Goal: Task Accomplishment & Management: Manage account settings

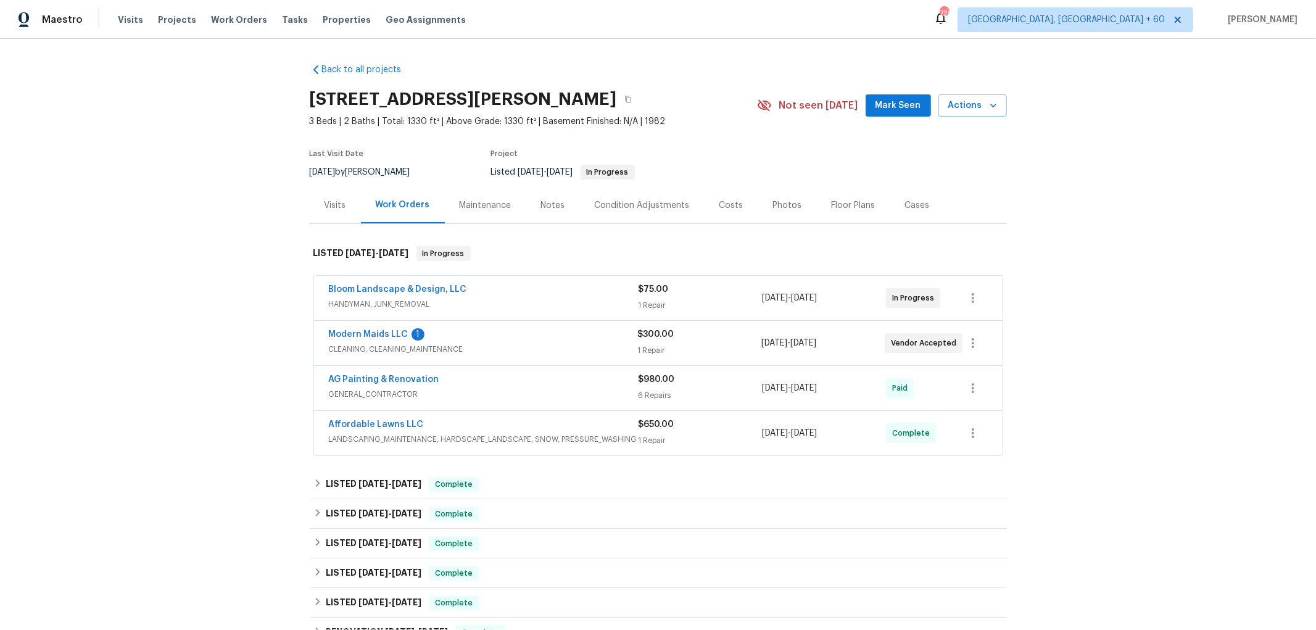
click at [542, 296] on div "Bloom Landscape & Design, LLC" at bounding box center [484, 290] width 310 height 15
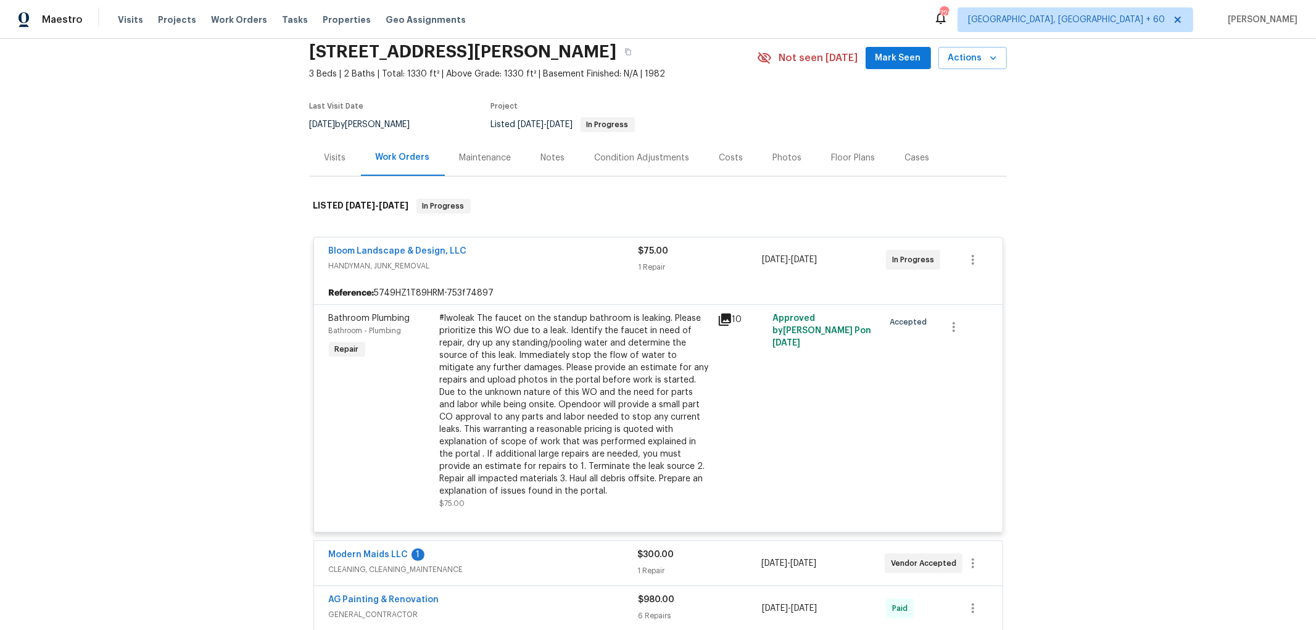
scroll to position [68, 0]
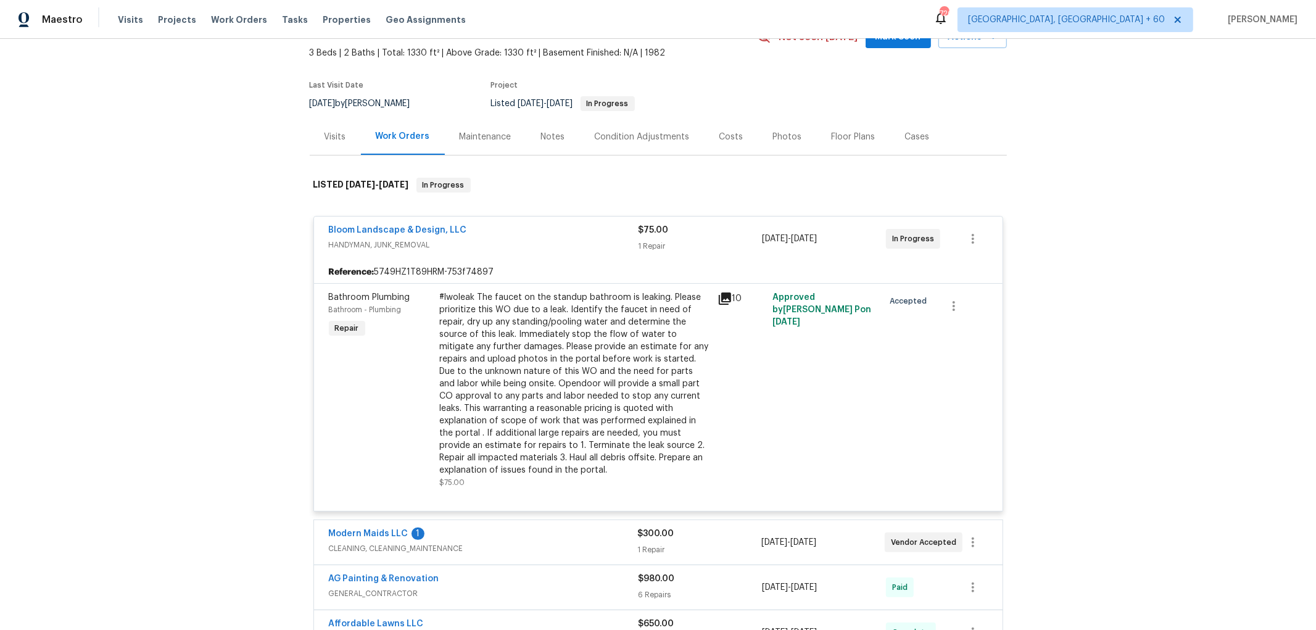
click at [722, 299] on icon at bounding box center [724, 298] width 15 height 15
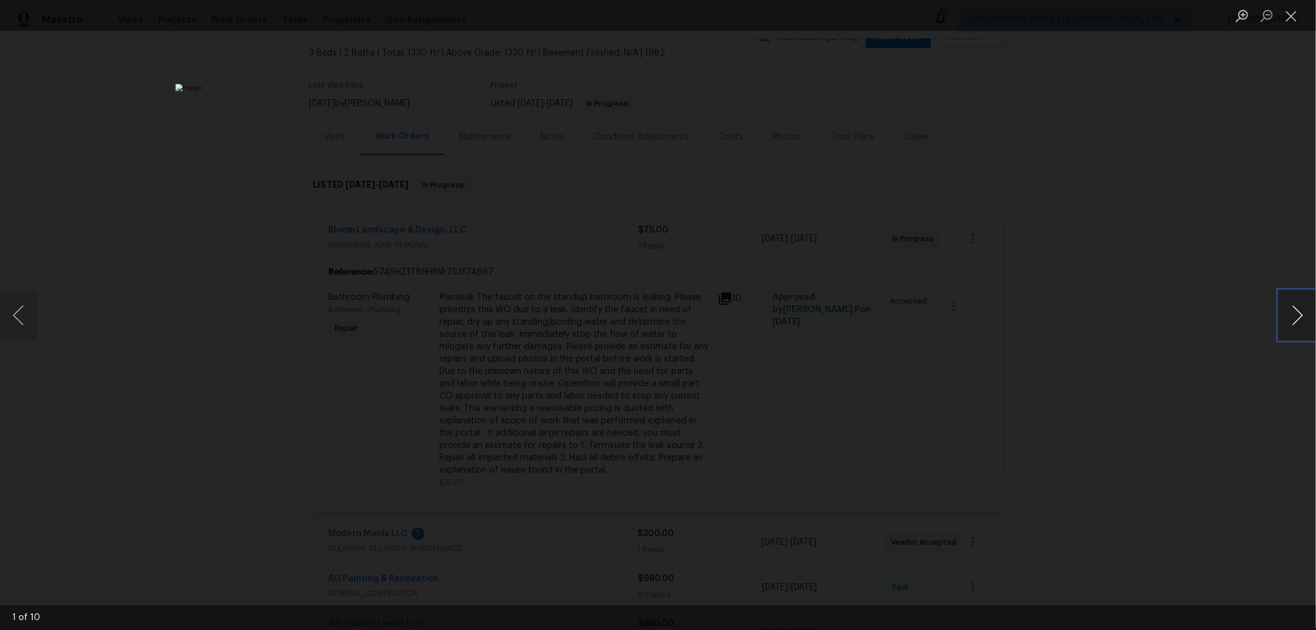
click at [1298, 311] on button "Next image" at bounding box center [1297, 315] width 37 height 49
click at [1293, 312] on button "Next image" at bounding box center [1297, 315] width 37 height 49
click at [1290, 313] on button "Next image" at bounding box center [1297, 315] width 37 height 49
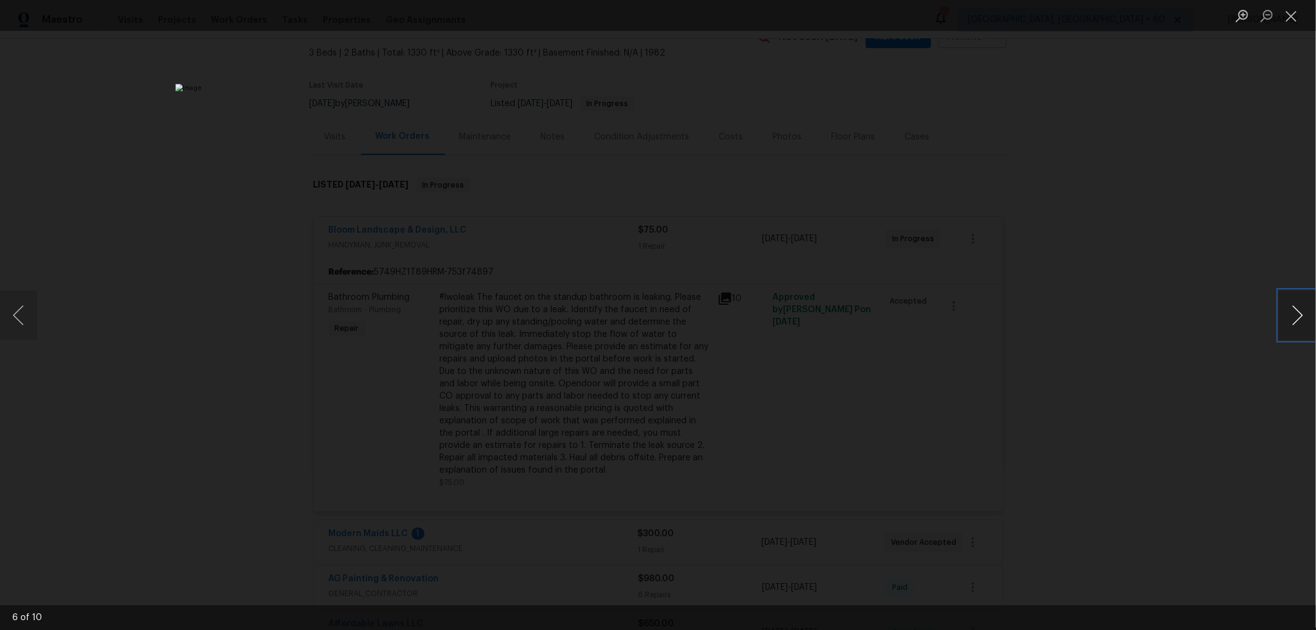
click at [1293, 315] on button "Next image" at bounding box center [1297, 315] width 37 height 49
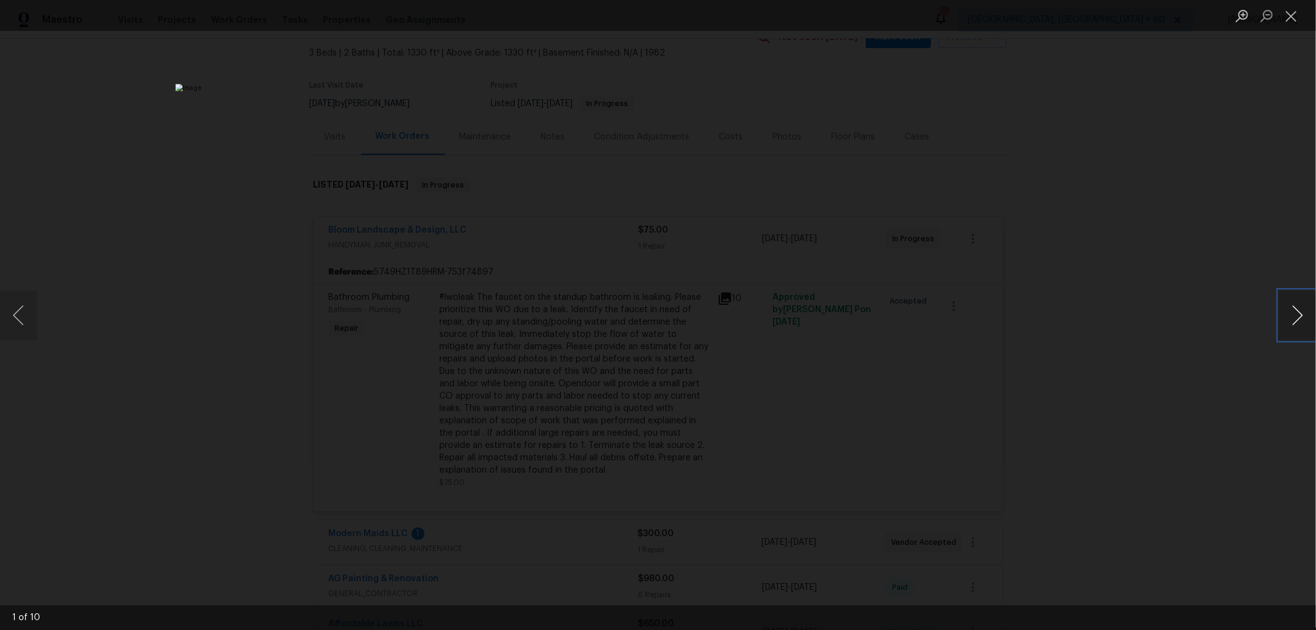
click at [1293, 315] on button "Next image" at bounding box center [1297, 315] width 37 height 49
click at [25, 317] on button "Previous image" at bounding box center [18, 315] width 37 height 49
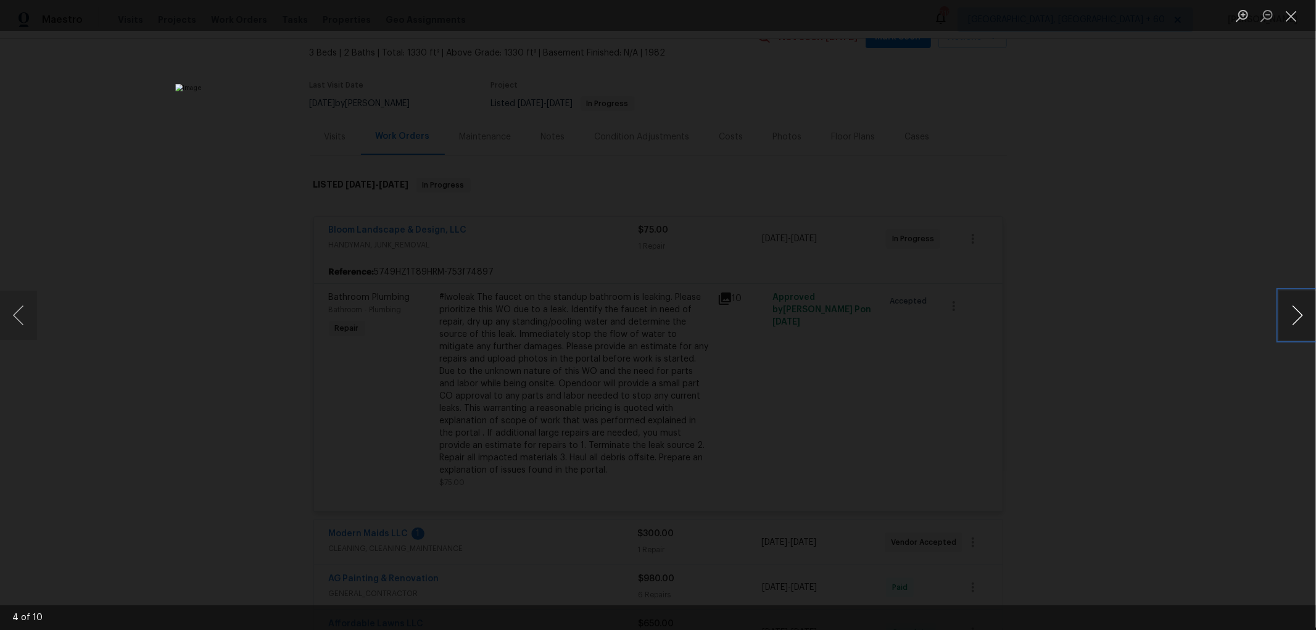
click at [1299, 308] on button "Next image" at bounding box center [1297, 315] width 37 height 49
click at [1294, 19] on button "Close lightbox" at bounding box center [1291, 16] width 25 height 22
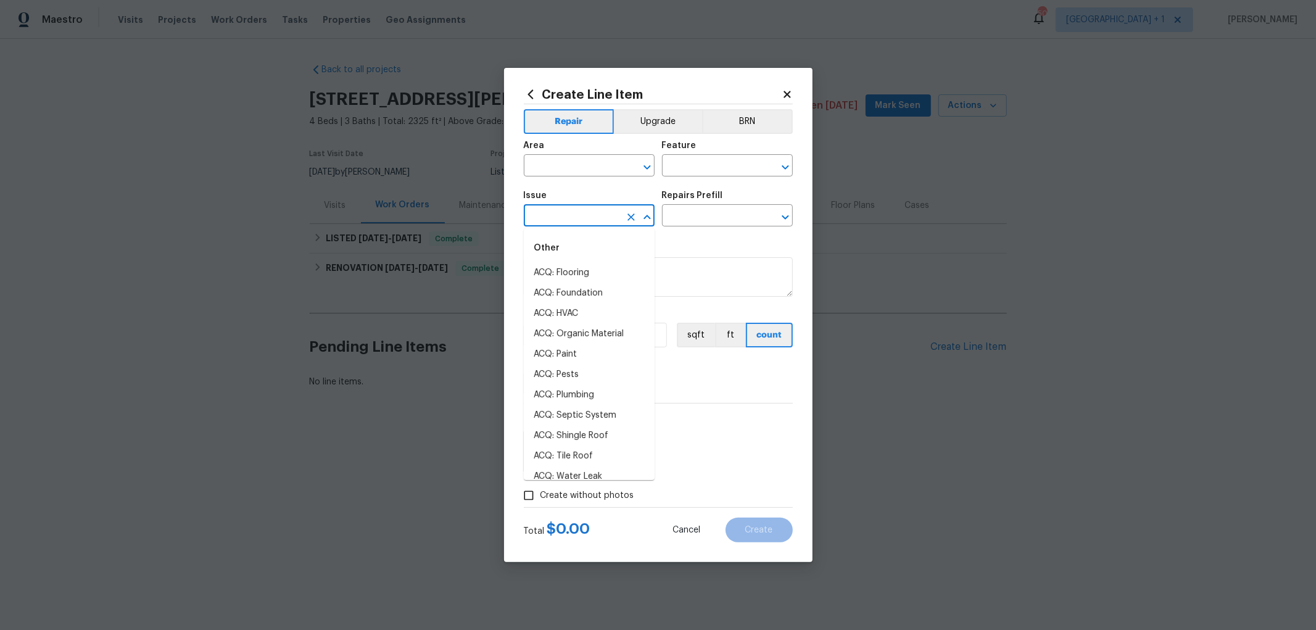
scroll to position [1001, 0]
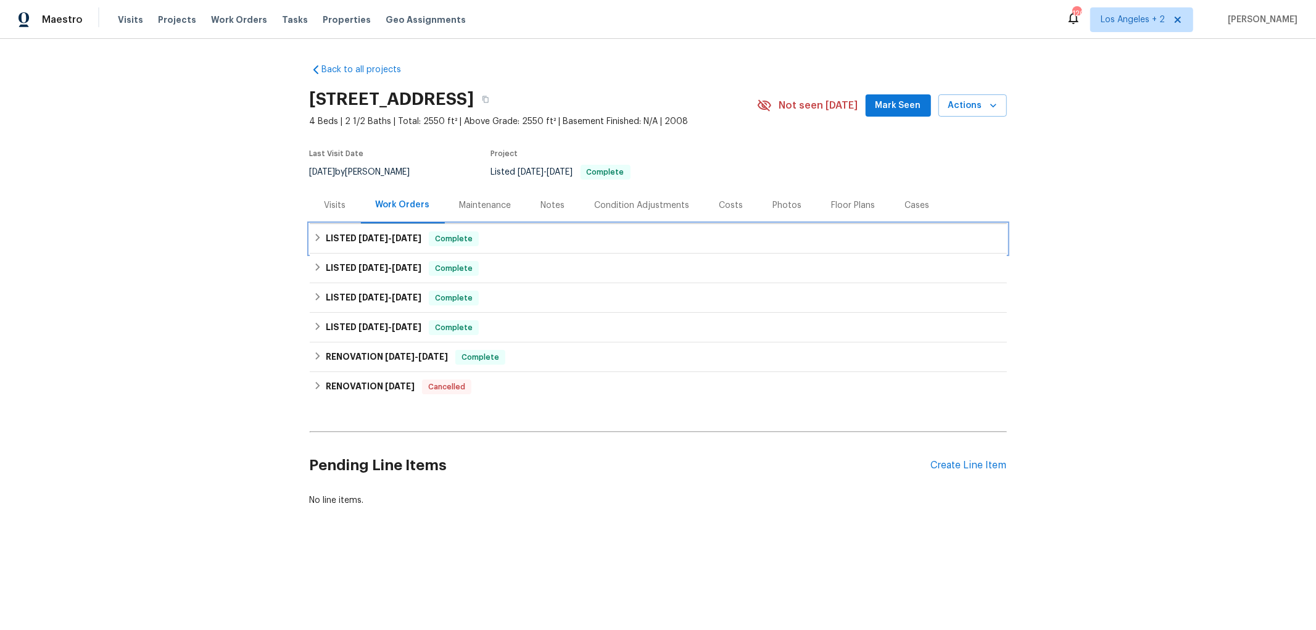
click at [313, 234] on icon at bounding box center [317, 237] width 9 height 9
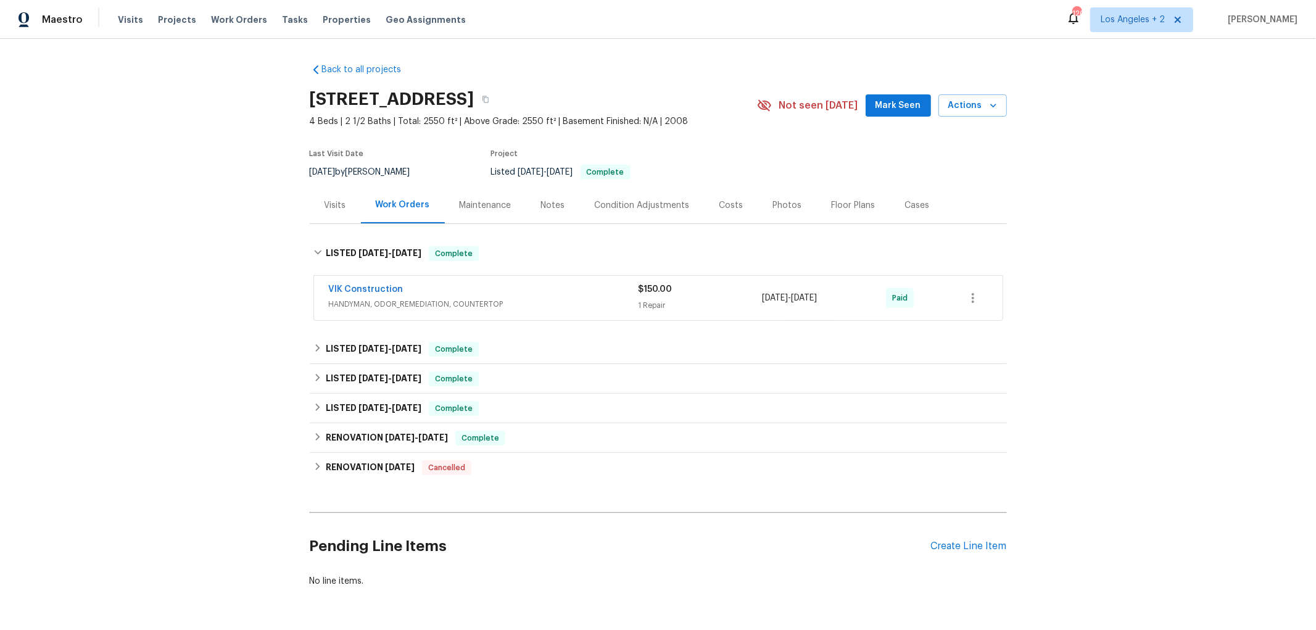
click at [559, 298] on span "HANDYMAN, ODOR_REMEDIATION, COUNTERTOP" at bounding box center [484, 304] width 310 height 12
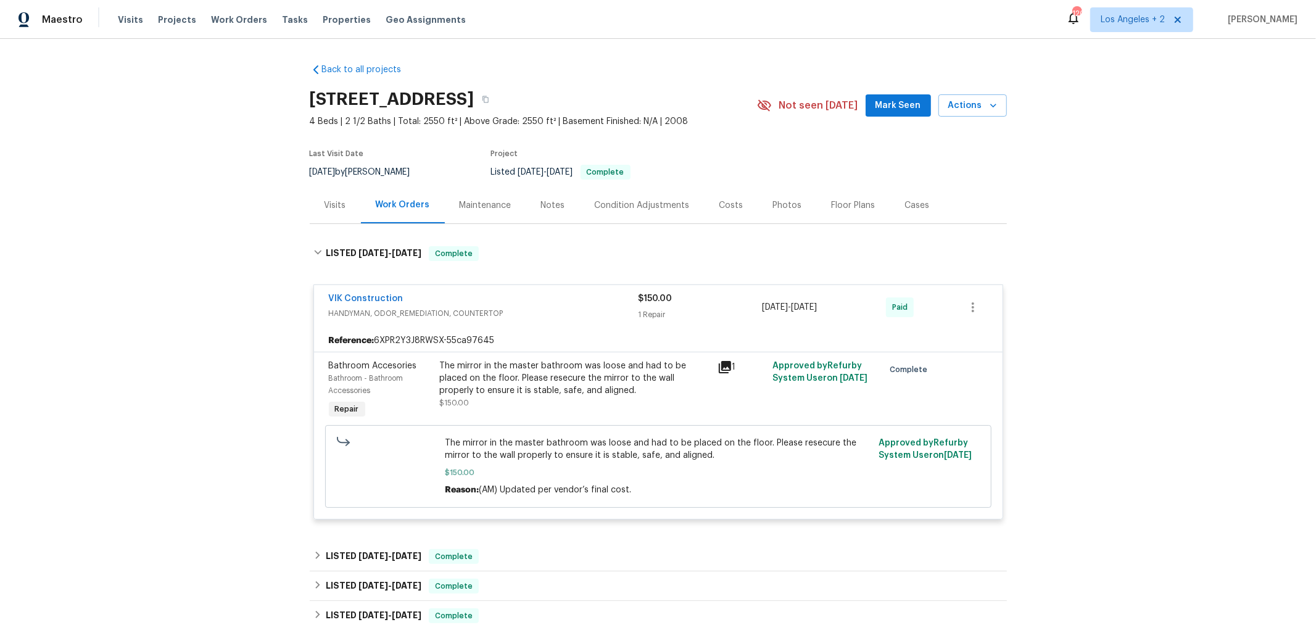
click at [561, 298] on div "VIK Construction" at bounding box center [484, 299] width 310 height 15
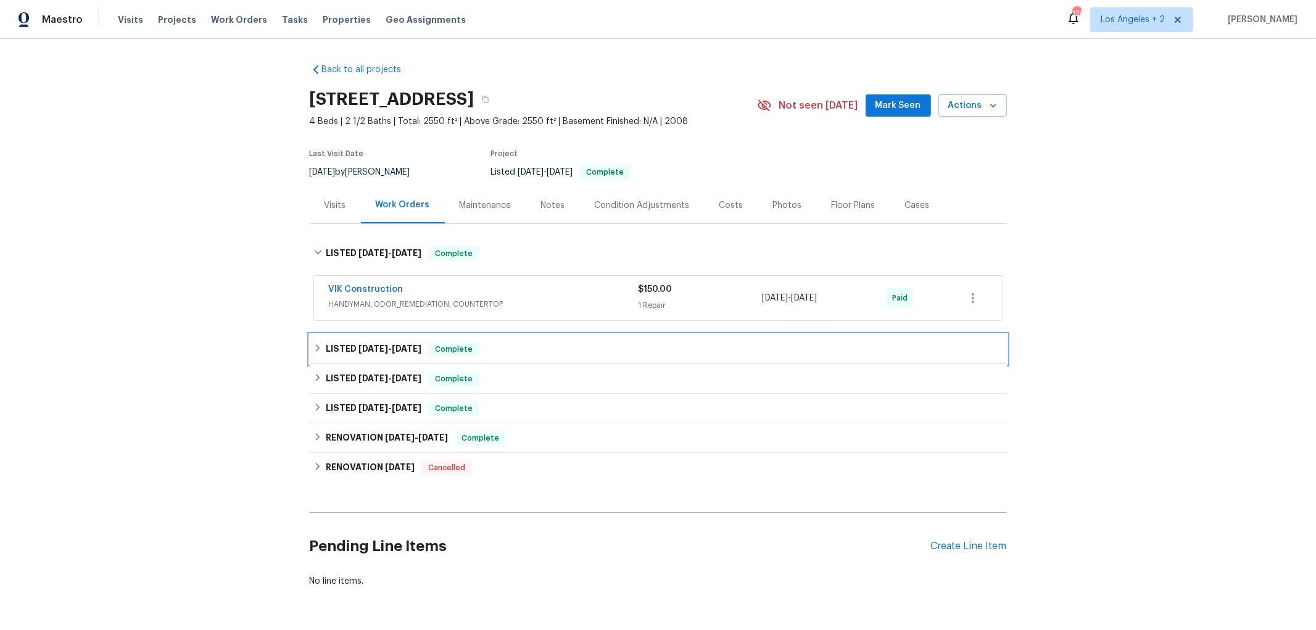
click at [315, 349] on icon at bounding box center [317, 348] width 9 height 9
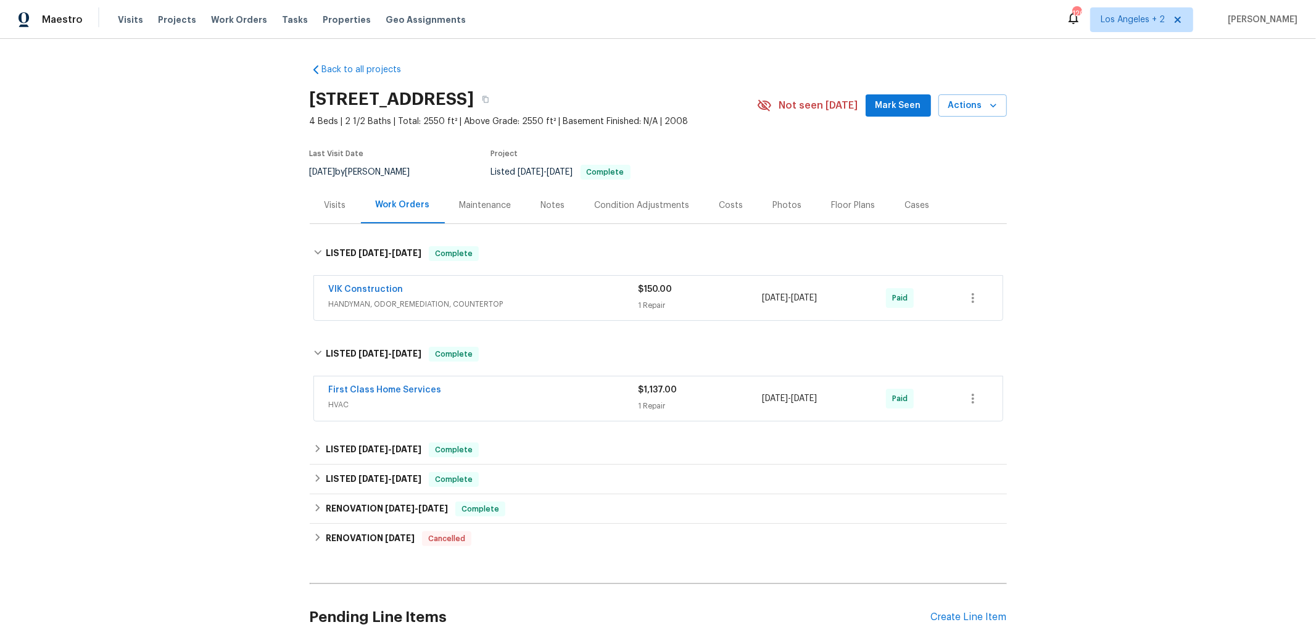
click at [570, 387] on div "First Class Home Services" at bounding box center [484, 391] width 310 height 15
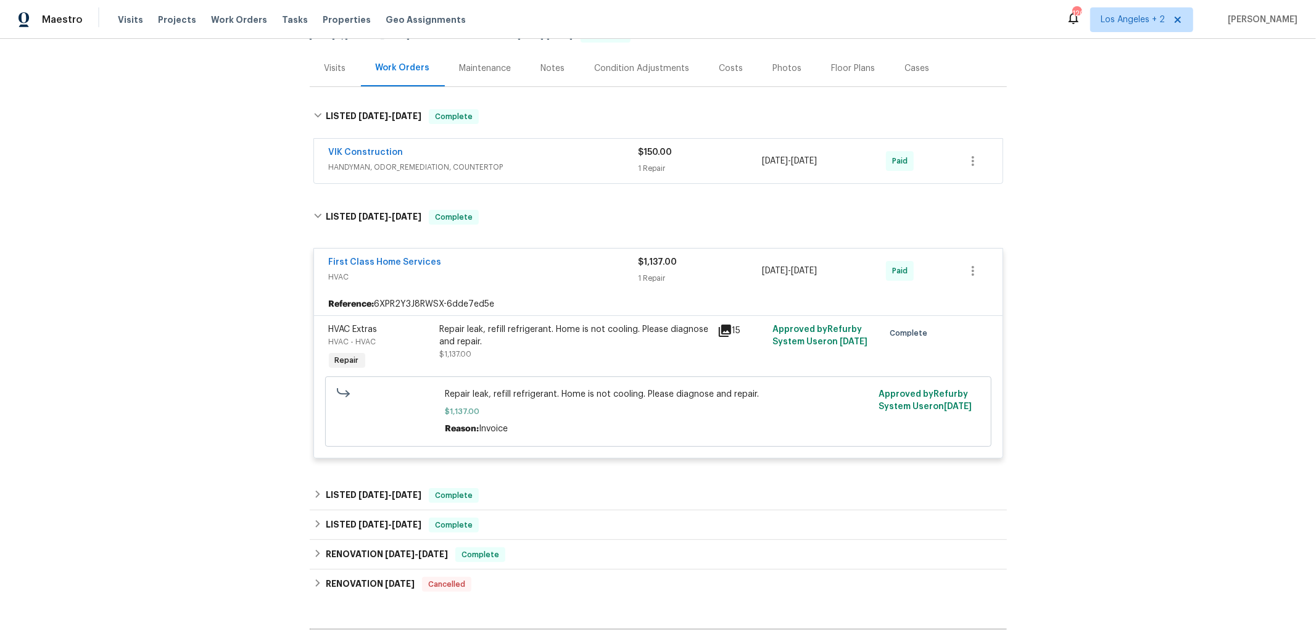
scroll to position [205, 0]
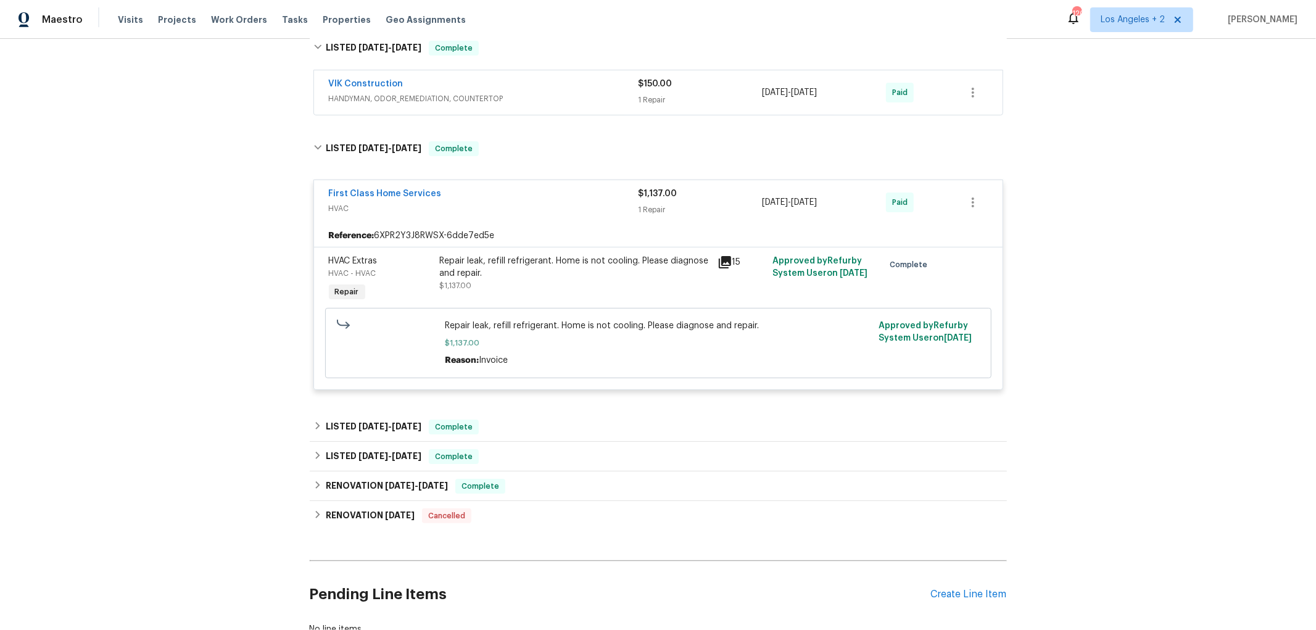
click at [537, 213] on span "HVAC" at bounding box center [484, 208] width 310 height 12
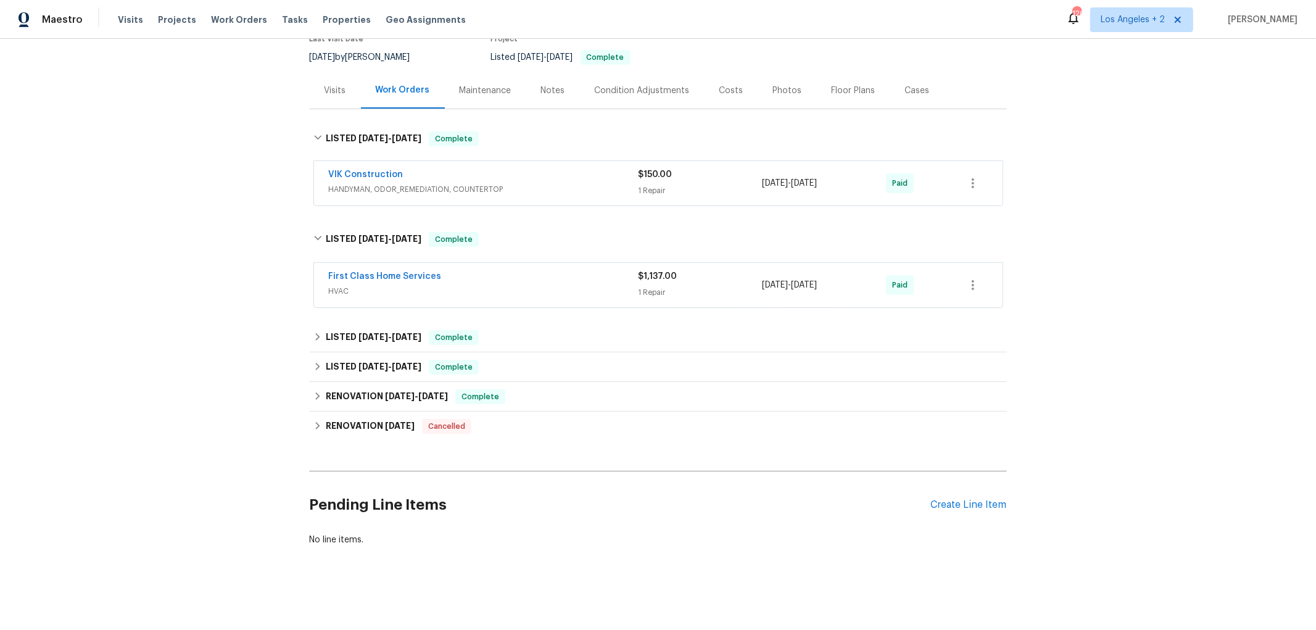
scroll to position [122, 0]
click at [315, 234] on div "LISTED 8/13/25 - 8/15/25 Complete" at bounding box center [658, 241] width 690 height 15
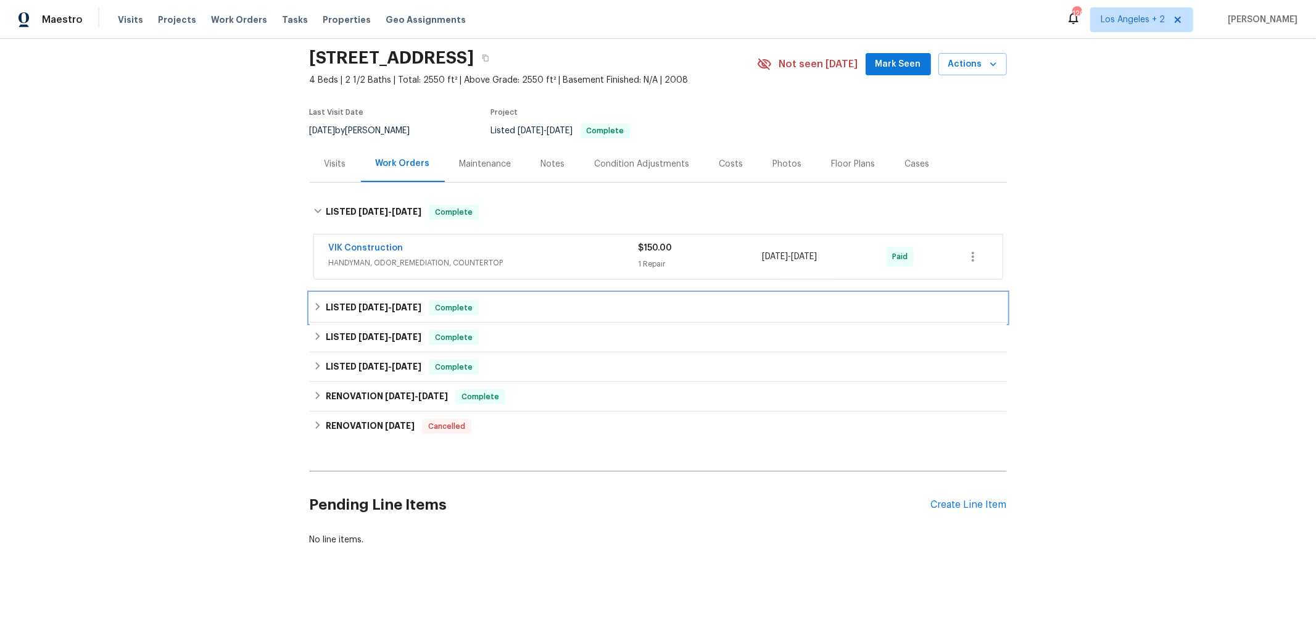
scroll to position [52, 0]
click at [313, 207] on icon at bounding box center [317, 211] width 9 height 9
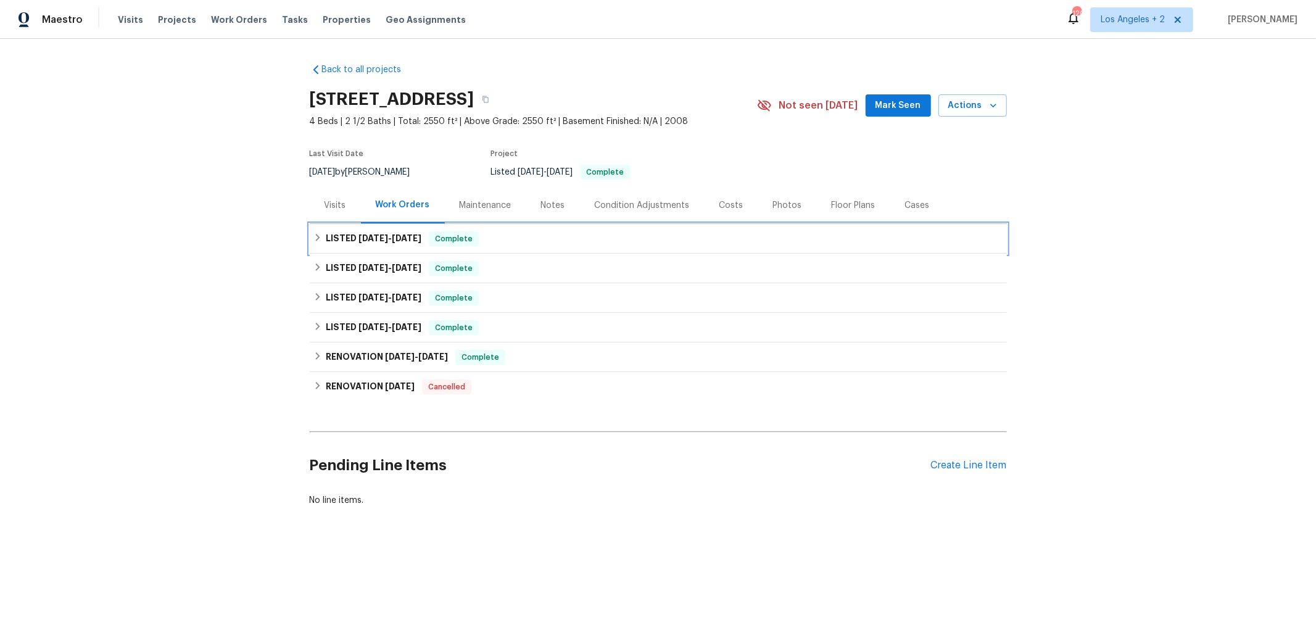
scroll to position [0, 0]
click at [313, 292] on icon at bounding box center [317, 296] width 9 height 9
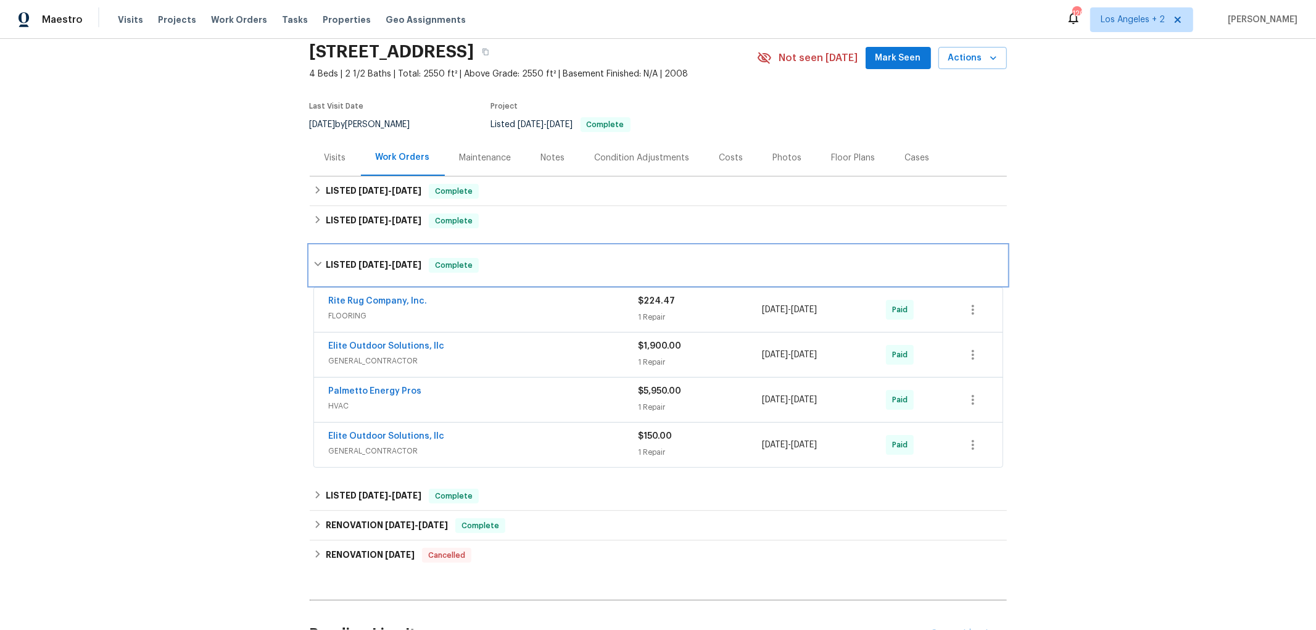
scroll to position [68, 0]
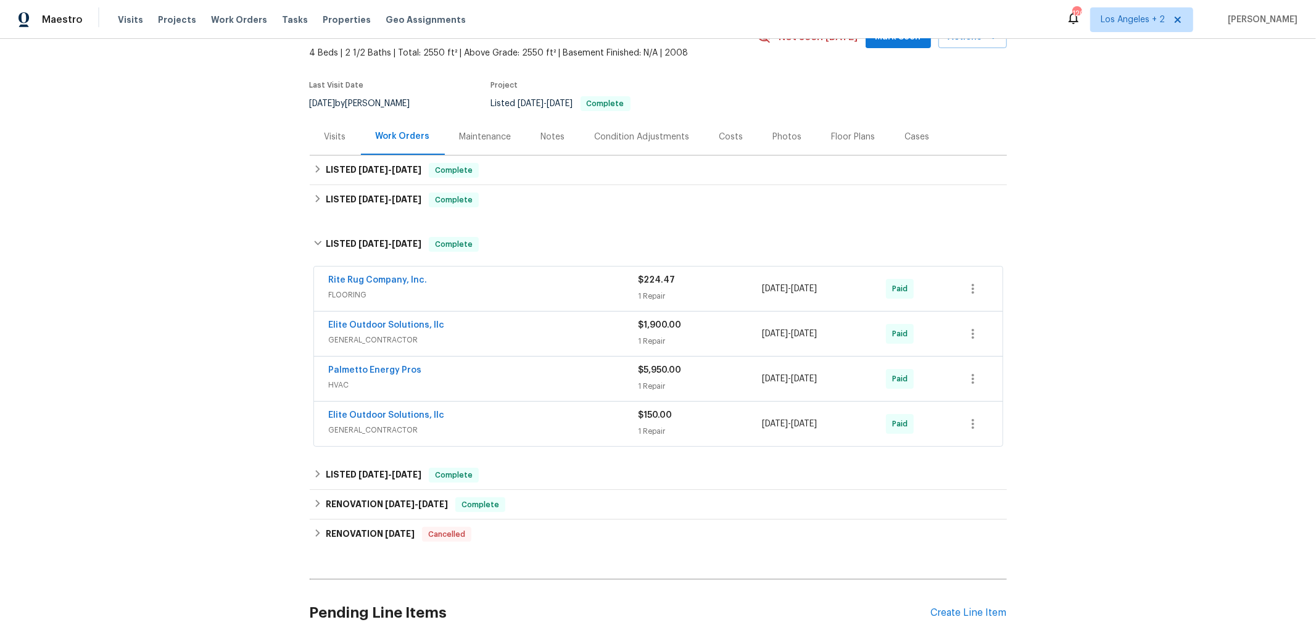
click at [535, 286] on div "Rite Rug Company, Inc." at bounding box center [484, 281] width 310 height 15
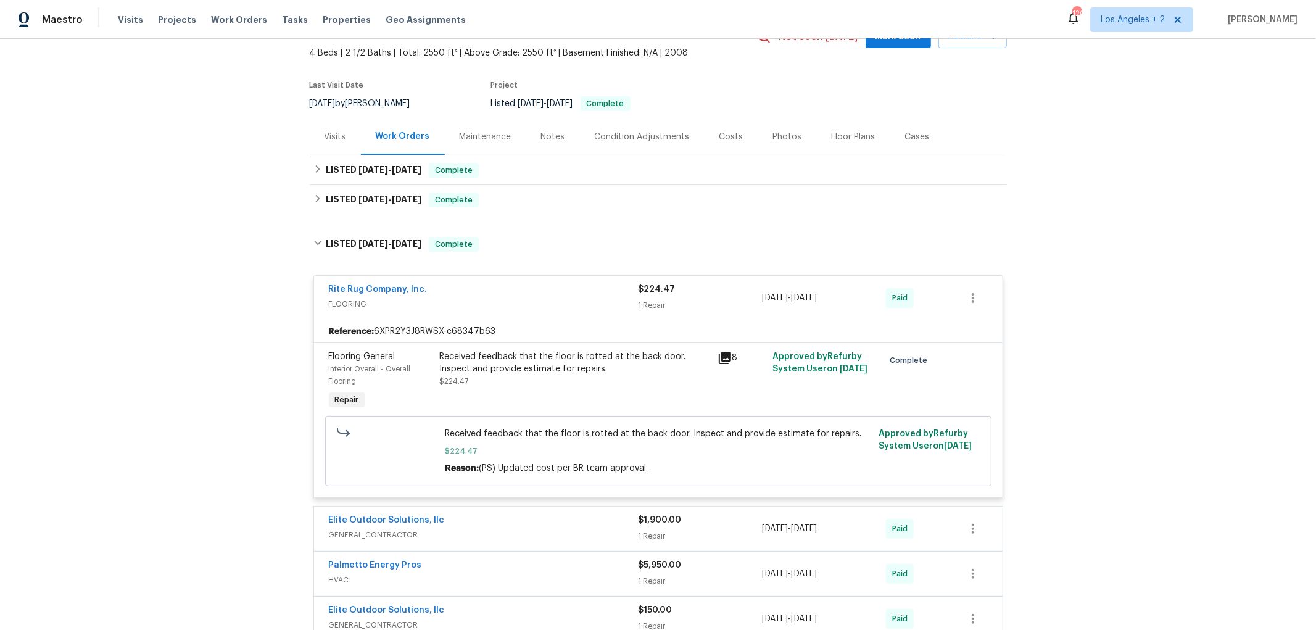
click at [548, 295] on div "Rite Rug Company, Inc." at bounding box center [484, 290] width 310 height 15
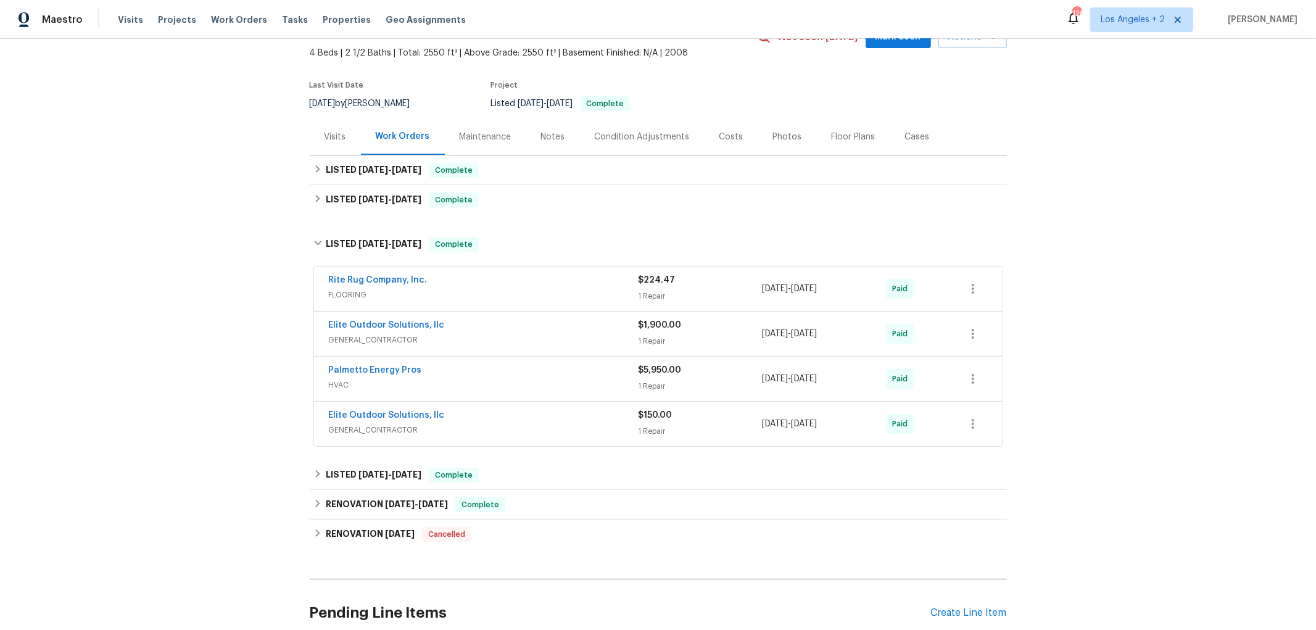
click at [506, 335] on span "GENERAL_CONTRACTOR" at bounding box center [484, 340] width 310 height 12
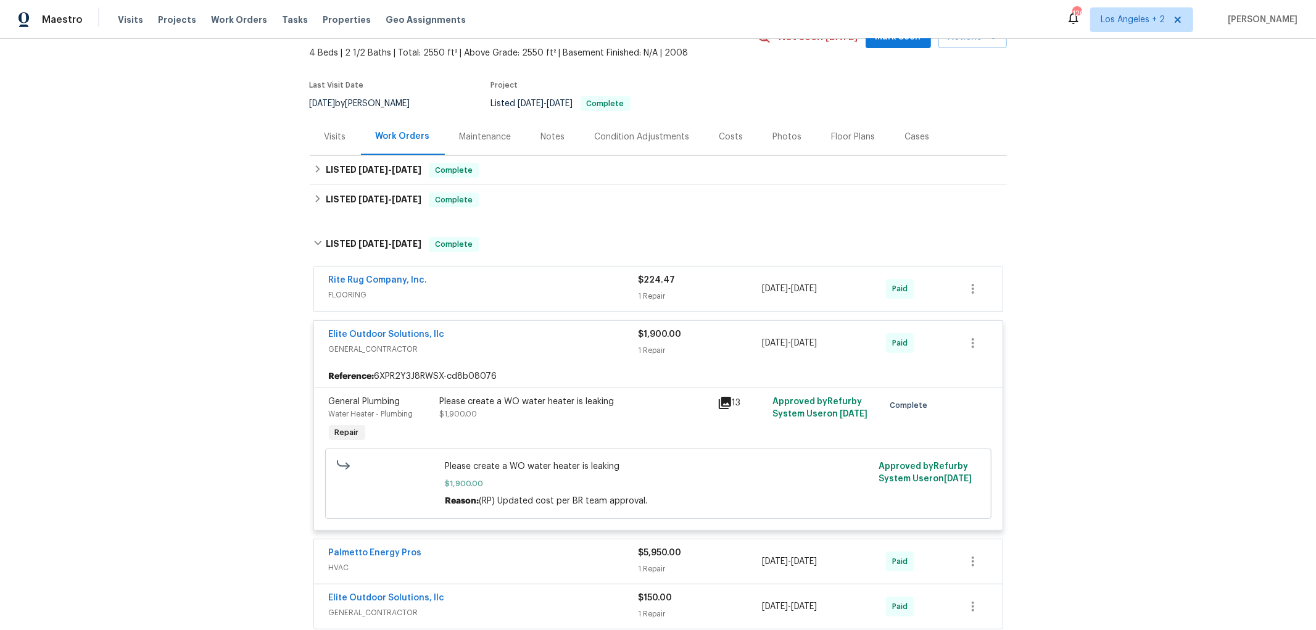
click at [510, 337] on div "Elite Outdoor Solutions, llc" at bounding box center [484, 335] width 310 height 15
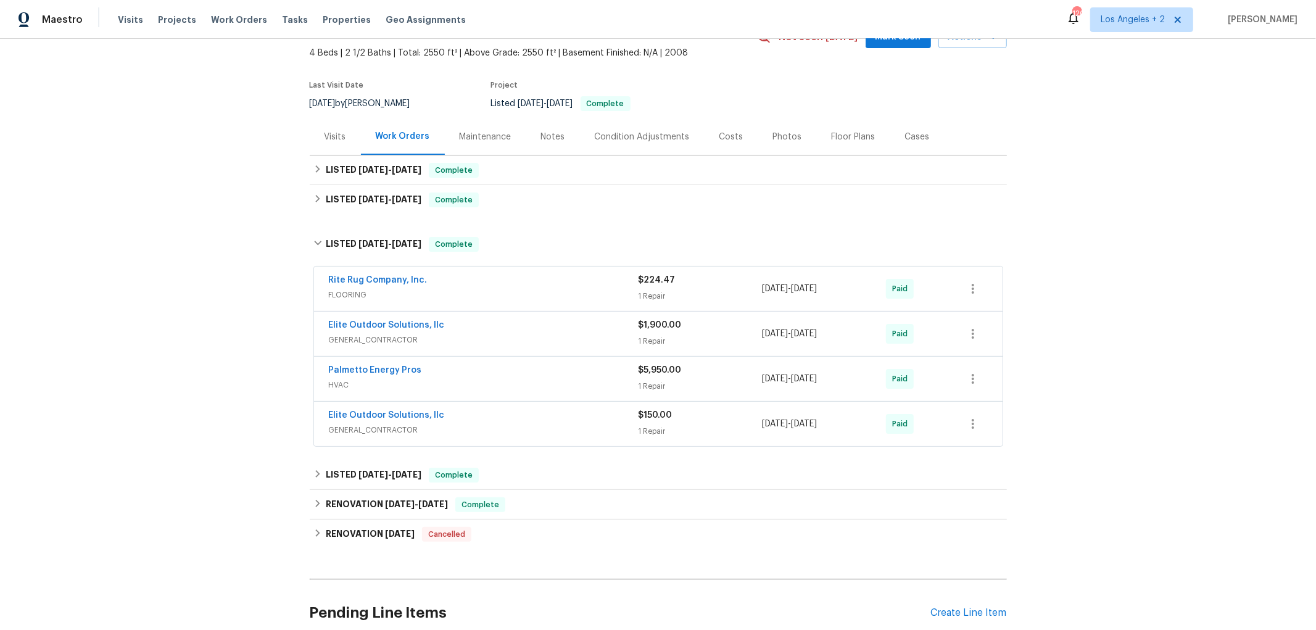
click at [505, 379] on span "HVAC" at bounding box center [484, 385] width 310 height 12
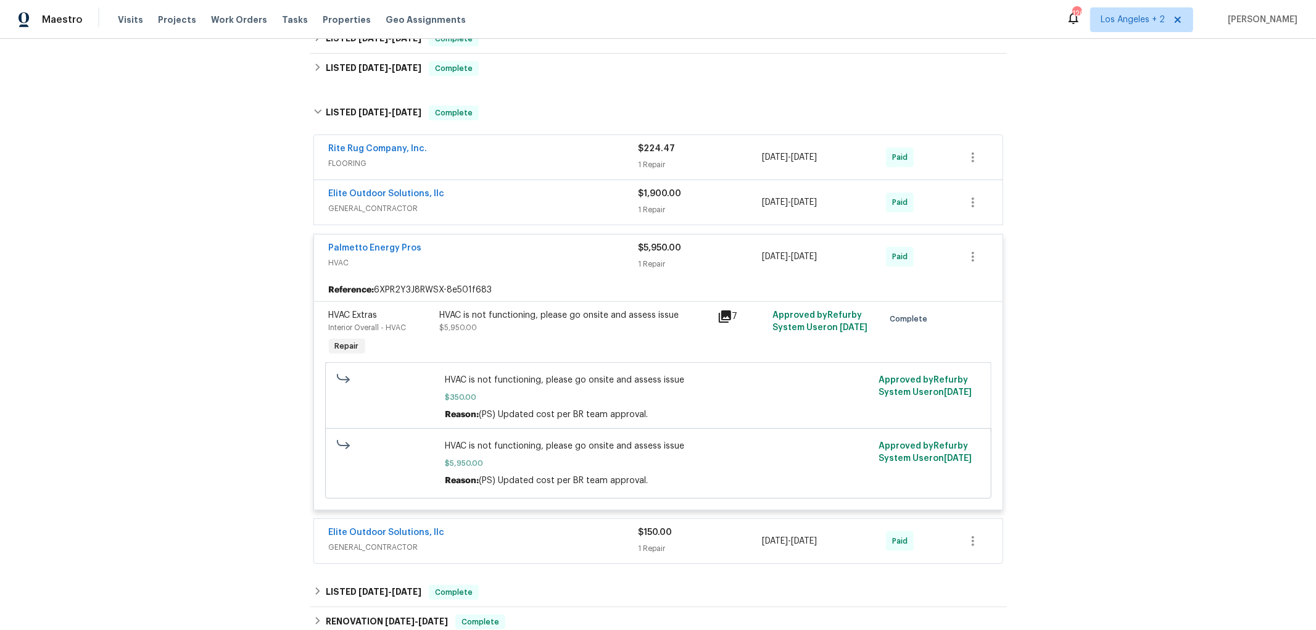
scroll to position [205, 0]
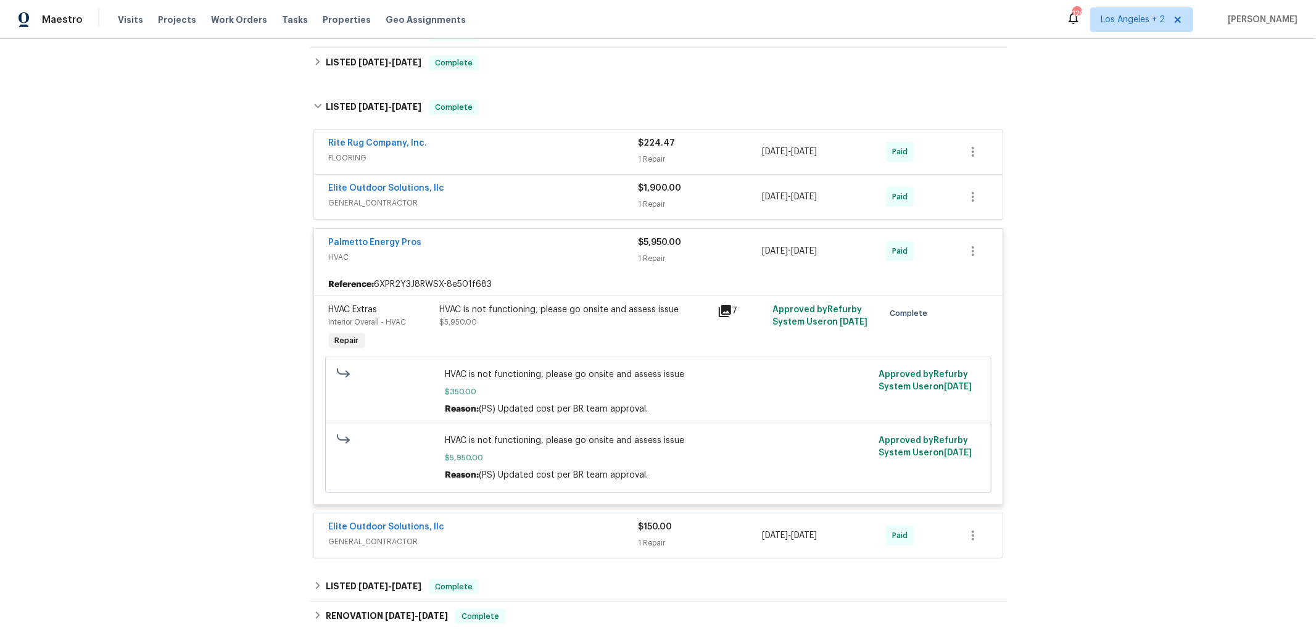
click at [511, 257] on span "HVAC" at bounding box center [484, 257] width 310 height 12
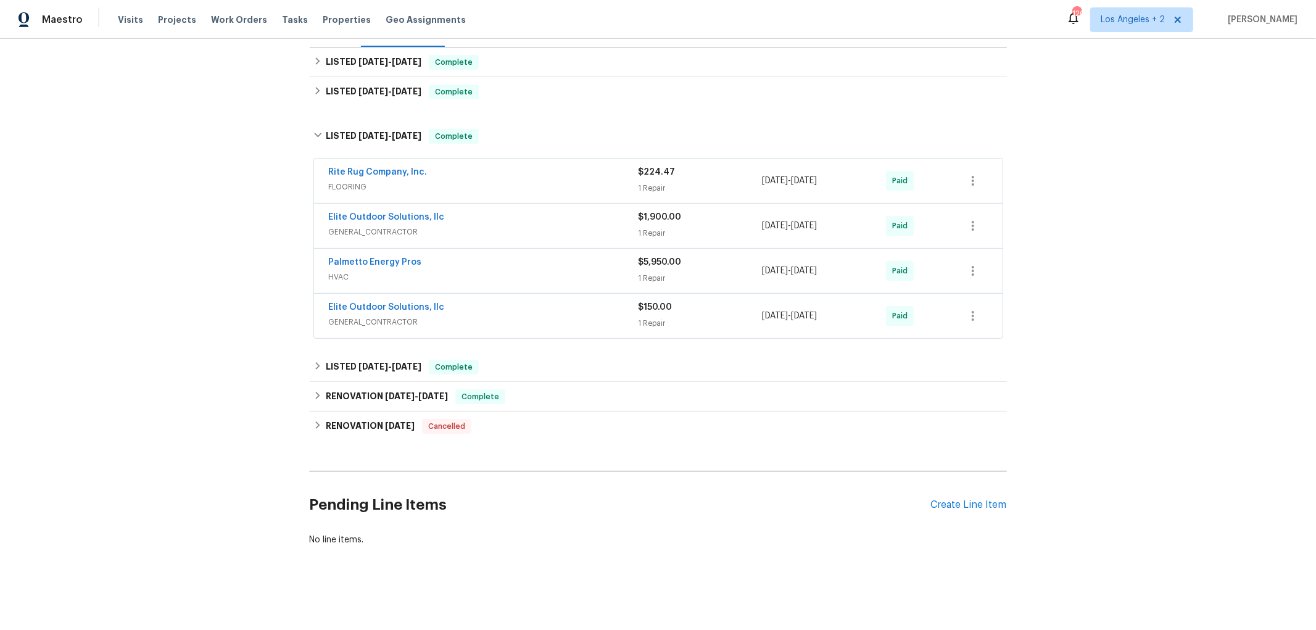
click at [506, 316] on span "GENERAL_CONTRACTOR" at bounding box center [484, 322] width 310 height 12
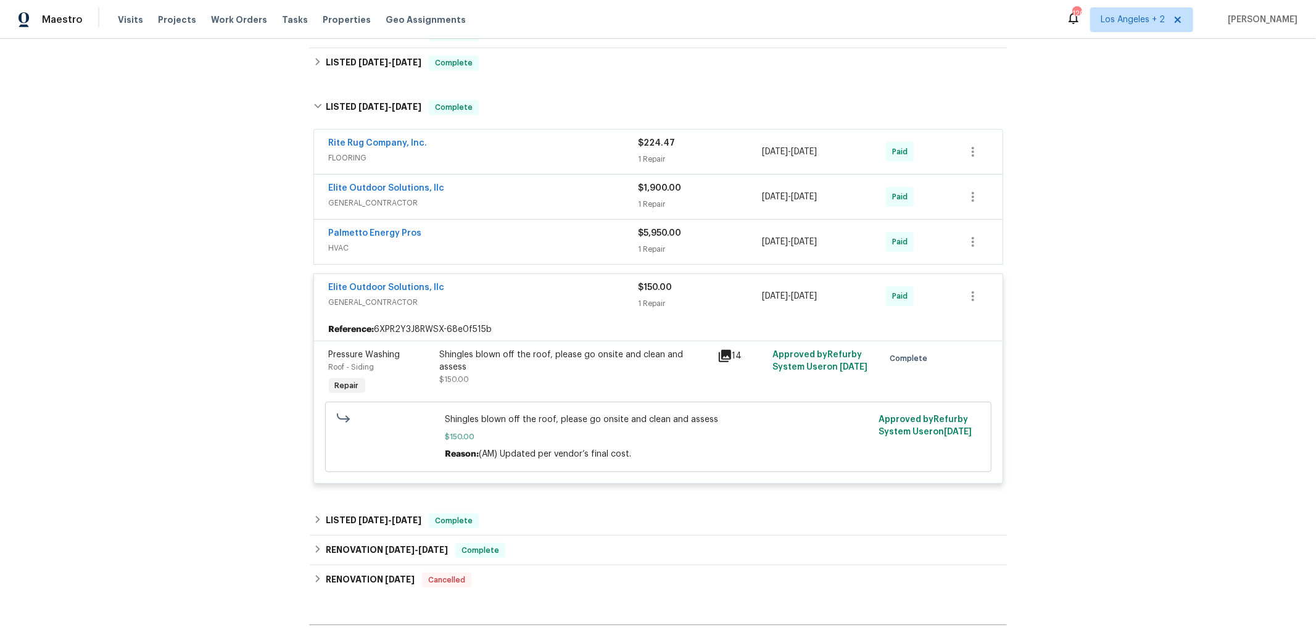
click at [513, 302] on span "GENERAL_CONTRACTOR" at bounding box center [484, 302] width 310 height 12
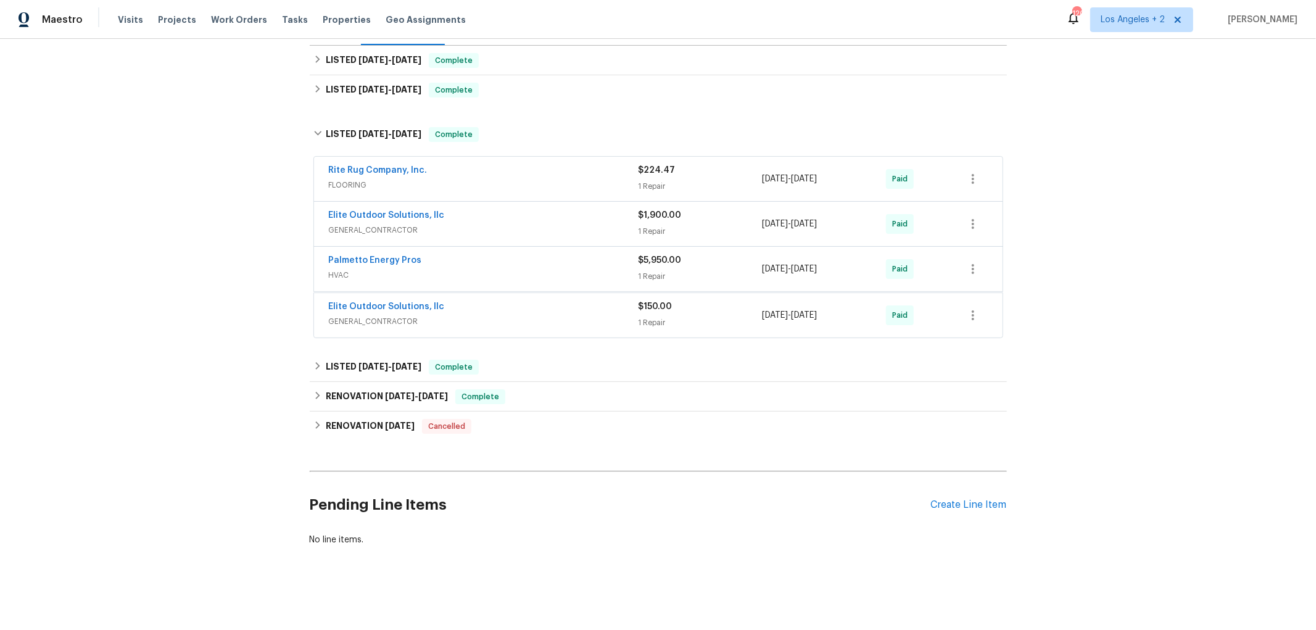
scroll to position [187, 0]
click at [313, 131] on icon at bounding box center [317, 135] width 9 height 9
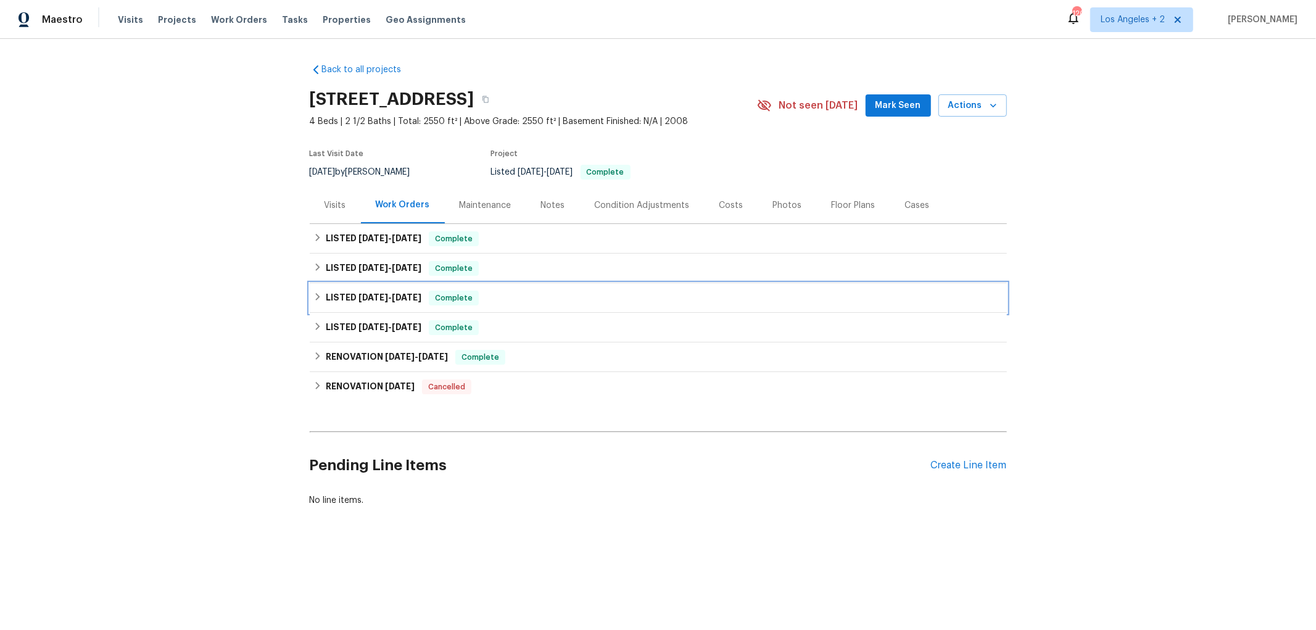
scroll to position [0, 0]
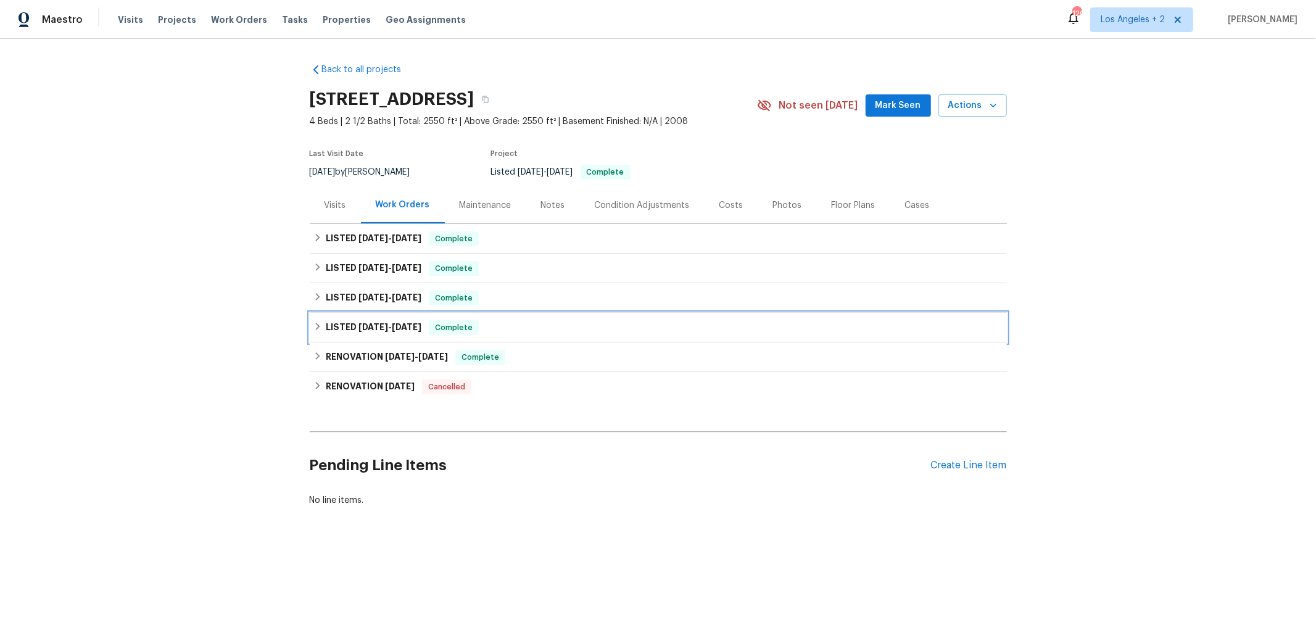
click at [313, 323] on icon at bounding box center [317, 326] width 9 height 9
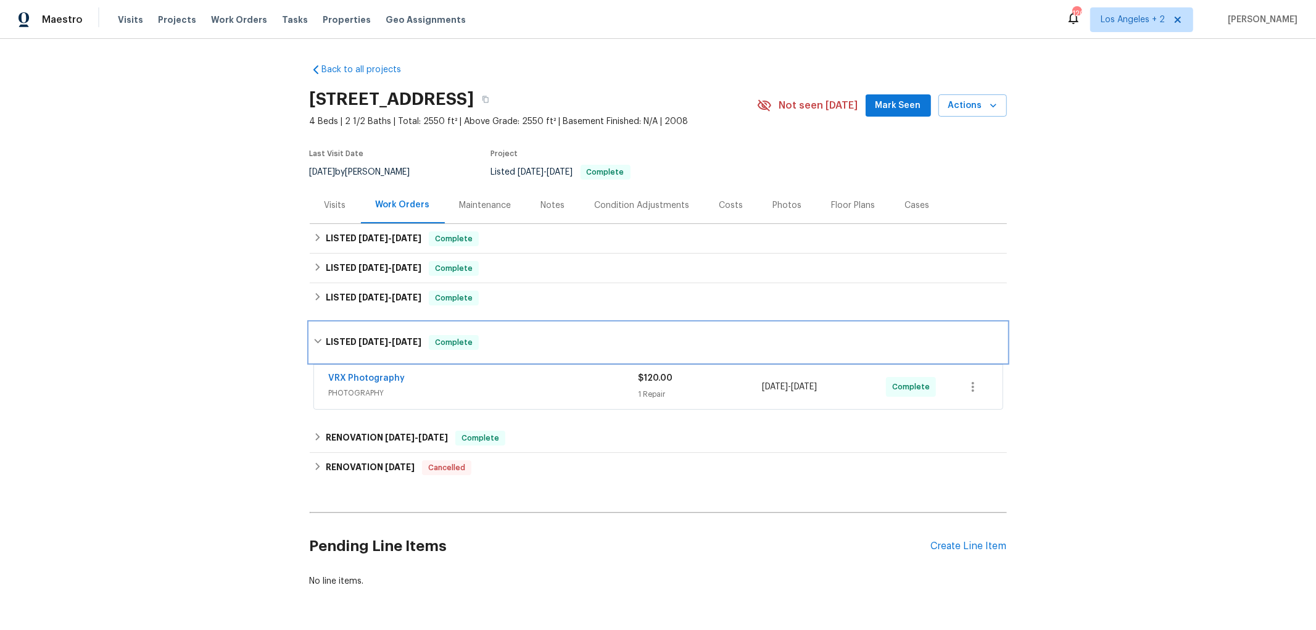
click at [313, 340] on icon at bounding box center [317, 341] width 9 height 9
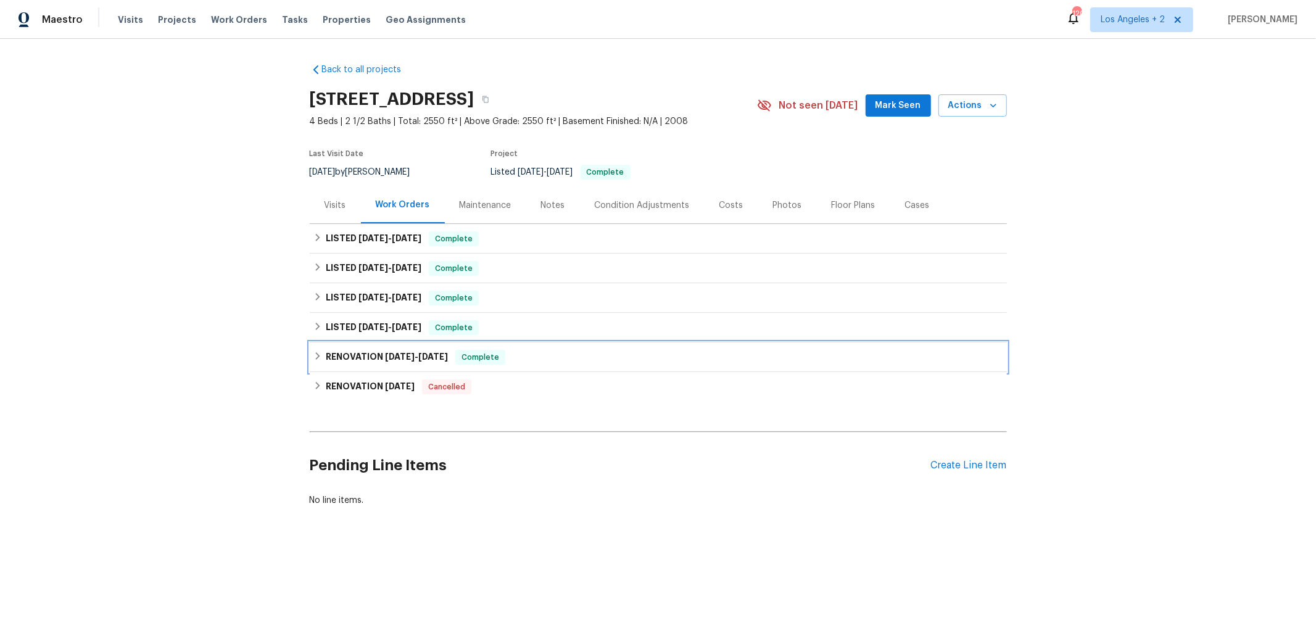
click at [313, 356] on icon at bounding box center [317, 356] width 9 height 9
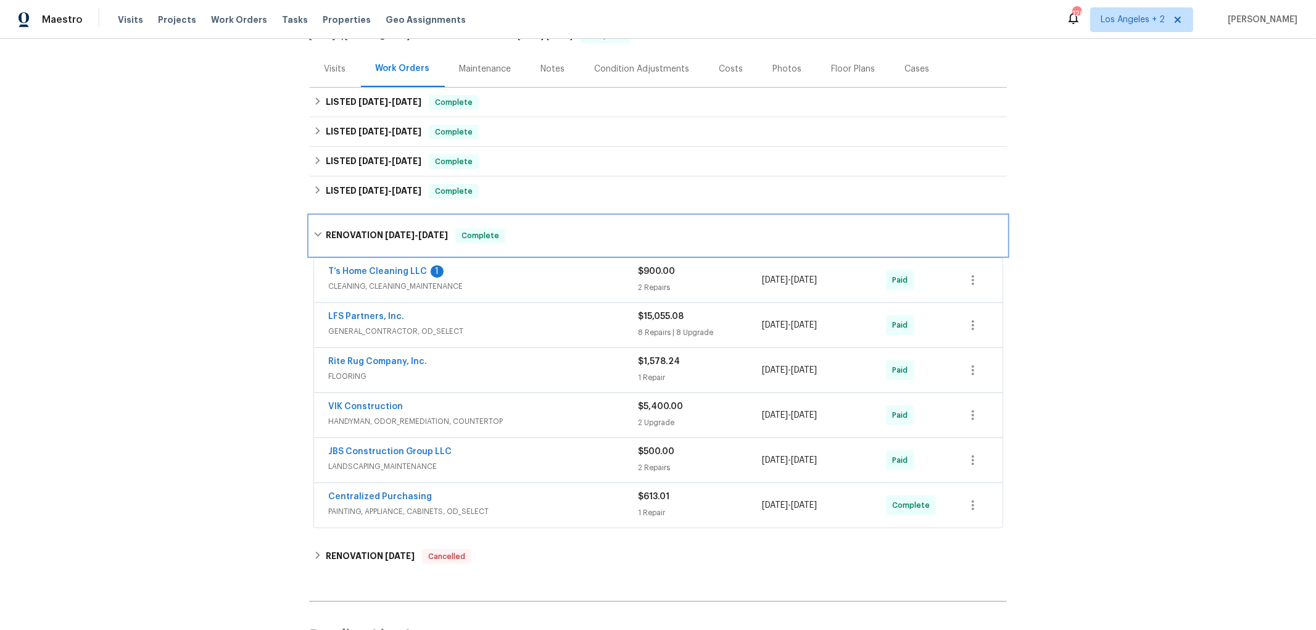
scroll to position [137, 0]
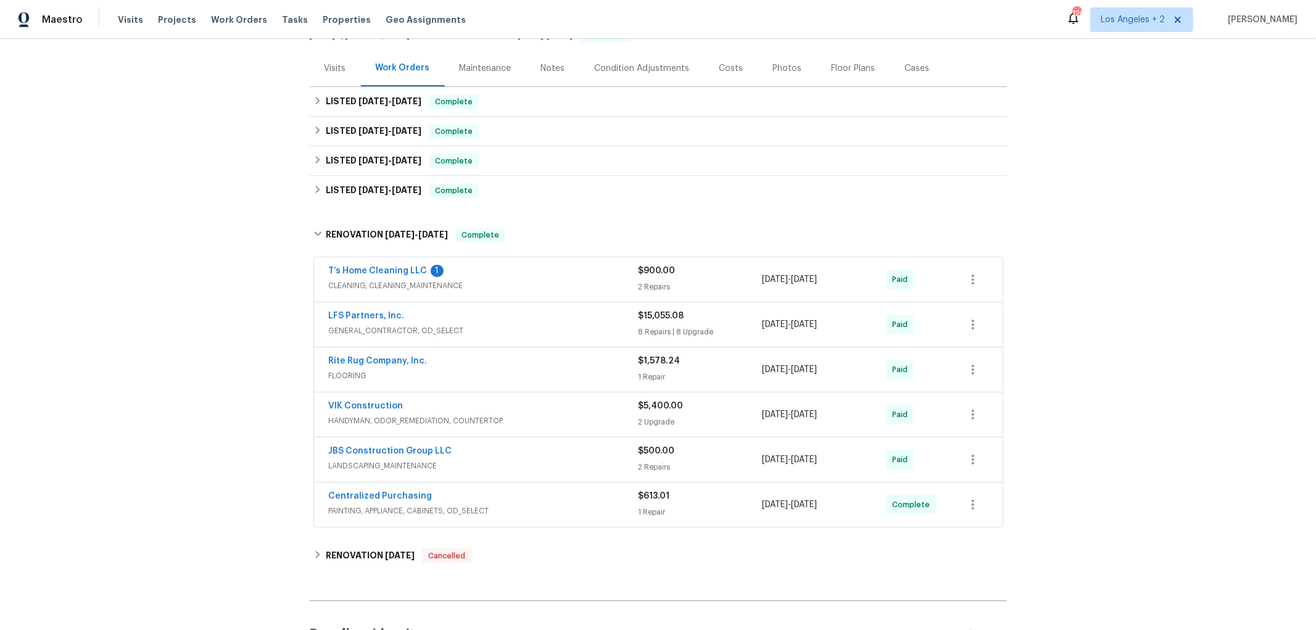
click at [501, 279] on span "CLEANING, CLEANING_MAINTENANCE" at bounding box center [484, 285] width 310 height 12
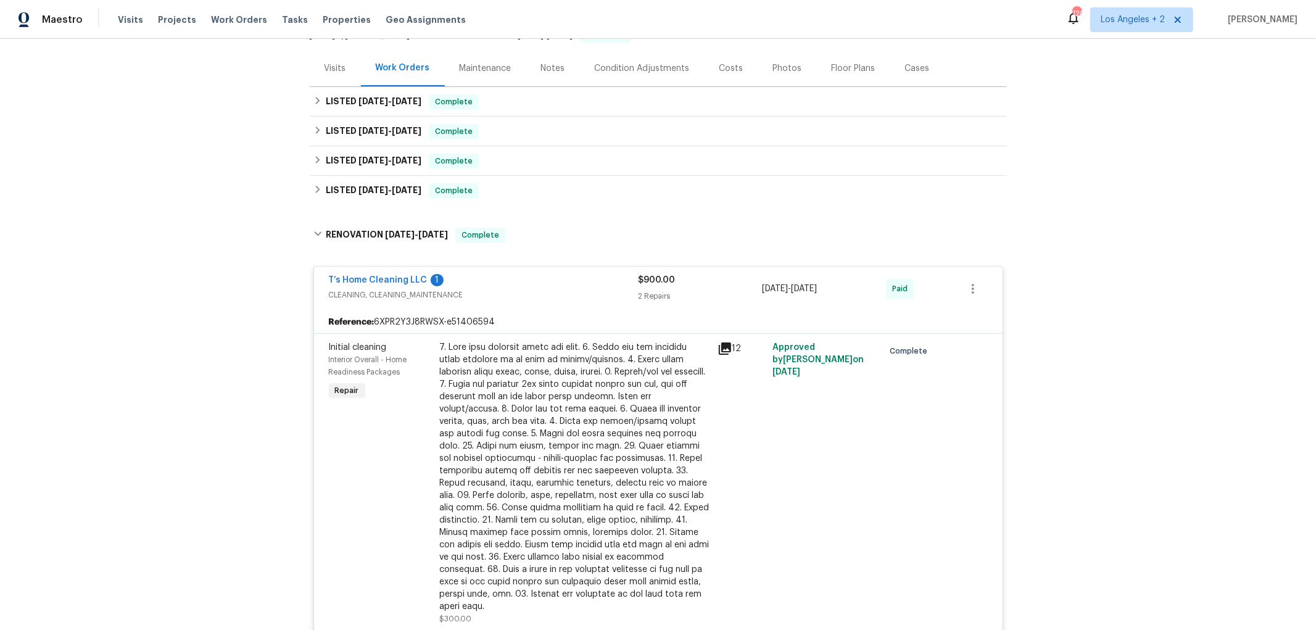
click at [529, 300] on span "CLEANING, CLEANING_MAINTENANCE" at bounding box center [484, 295] width 310 height 12
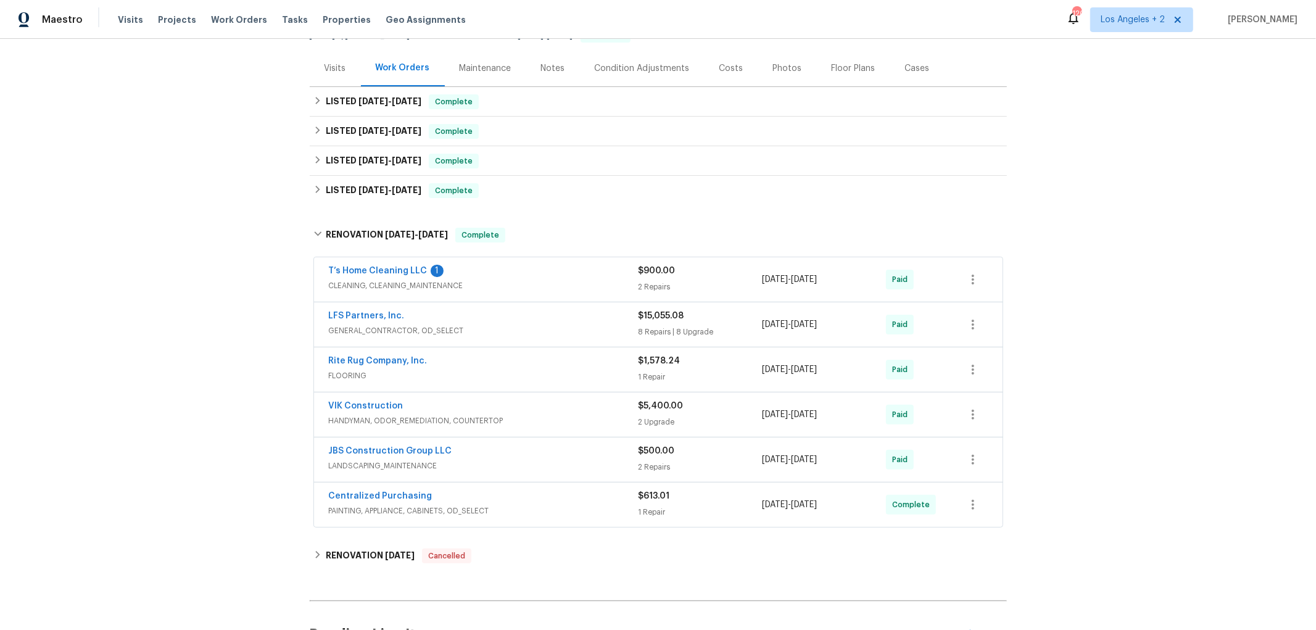
click at [524, 323] on div "LFS Partners, Inc." at bounding box center [484, 317] width 310 height 15
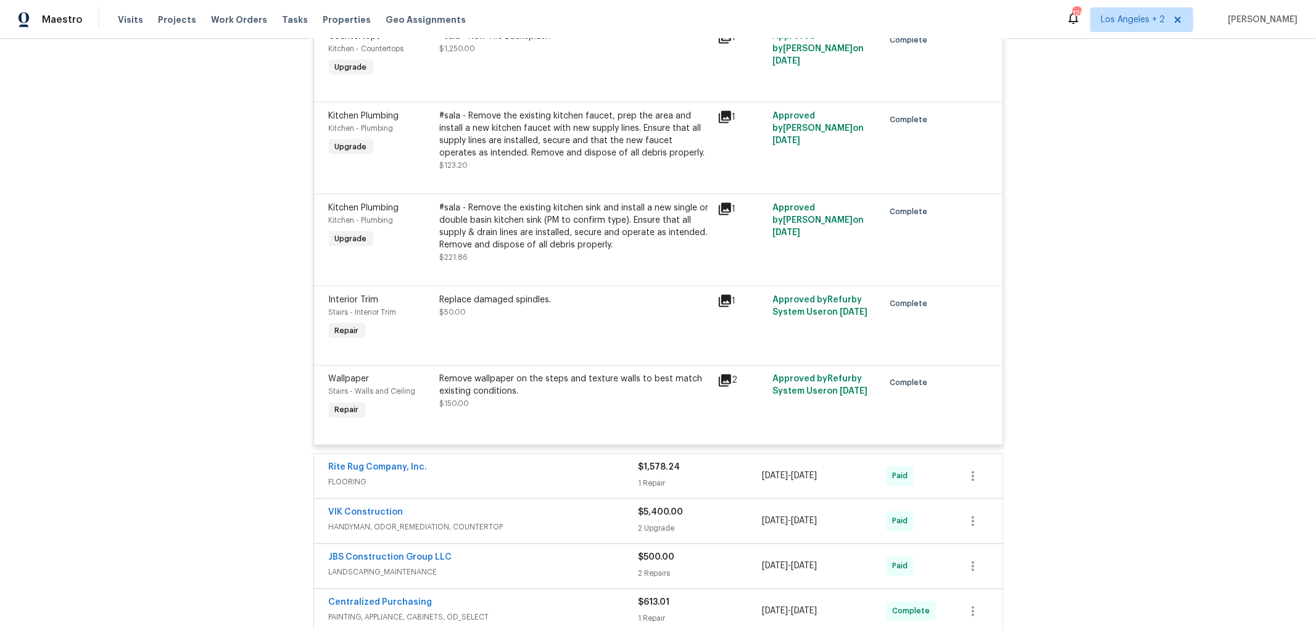
scroll to position [1713, 0]
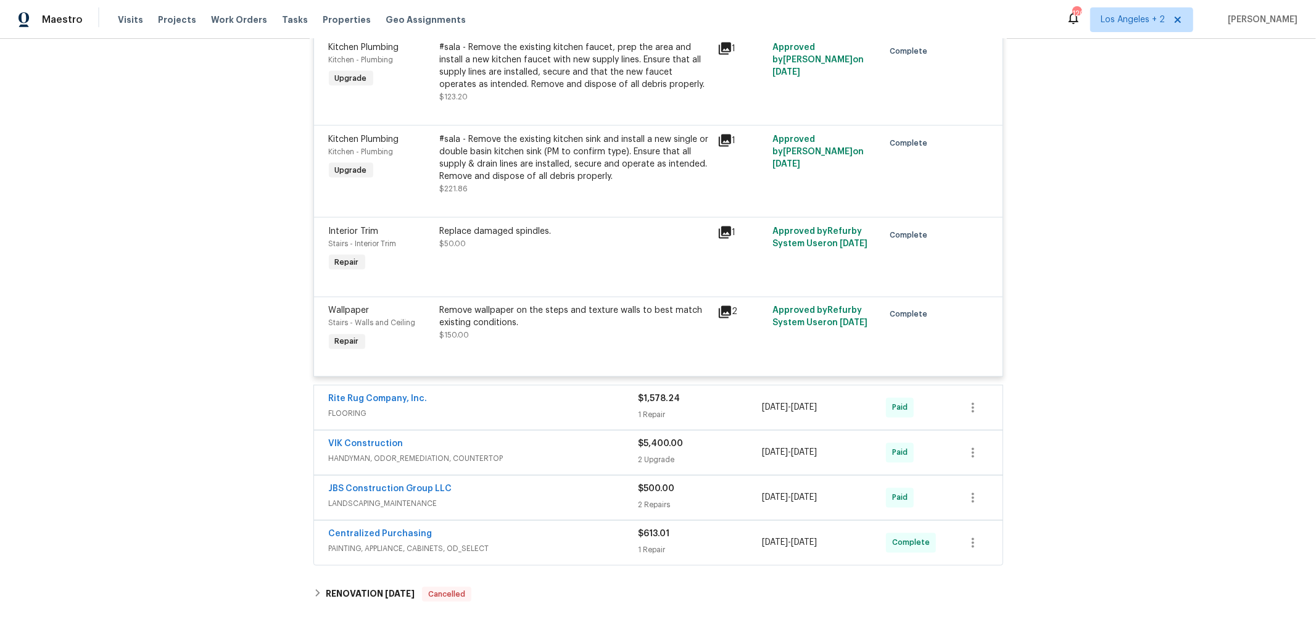
click at [484, 408] on div "Rite Rug Company, Inc." at bounding box center [484, 400] width 310 height 15
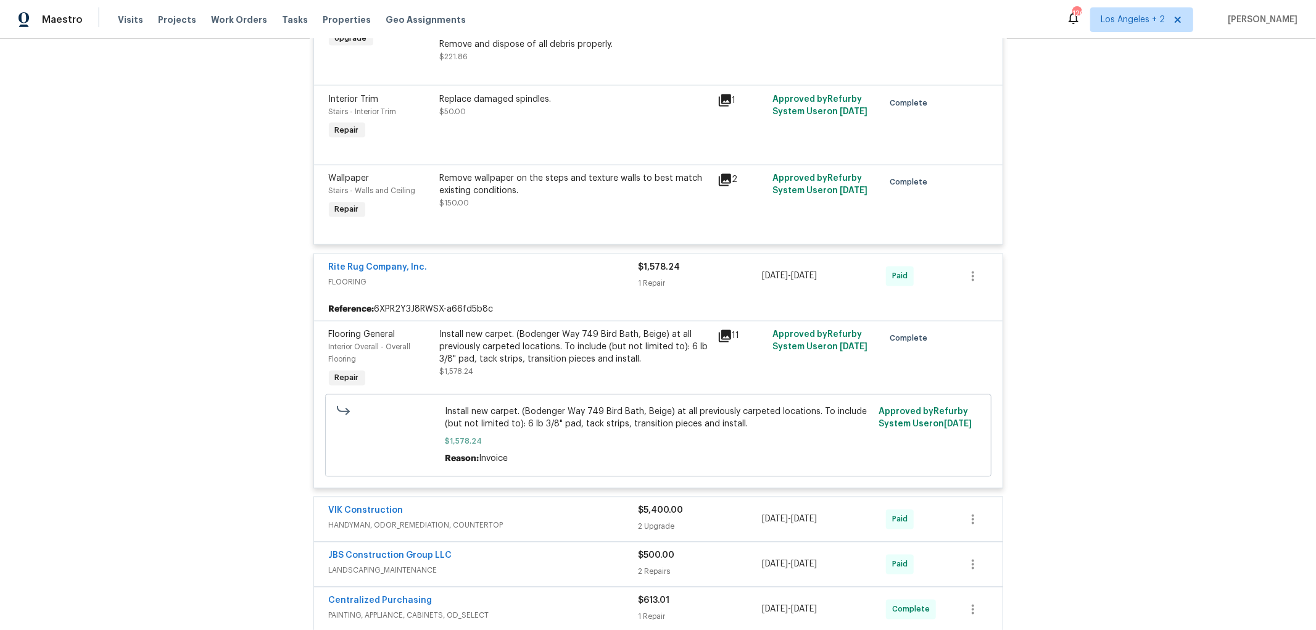
scroll to position [1850, 0]
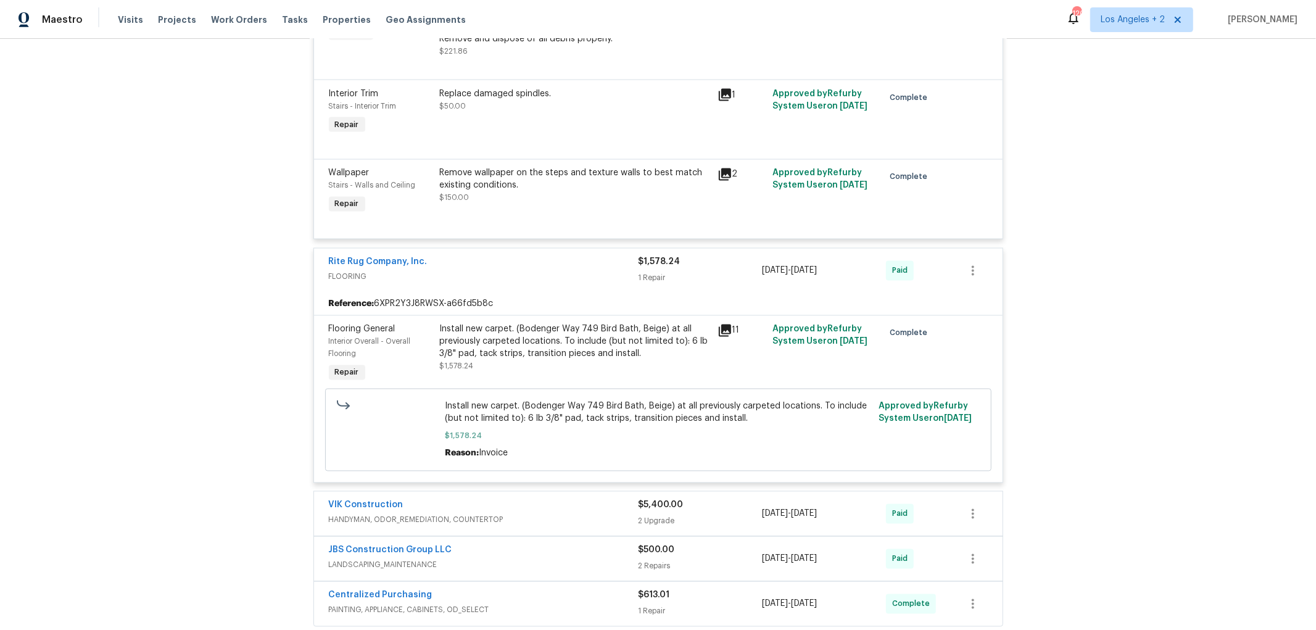
click at [720, 337] on icon at bounding box center [725, 330] width 12 height 12
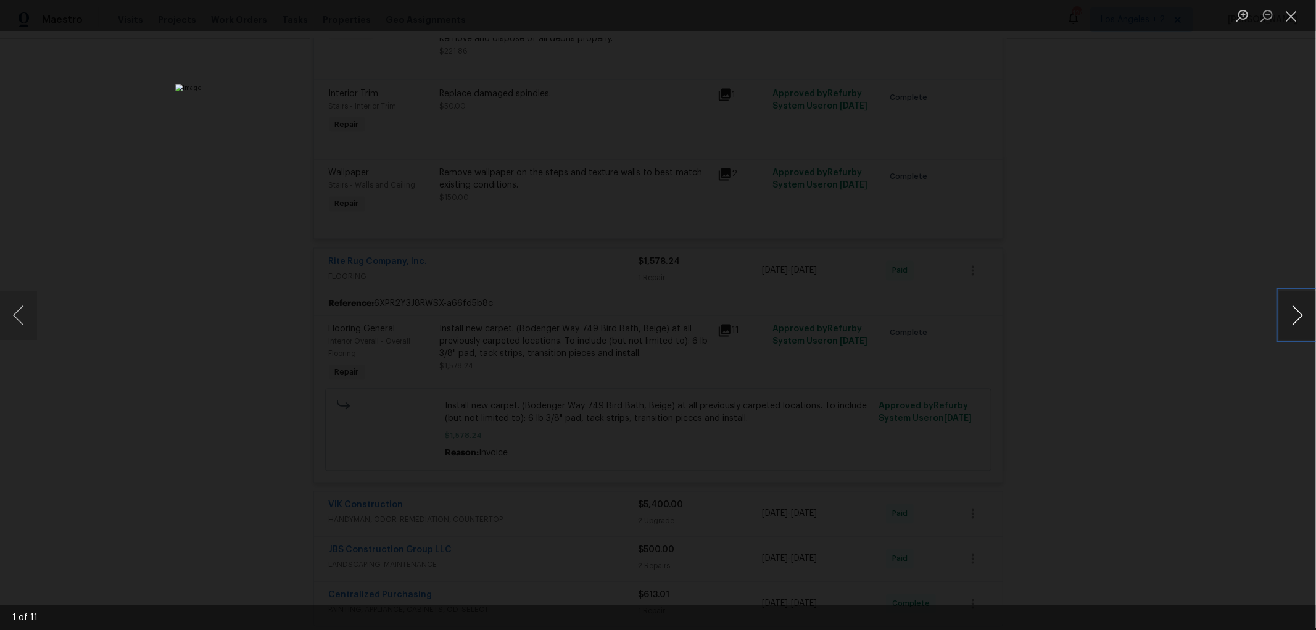
click at [1294, 307] on button "Next image" at bounding box center [1297, 315] width 37 height 49
click at [1288, 14] on button "Close lightbox" at bounding box center [1291, 16] width 25 height 22
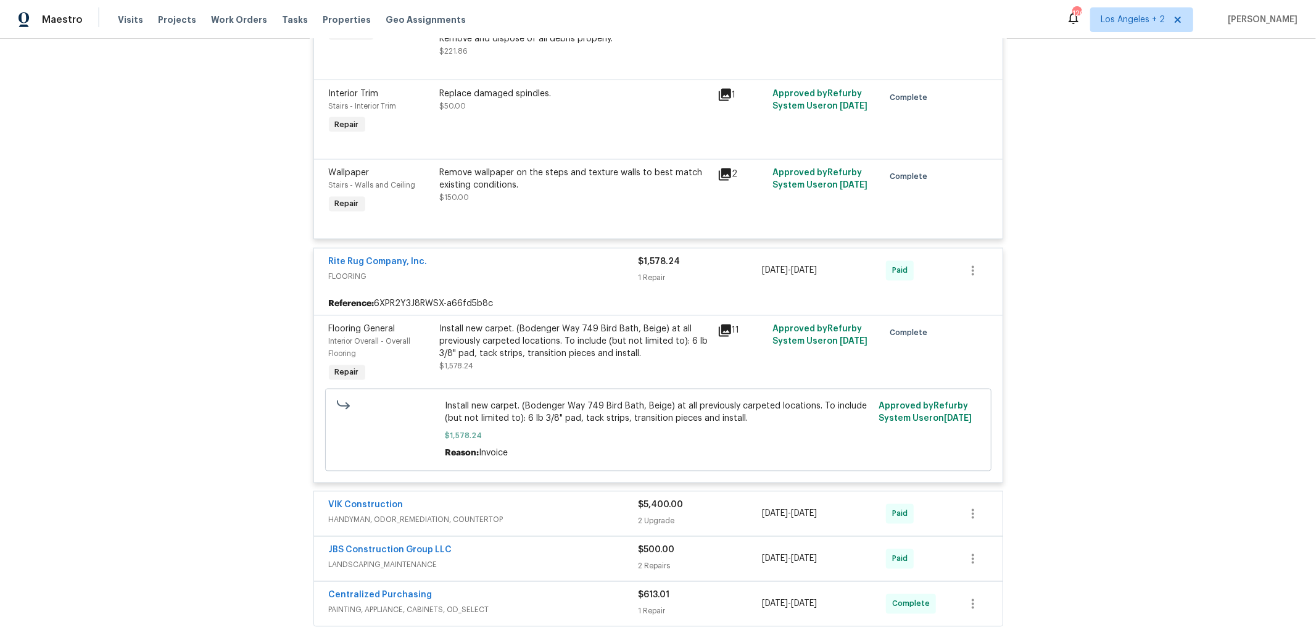
click at [558, 271] on div "Rite Rug Company, Inc." at bounding box center [484, 263] width 310 height 15
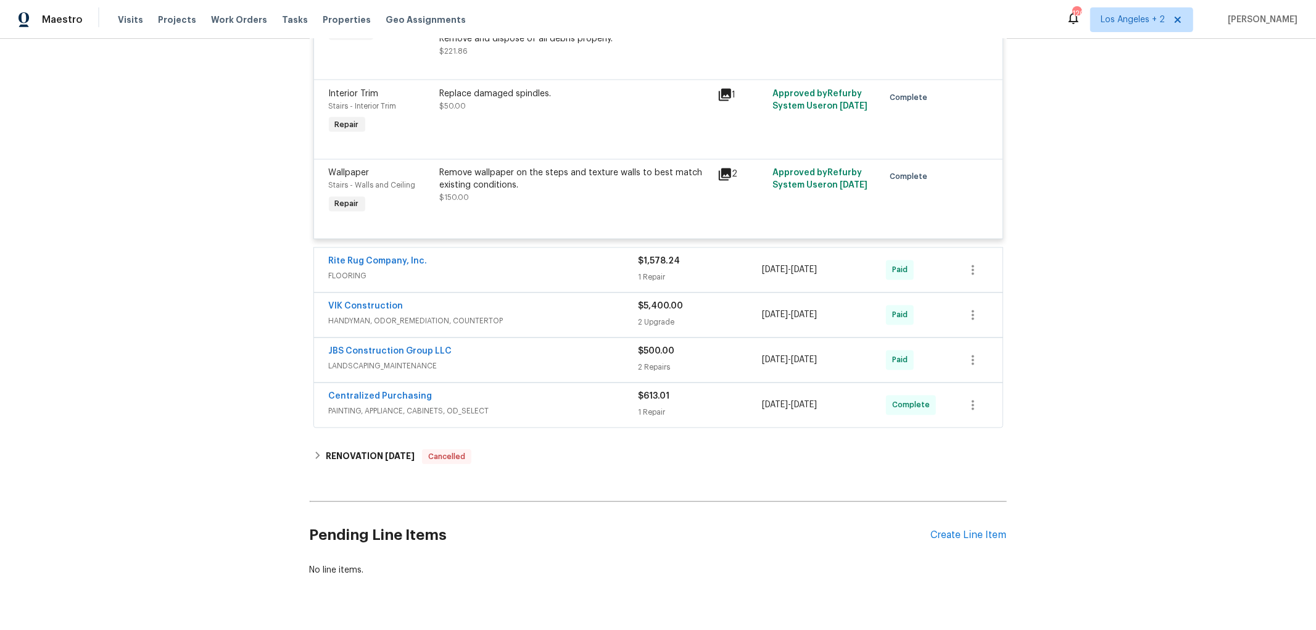
click at [548, 360] on div "JBS Construction Group LLC" at bounding box center [484, 352] width 310 height 15
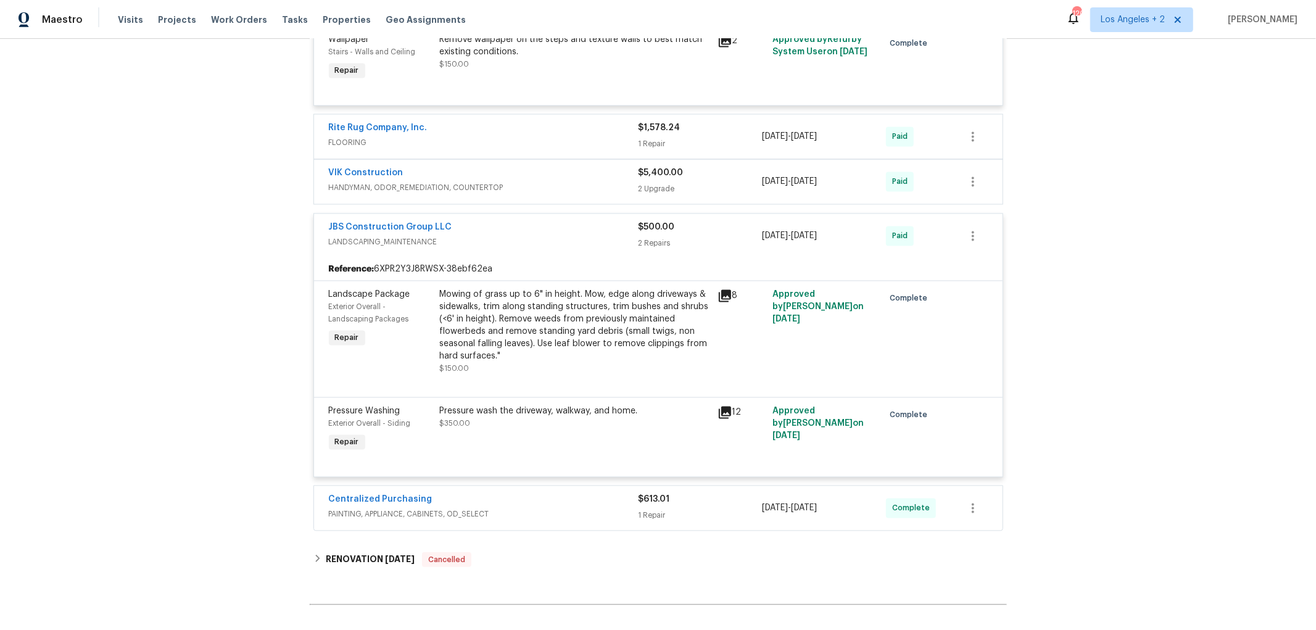
scroll to position [1987, 0]
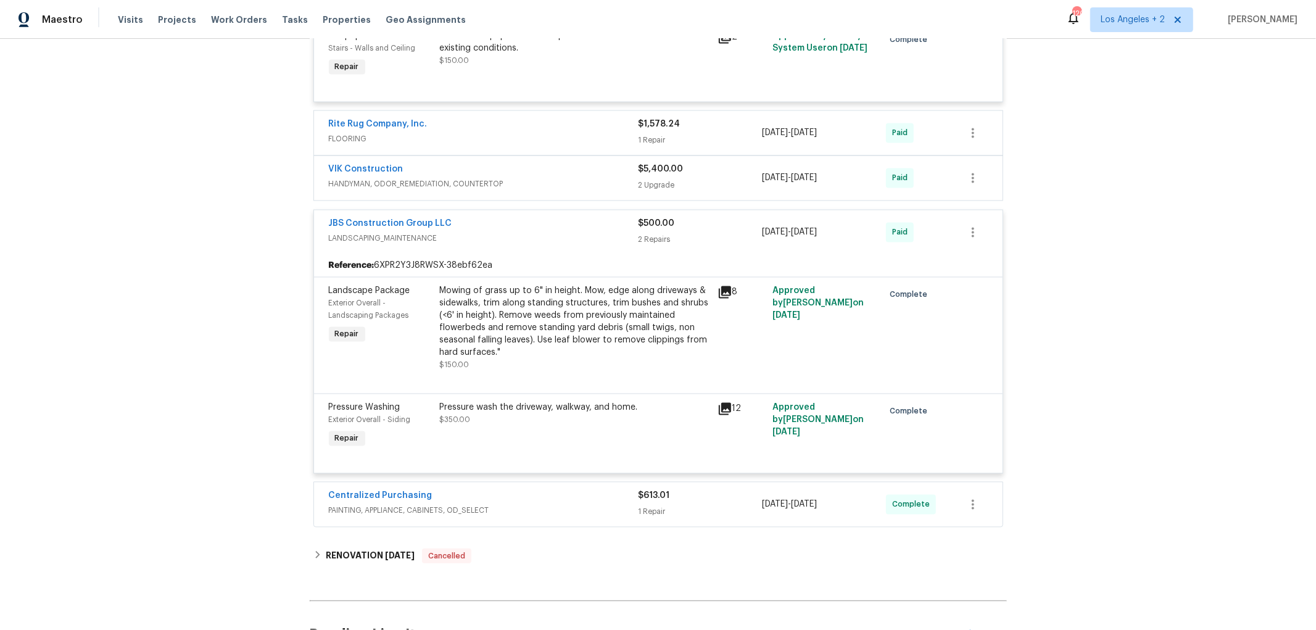
click at [554, 233] on div "JBS Construction Group LLC" at bounding box center [484, 225] width 310 height 15
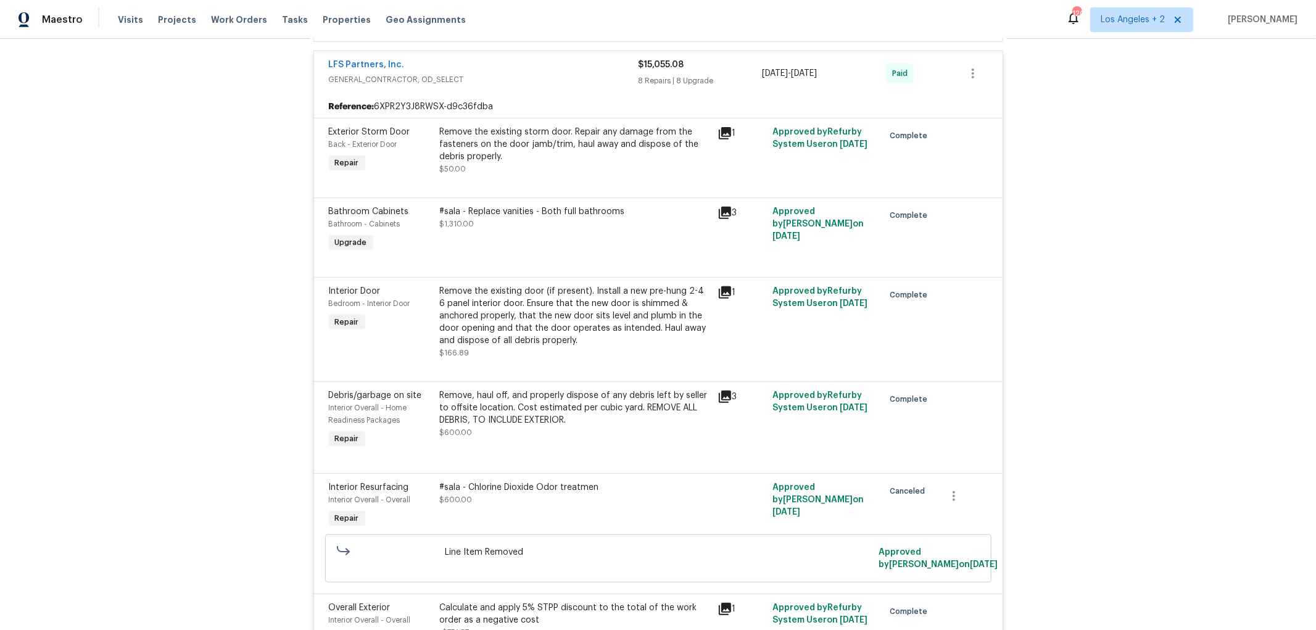
scroll to position [123, 0]
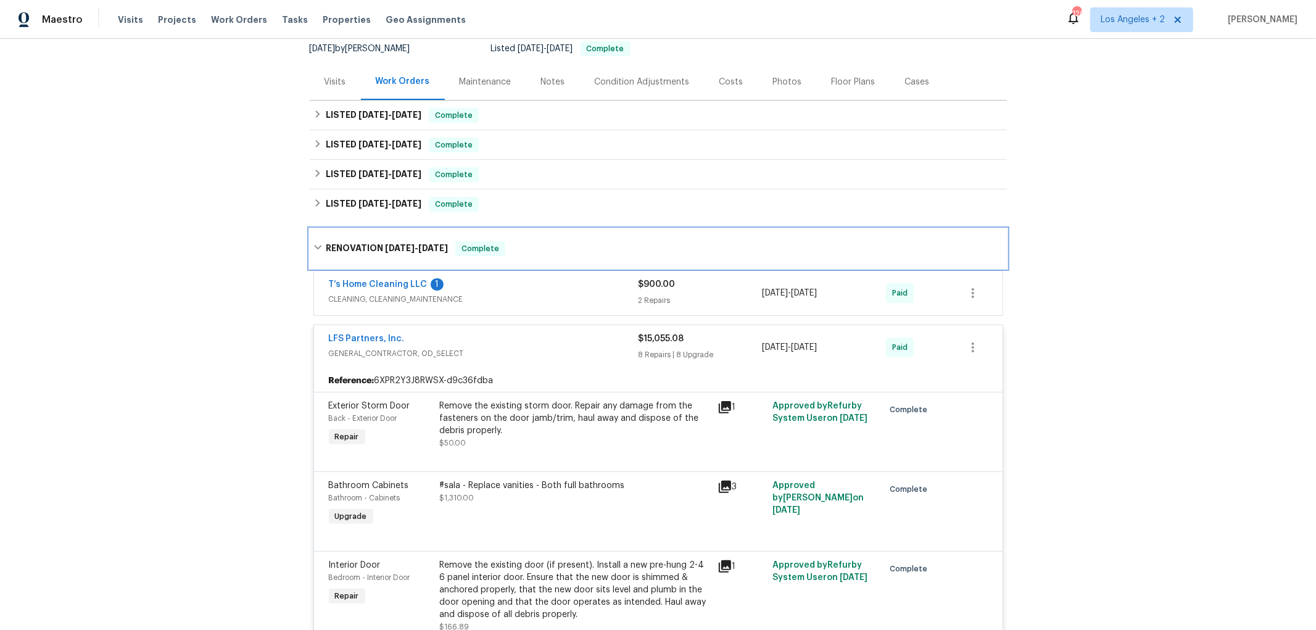
click at [313, 244] on icon at bounding box center [317, 247] width 9 height 9
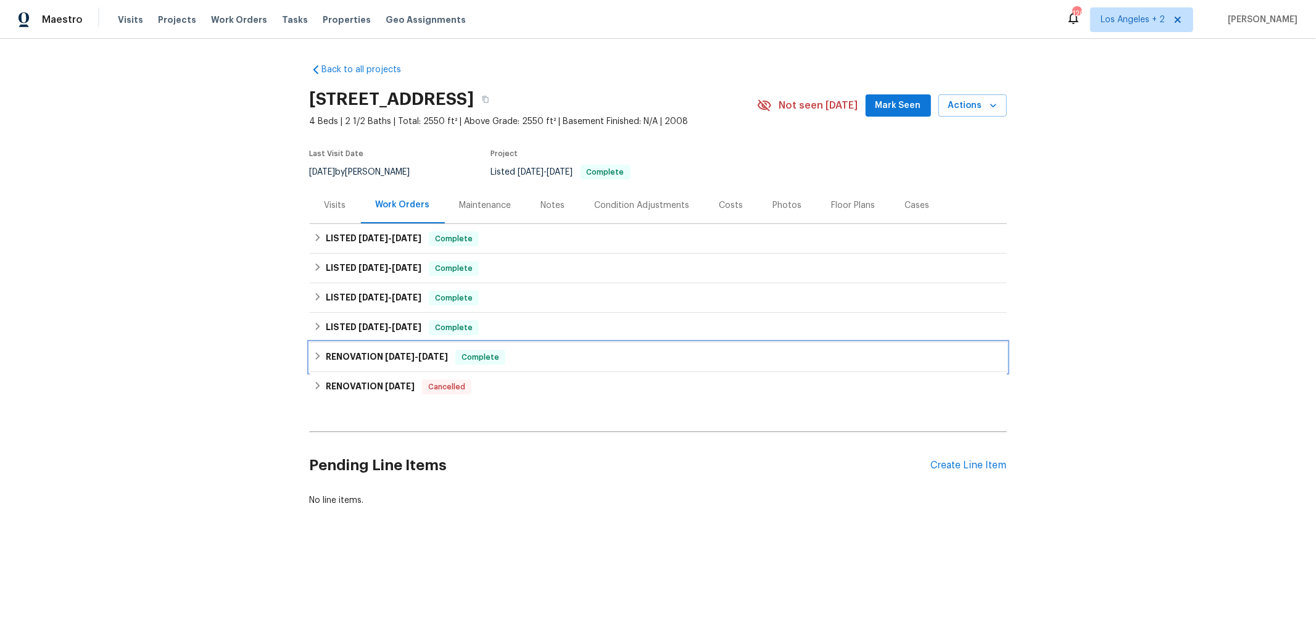
scroll to position [0, 0]
click at [313, 386] on icon at bounding box center [317, 385] width 9 height 9
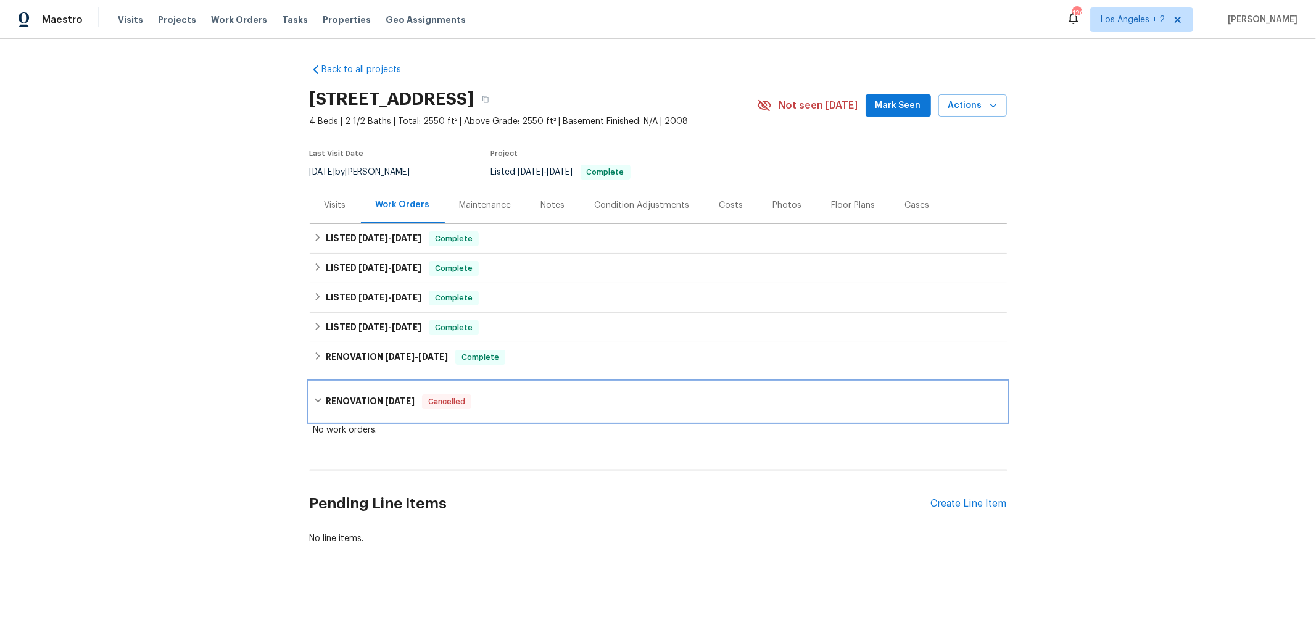
click at [313, 398] on icon at bounding box center [317, 400] width 9 height 9
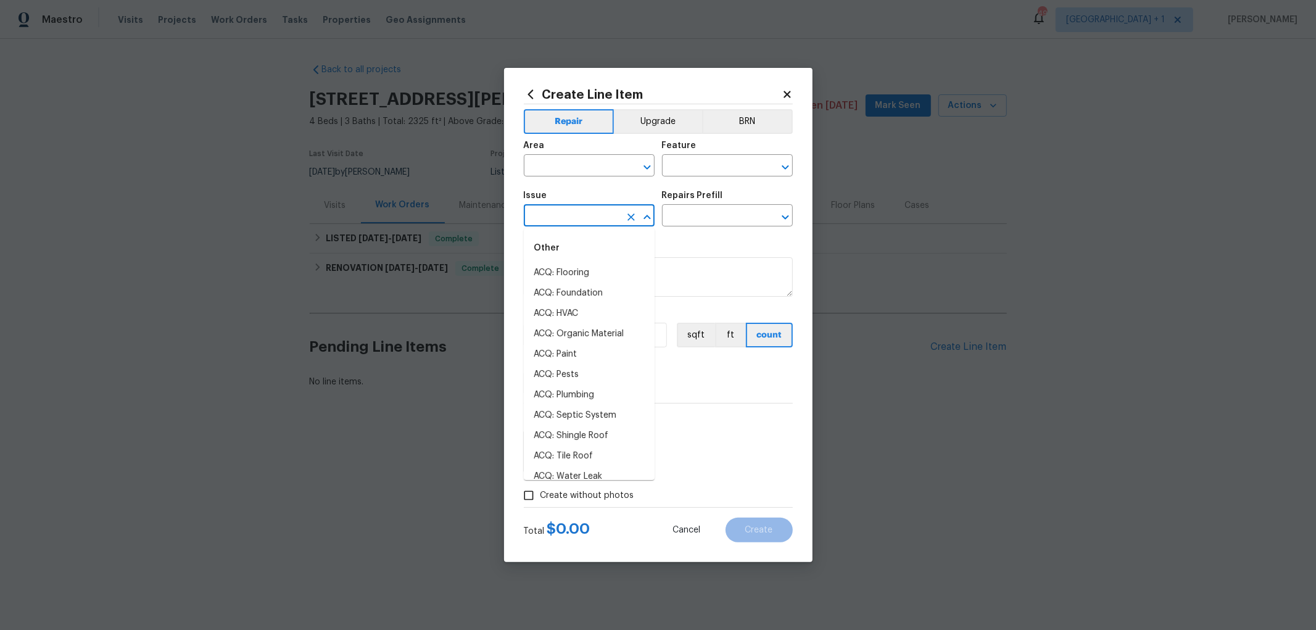
scroll to position [1001, 0]
click at [646, 165] on icon "Open" at bounding box center [647, 167] width 15 height 15
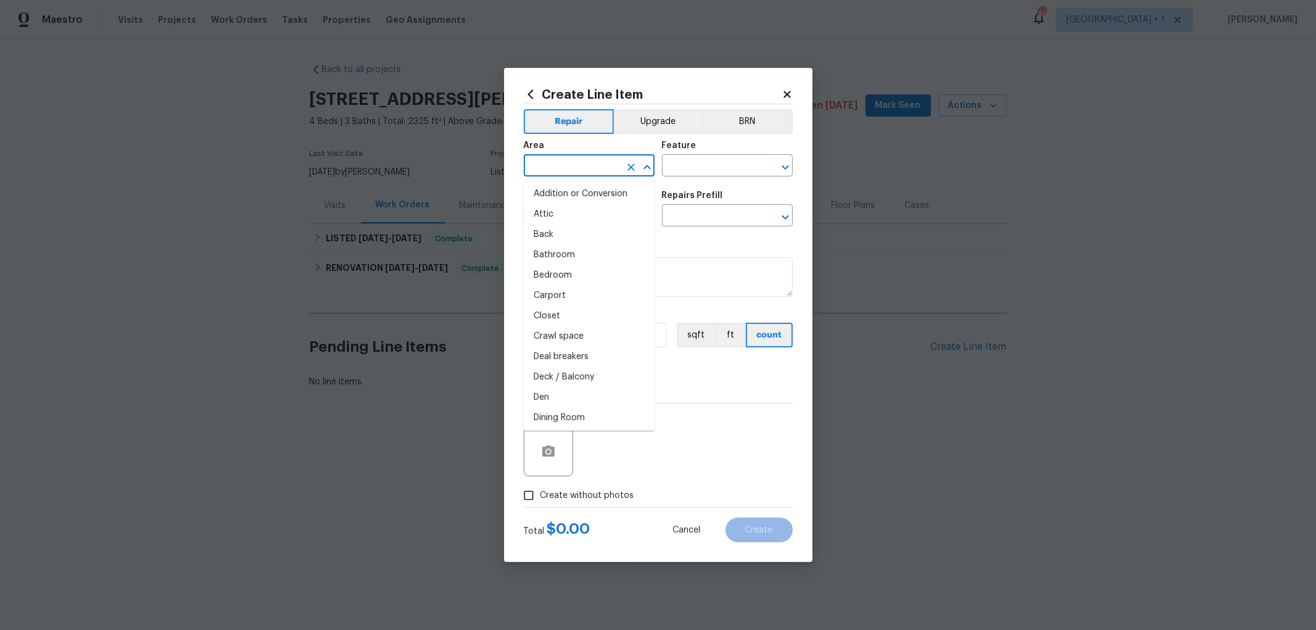
scroll to position [200, 0]
click at [646, 167] on icon "Close" at bounding box center [646, 167] width 7 height 4
click at [785, 165] on icon "Open" at bounding box center [785, 167] width 15 height 15
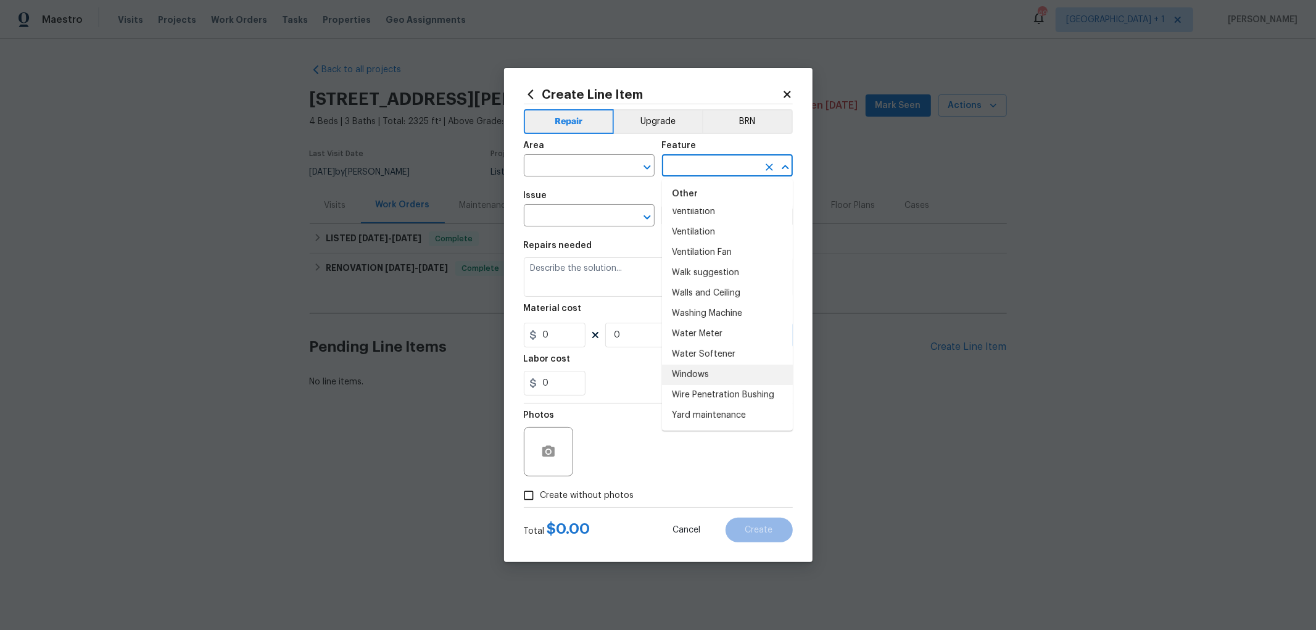
scroll to position [3098, 0]
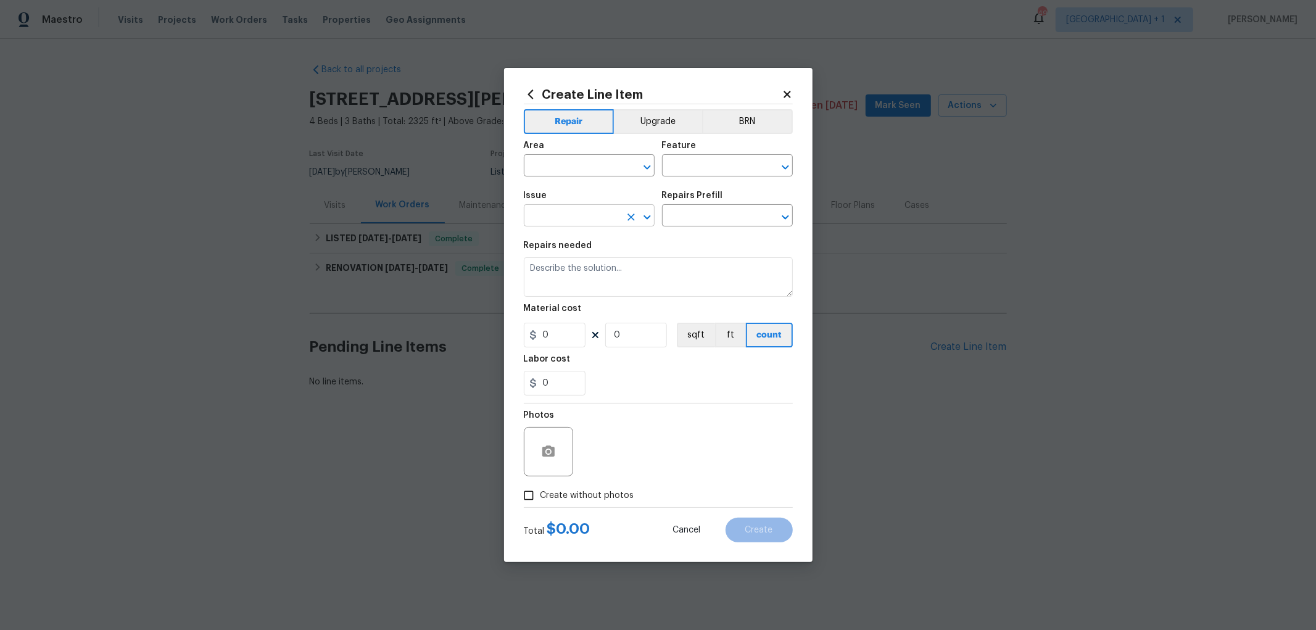
click at [646, 213] on icon "Open" at bounding box center [647, 217] width 15 height 15
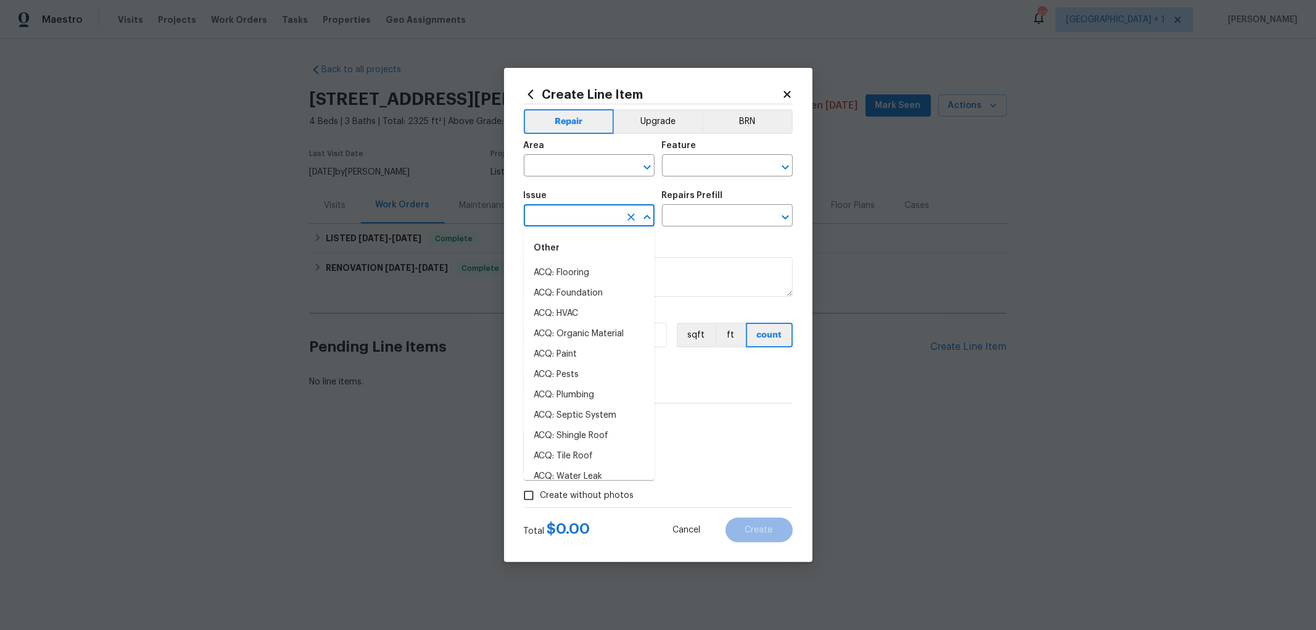
scroll to position [1611, 0]
click at [646, 167] on icon "Open" at bounding box center [647, 167] width 15 height 15
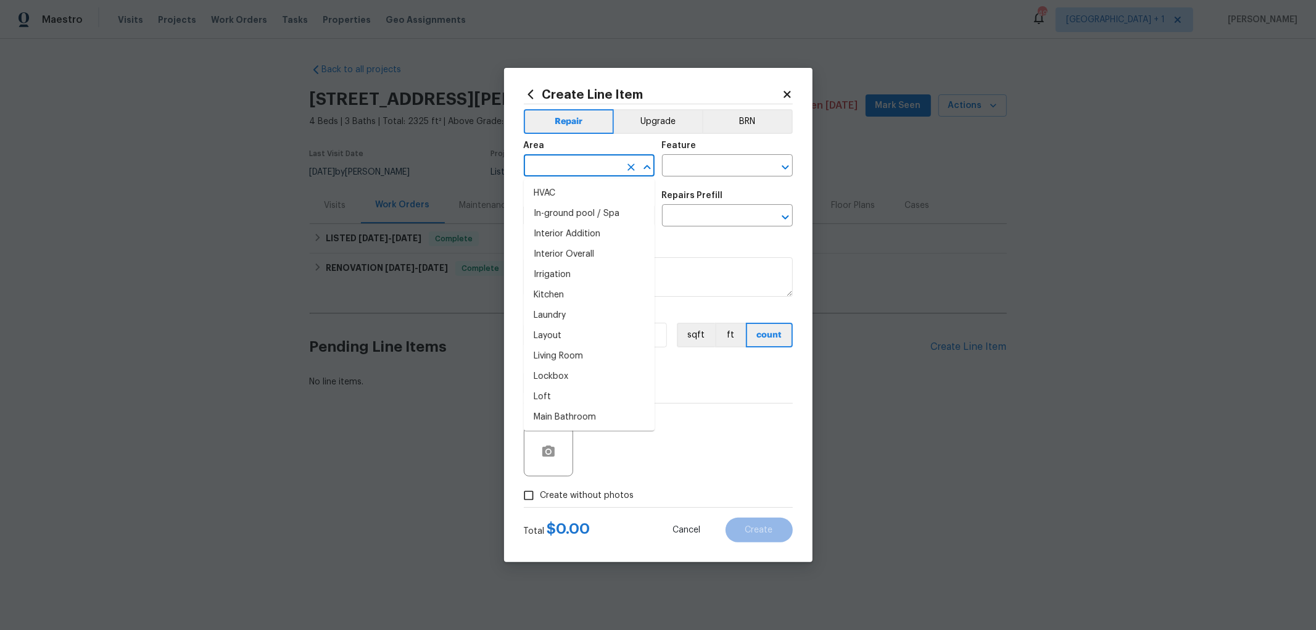
scroll to position [440, 0]
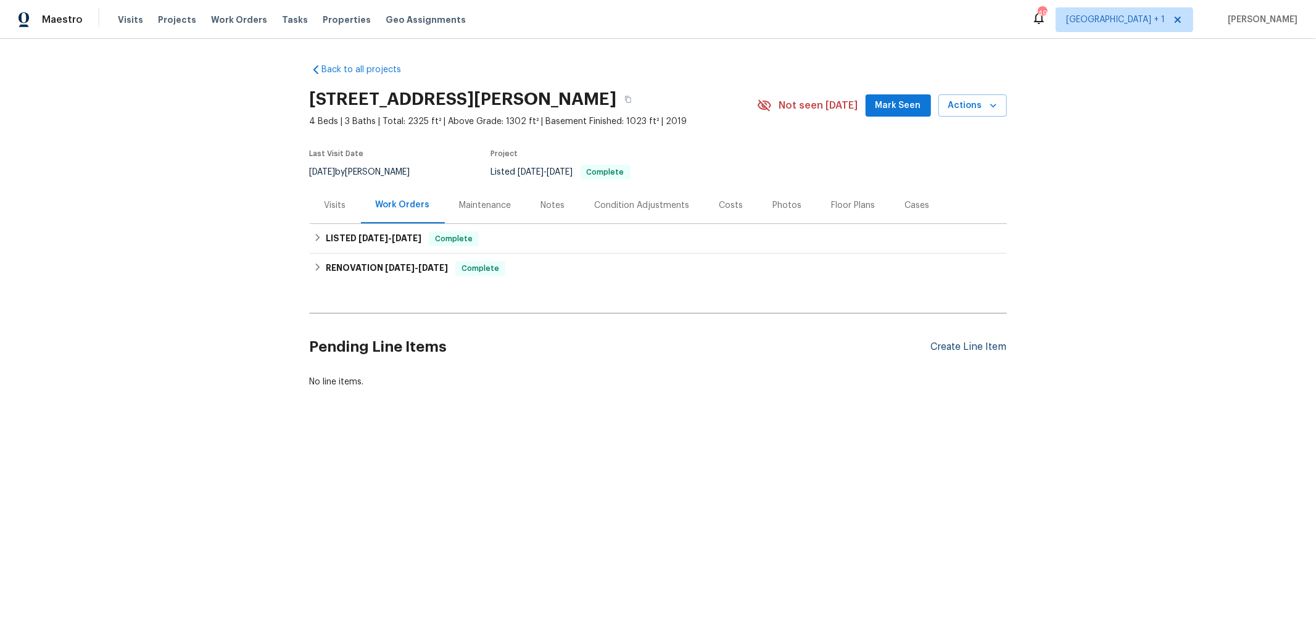
click at [943, 347] on div "Create Line Item" at bounding box center [969, 347] width 76 height 12
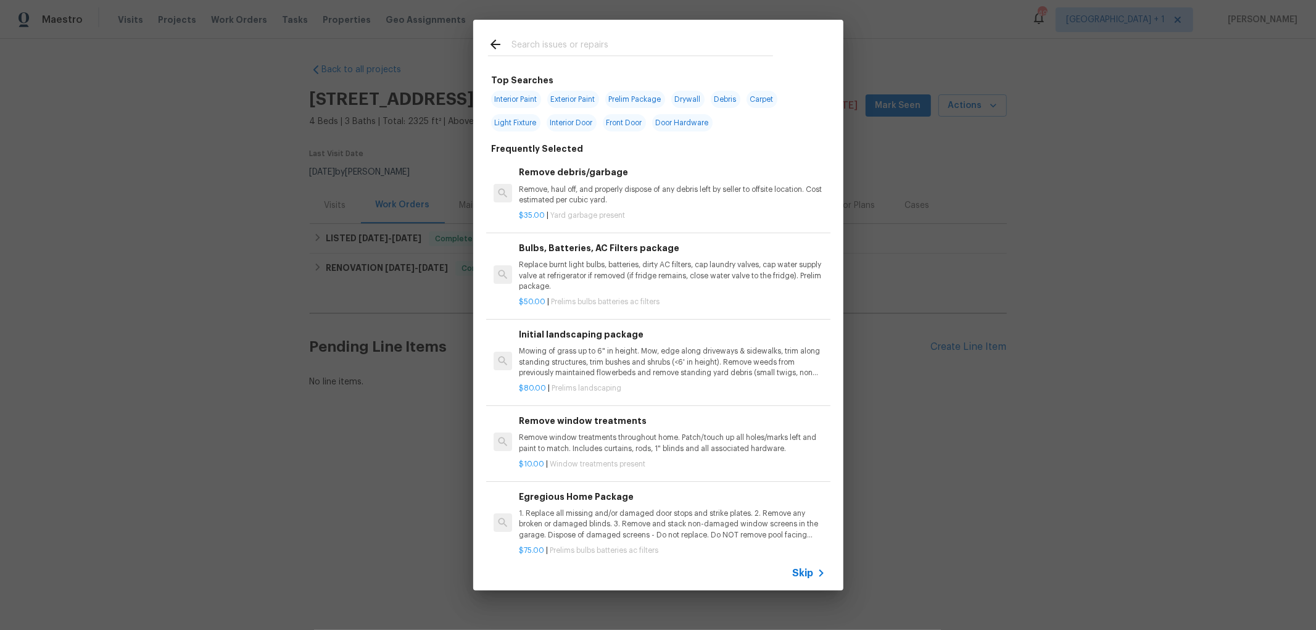
click at [799, 569] on span "Skip" at bounding box center [803, 573] width 21 height 12
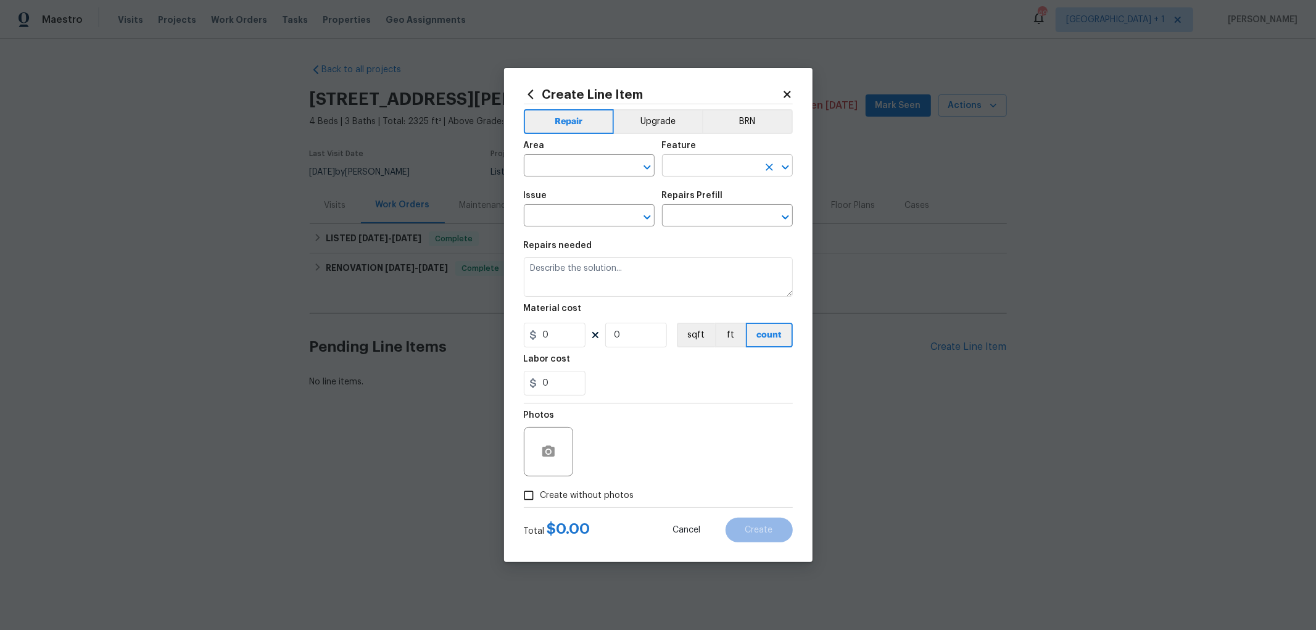
click at [785, 164] on icon "Open" at bounding box center [785, 167] width 15 height 15
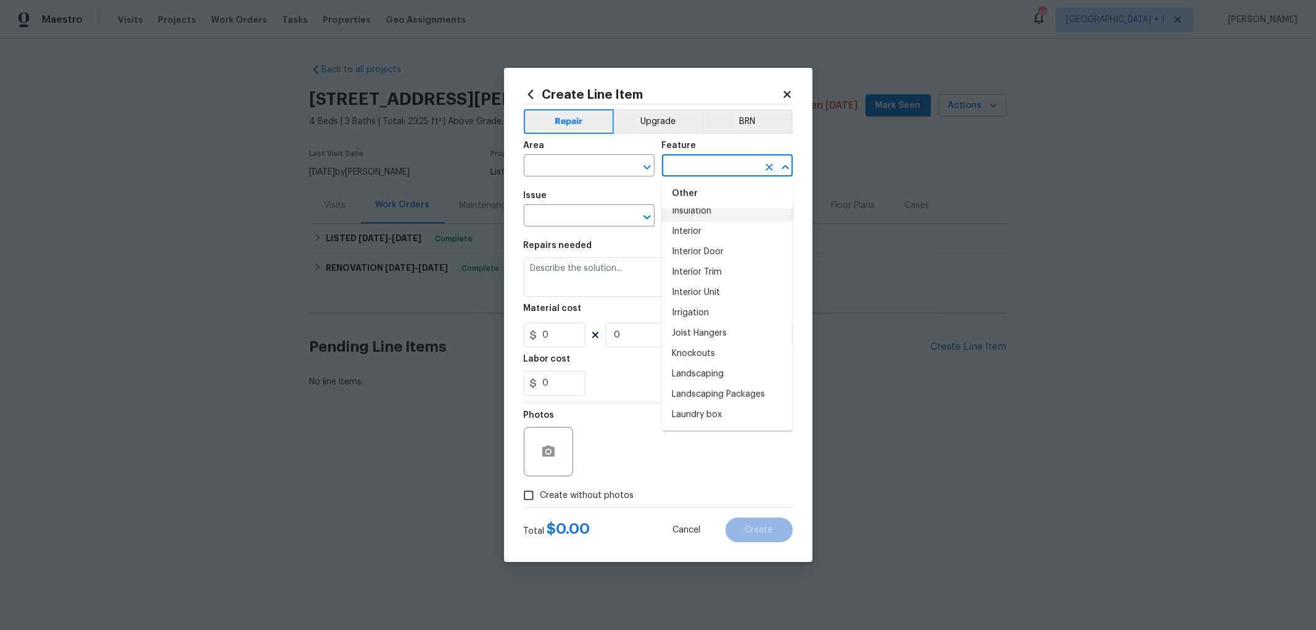
scroll to position [1576, 0]
click at [645, 213] on icon "Open" at bounding box center [647, 217] width 15 height 15
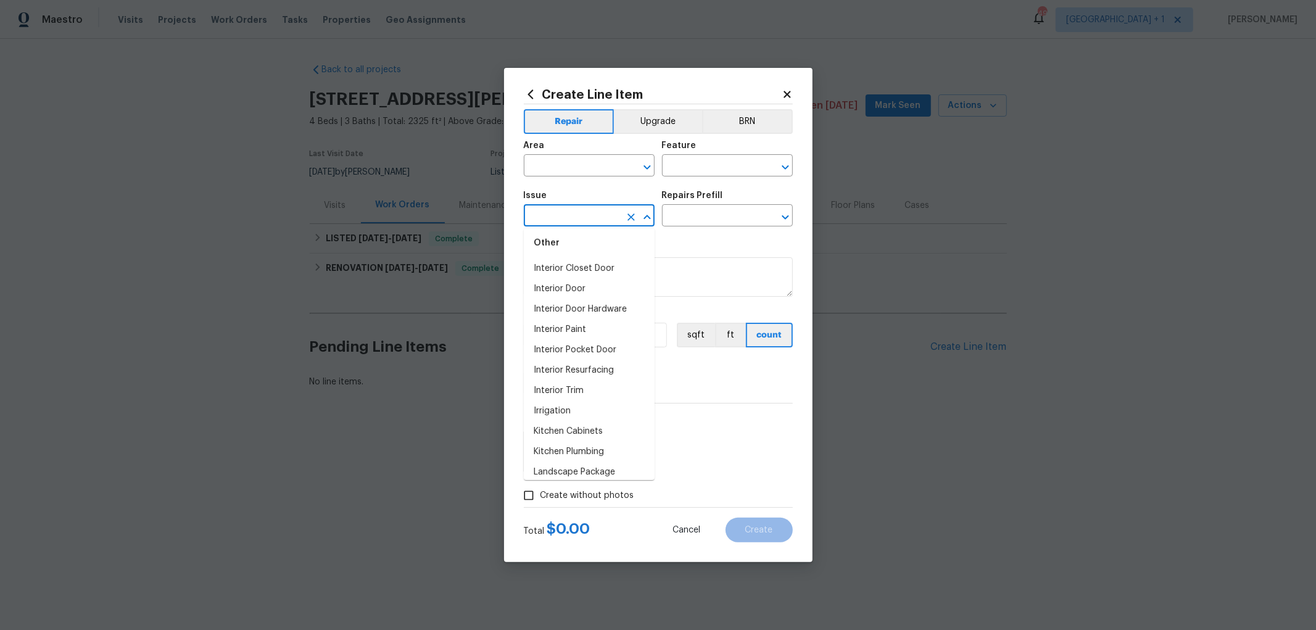
scroll to position [1186, 0]
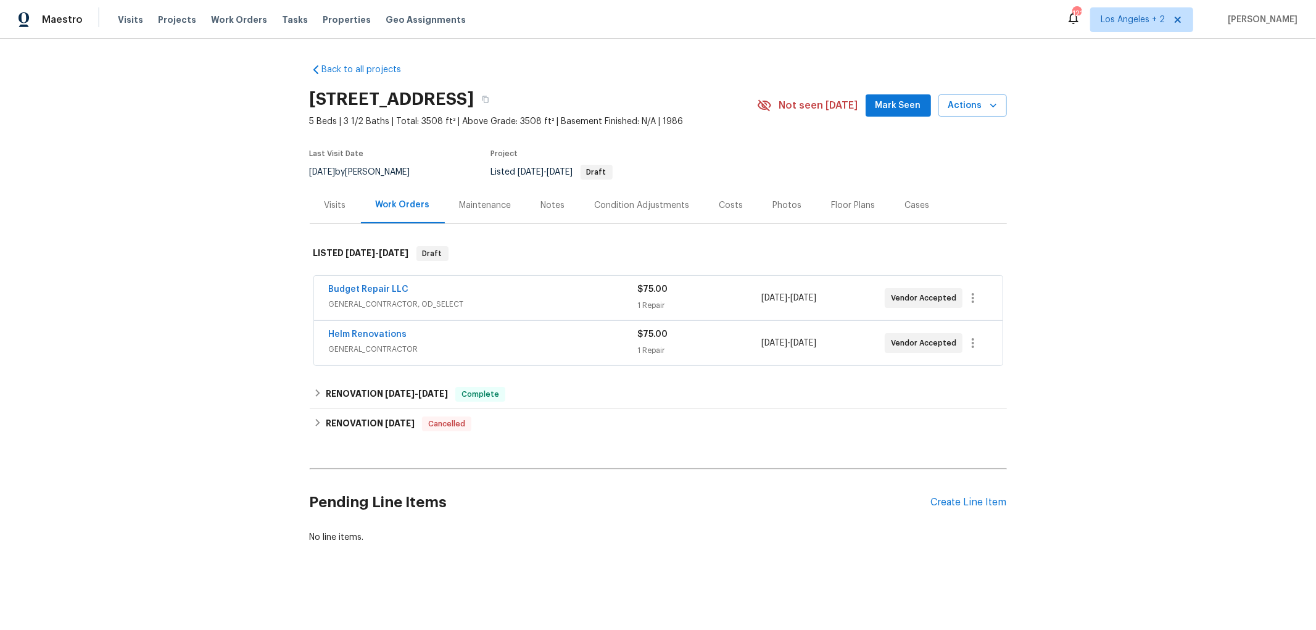
click at [518, 299] on span "GENERAL_CONTRACTOR, OD_SELECT" at bounding box center [483, 304] width 309 height 12
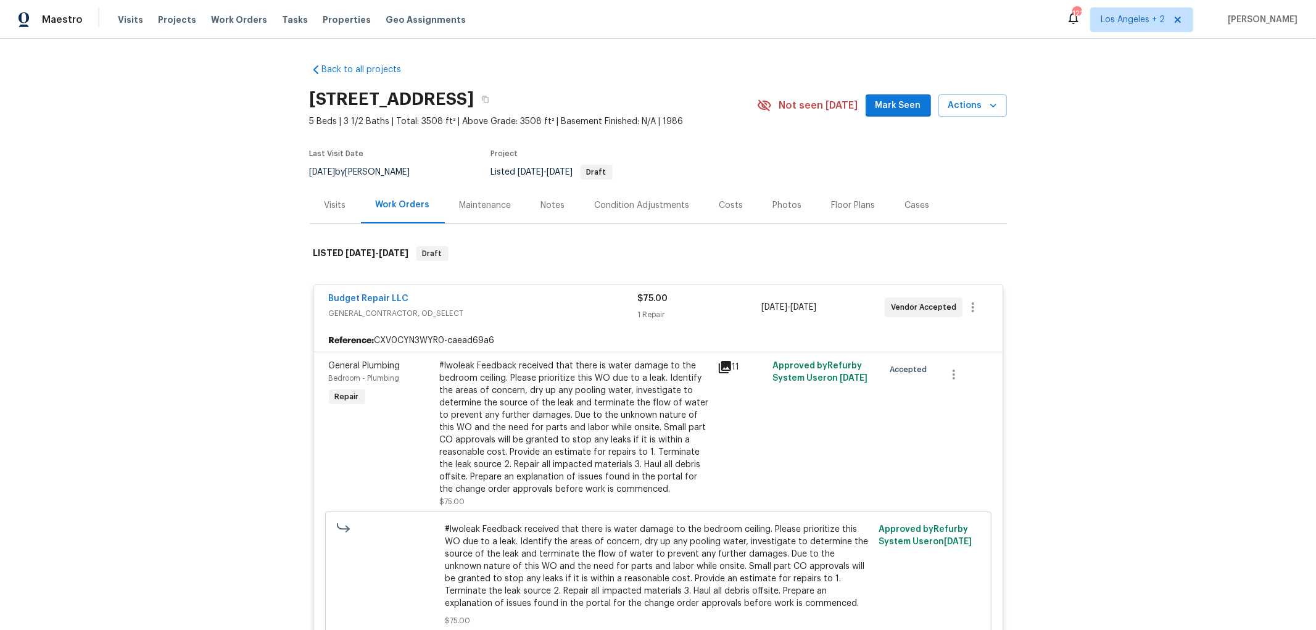
click at [722, 364] on icon at bounding box center [725, 367] width 12 height 12
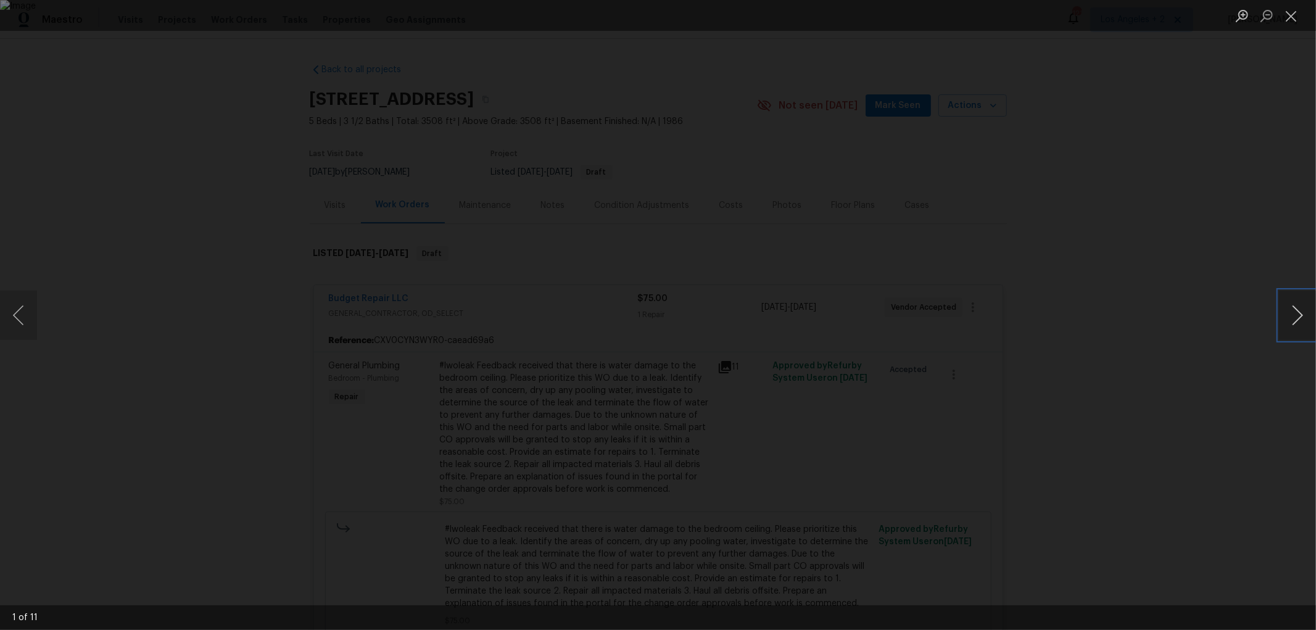
click at [1300, 316] on button "Next image" at bounding box center [1297, 315] width 37 height 49
click at [1298, 316] on button "Next image" at bounding box center [1297, 315] width 37 height 49
click at [22, 317] on button "Previous image" at bounding box center [18, 315] width 37 height 49
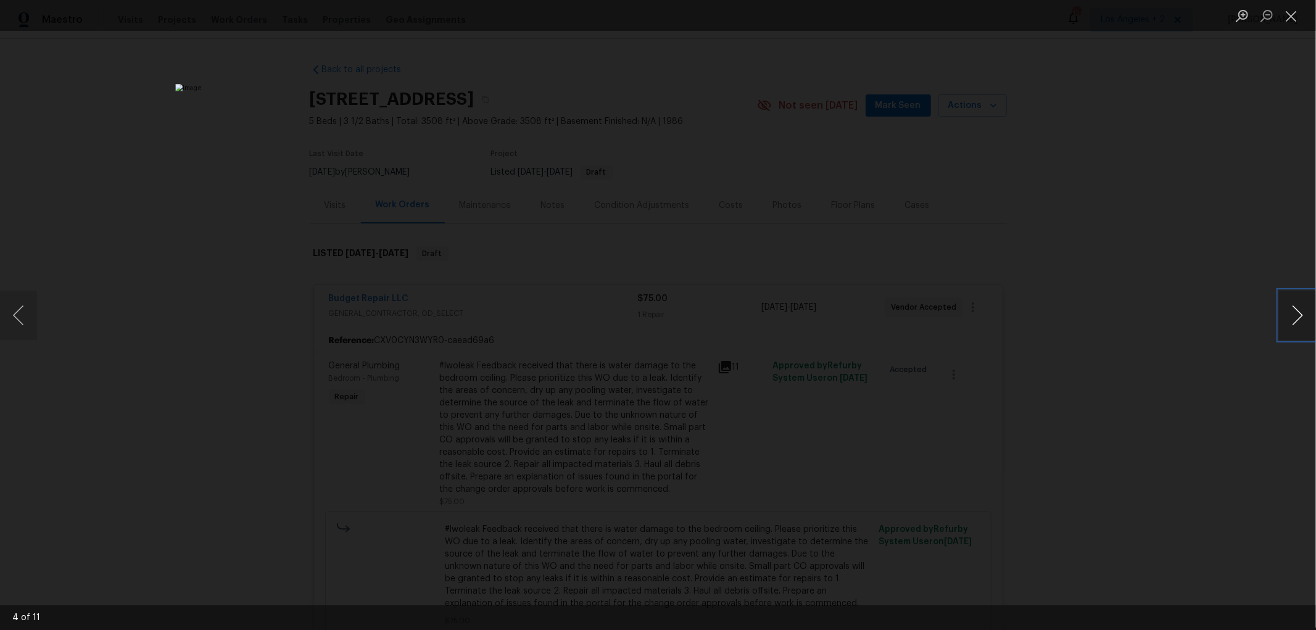
click at [1290, 310] on button "Next image" at bounding box center [1297, 315] width 37 height 49
click at [1292, 14] on button "Close lightbox" at bounding box center [1291, 16] width 25 height 22
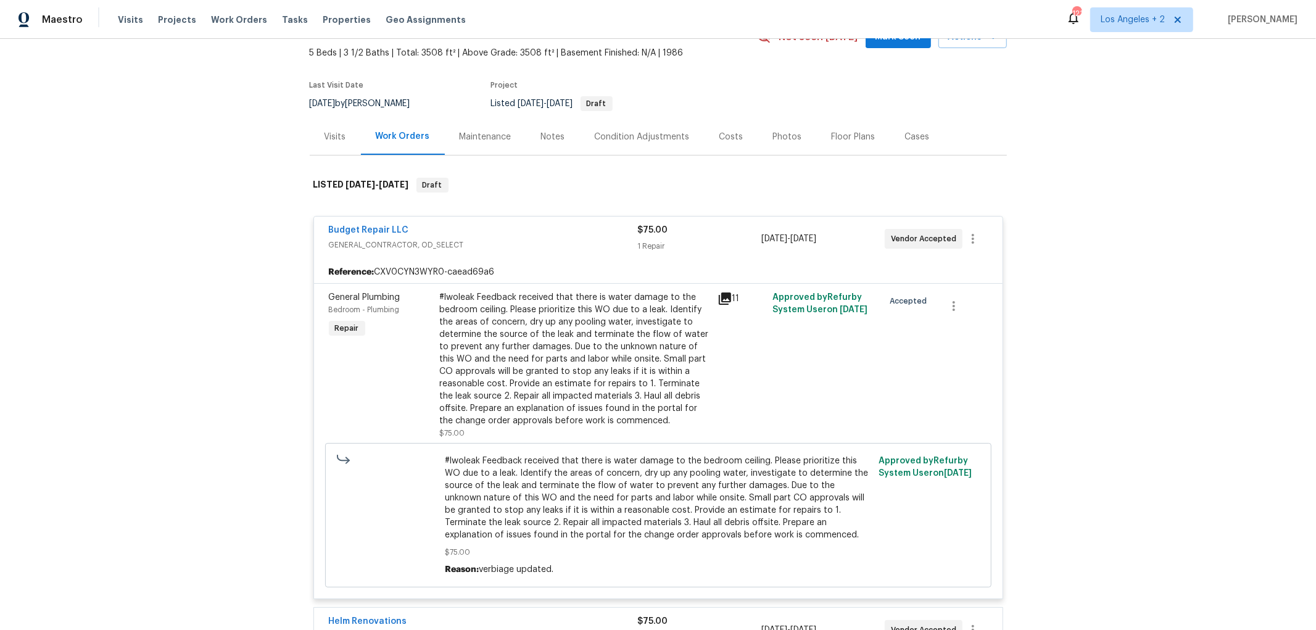
scroll to position [137, 0]
click at [513, 236] on div "Budget Repair LLC" at bounding box center [483, 231] width 309 height 15
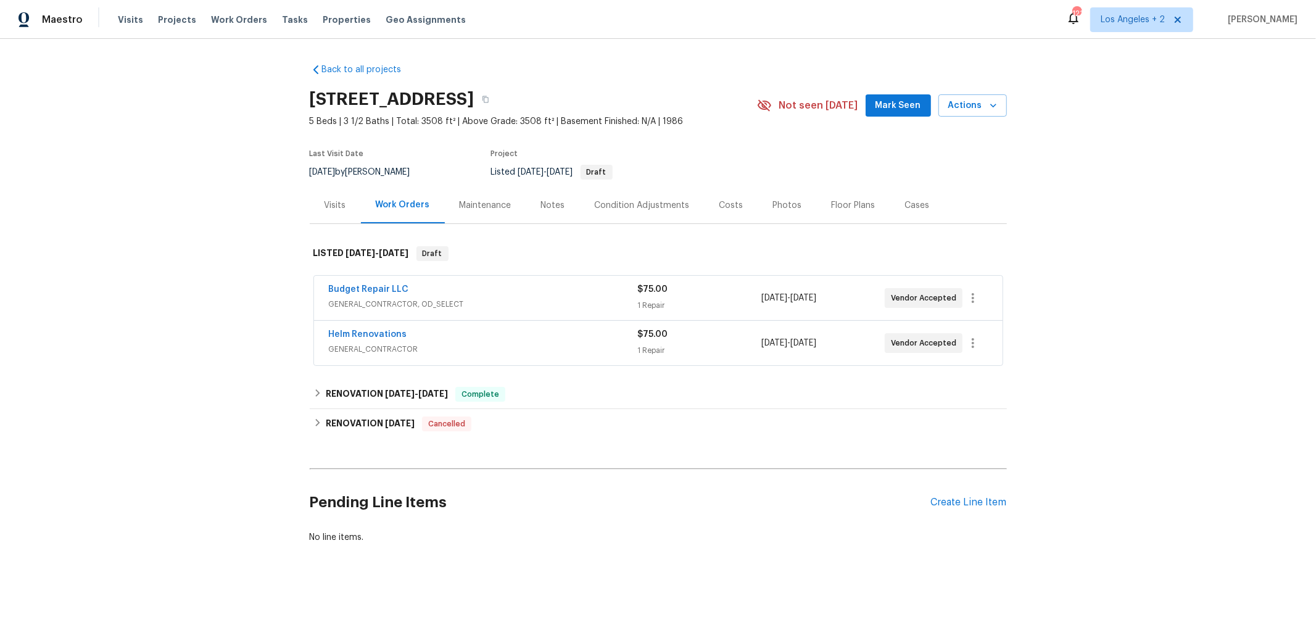
click at [508, 343] on span "GENERAL_CONTRACTOR" at bounding box center [483, 349] width 309 height 12
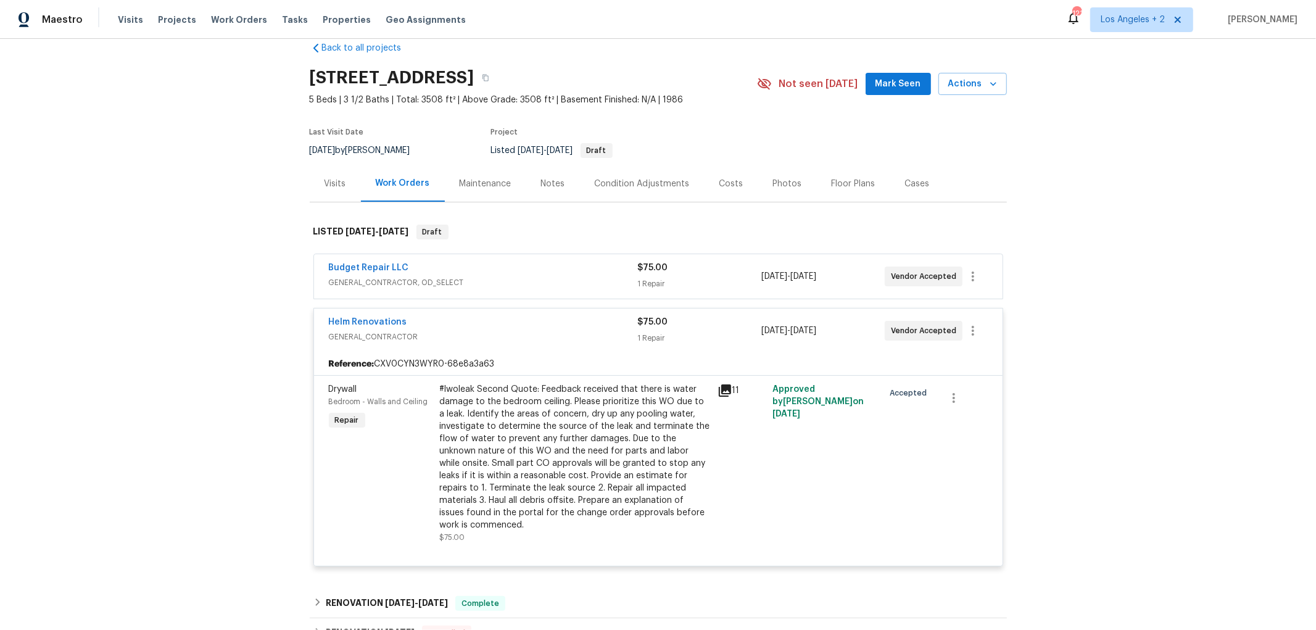
scroll to position [0, 0]
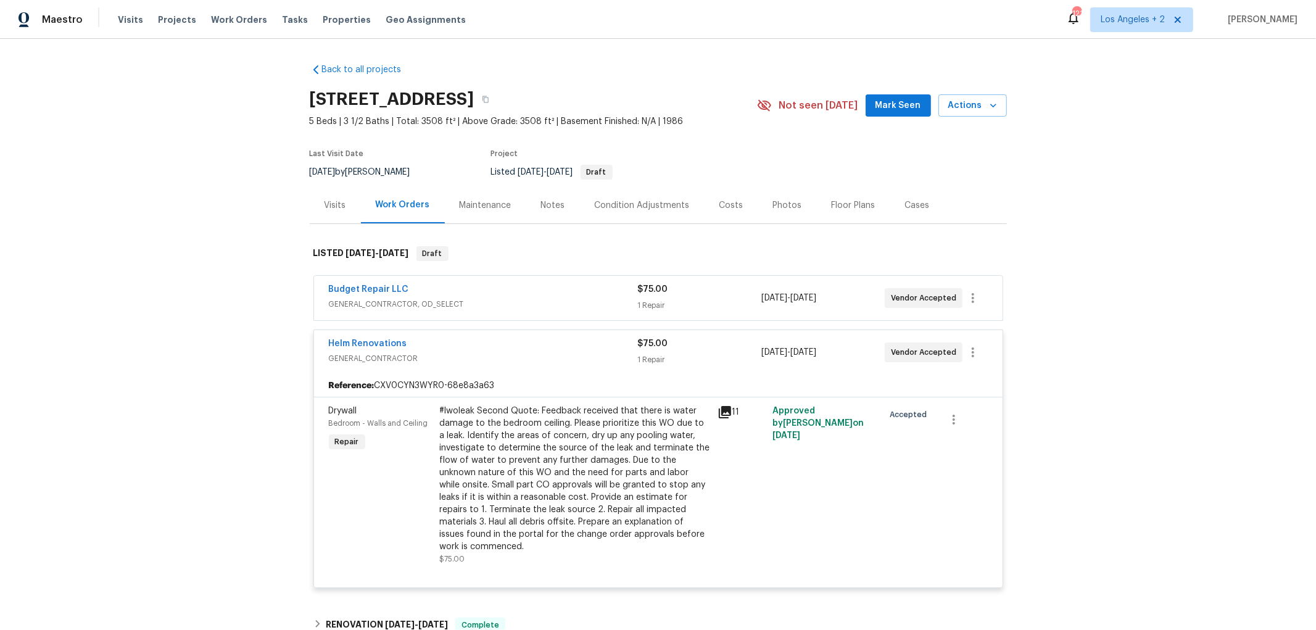
click at [522, 300] on span "GENERAL_CONTRACTOR, OD_SELECT" at bounding box center [483, 304] width 309 height 12
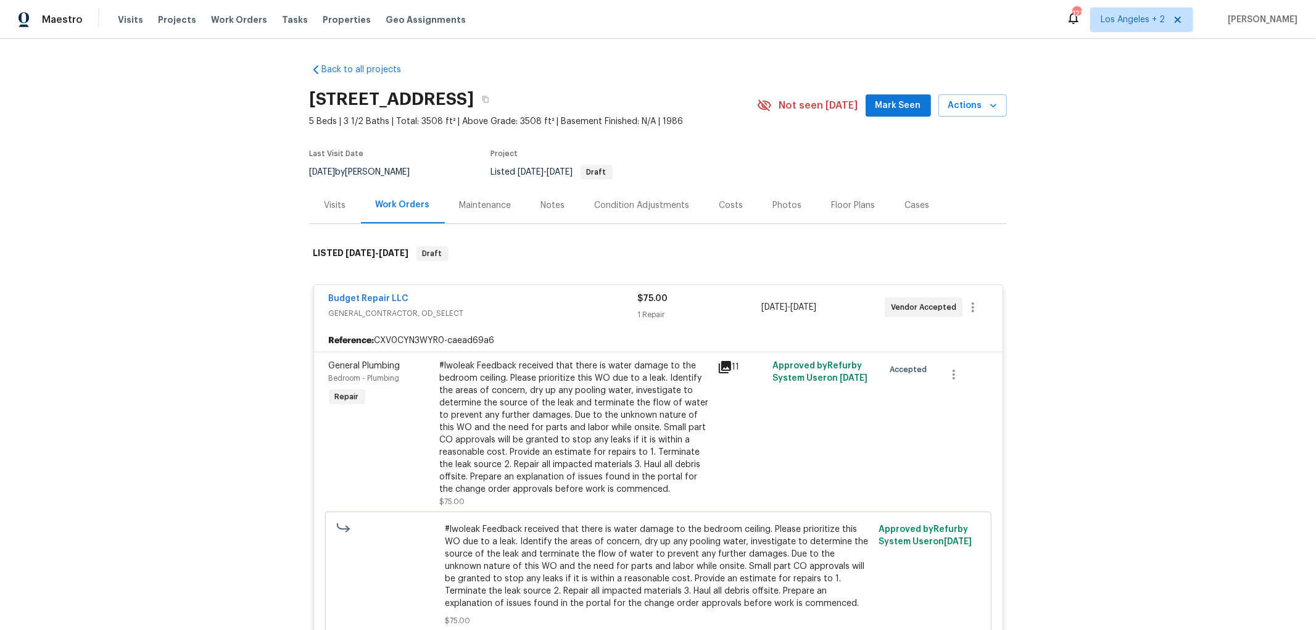
click at [509, 303] on div "Budget Repair LLC" at bounding box center [483, 299] width 309 height 15
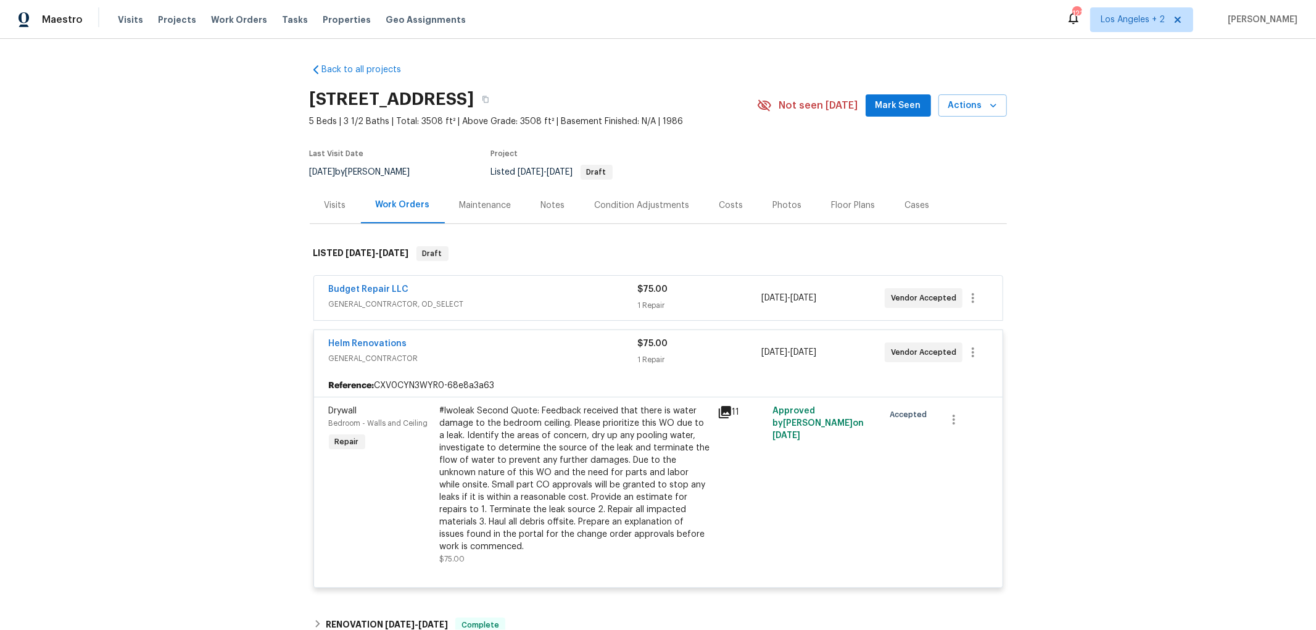
scroll to position [68, 0]
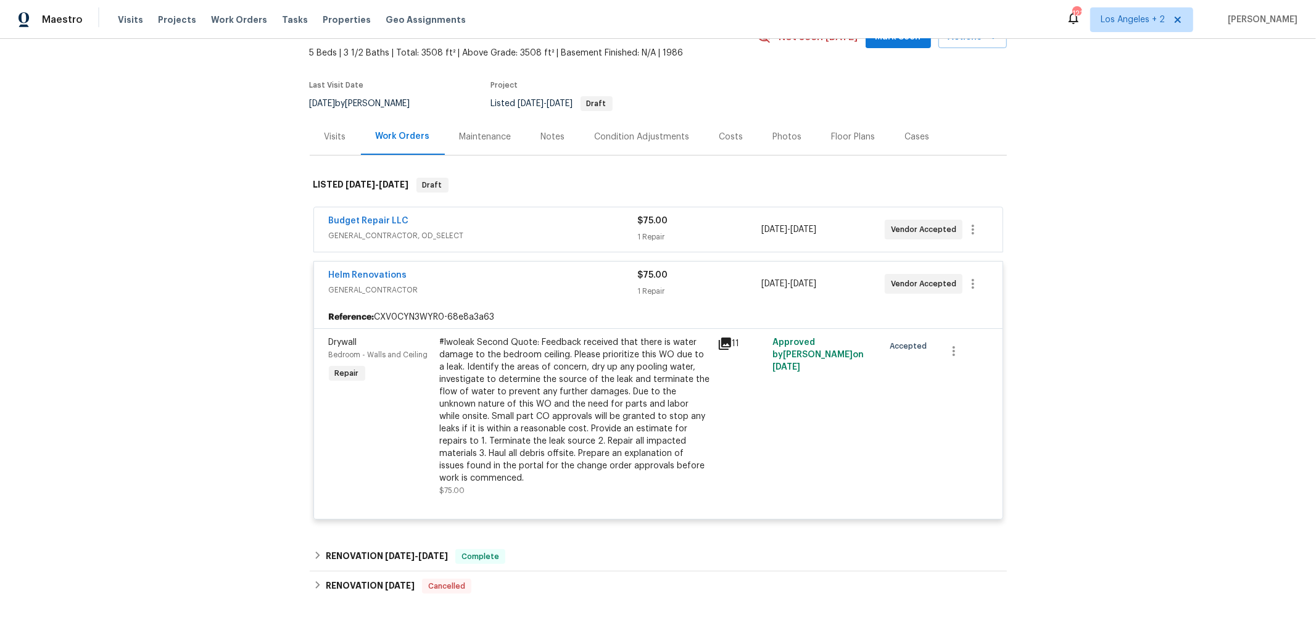
click at [534, 228] on div "Budget Repair LLC" at bounding box center [483, 222] width 309 height 15
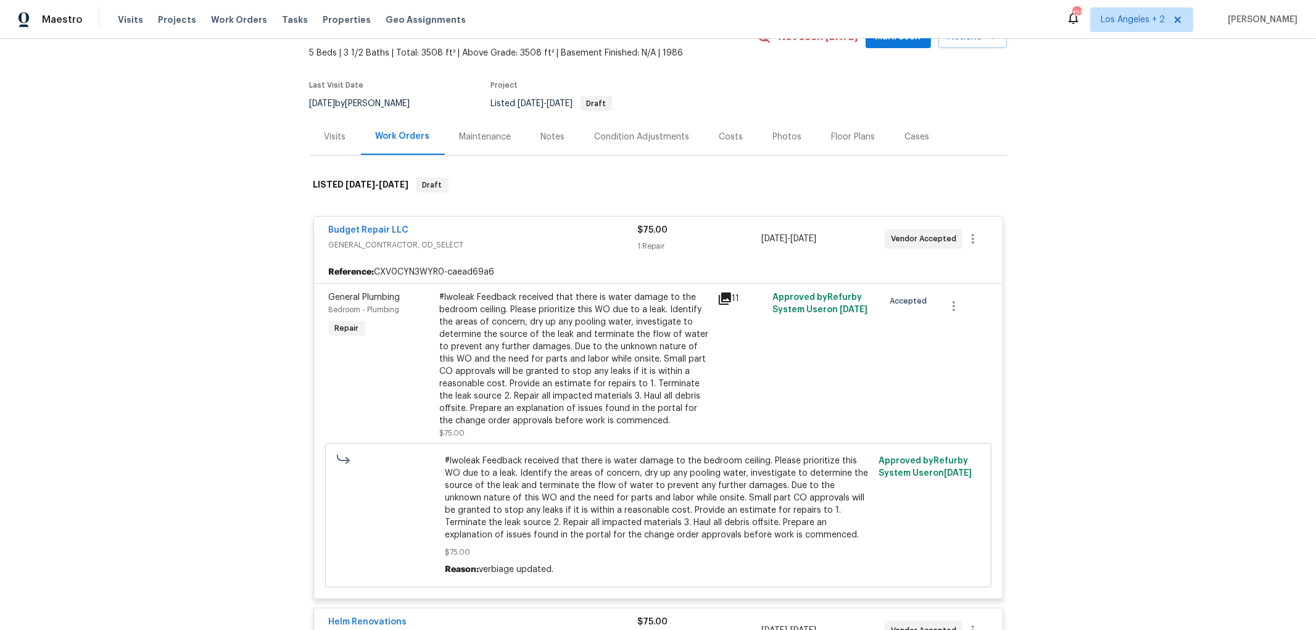
click at [534, 228] on div "Budget Repair LLC" at bounding box center [483, 231] width 309 height 15
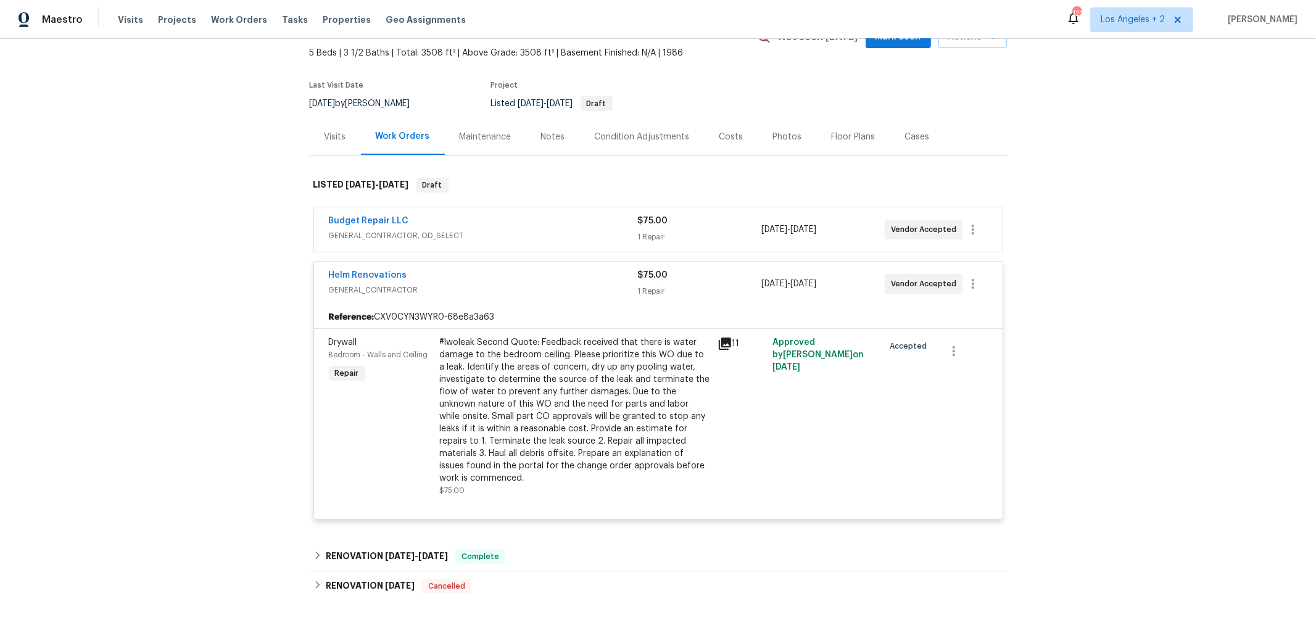
click at [720, 342] on icon at bounding box center [725, 343] width 12 height 12
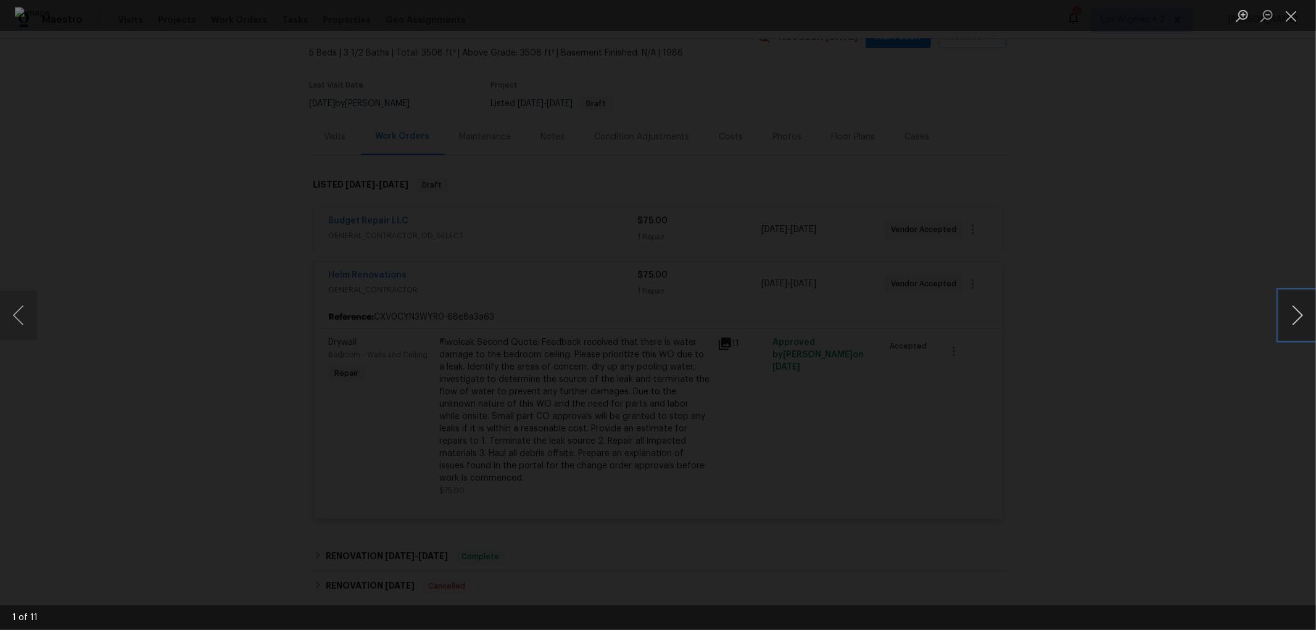
click at [1293, 309] on button "Next image" at bounding box center [1297, 315] width 37 height 49
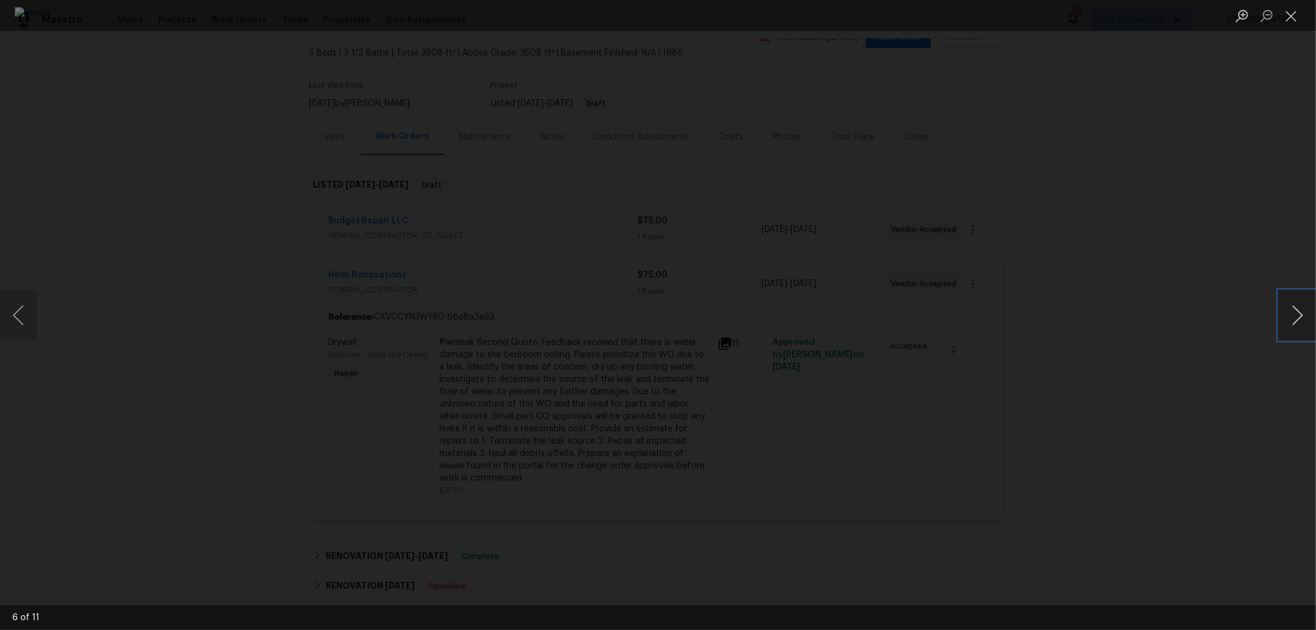
click at [1293, 309] on button "Next image" at bounding box center [1297, 315] width 37 height 49
click at [1243, 15] on button "Zoom in" at bounding box center [1241, 16] width 25 height 22
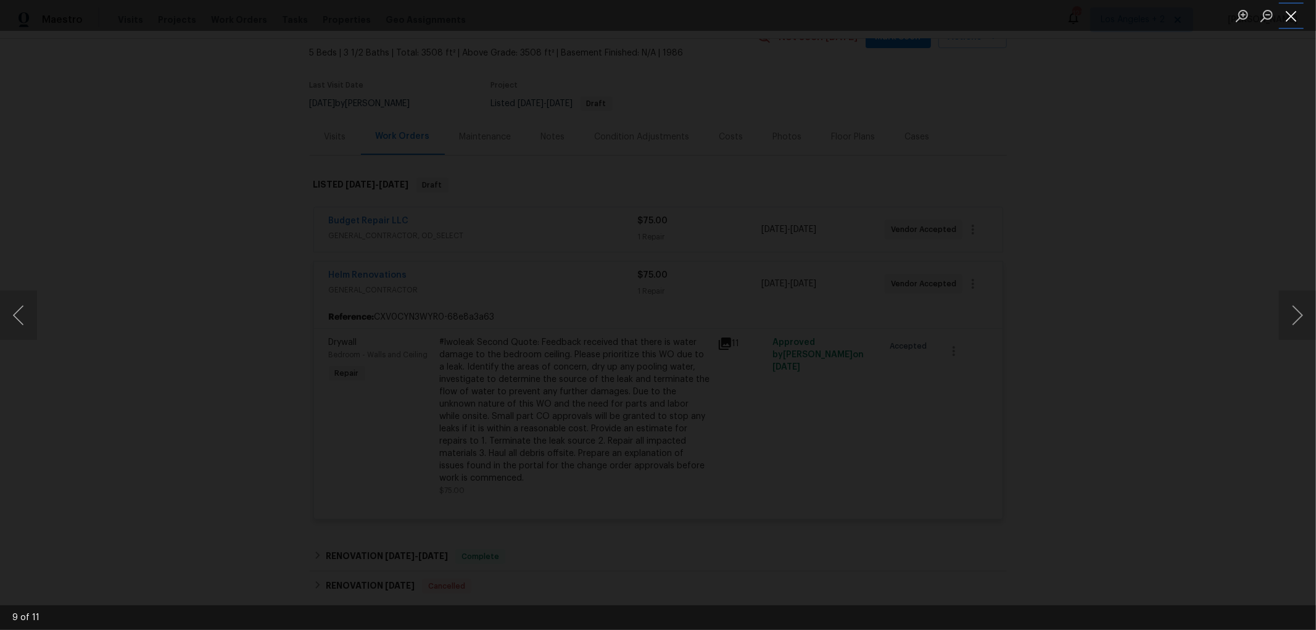
click at [1285, 14] on button "Close lightbox" at bounding box center [1291, 16] width 25 height 22
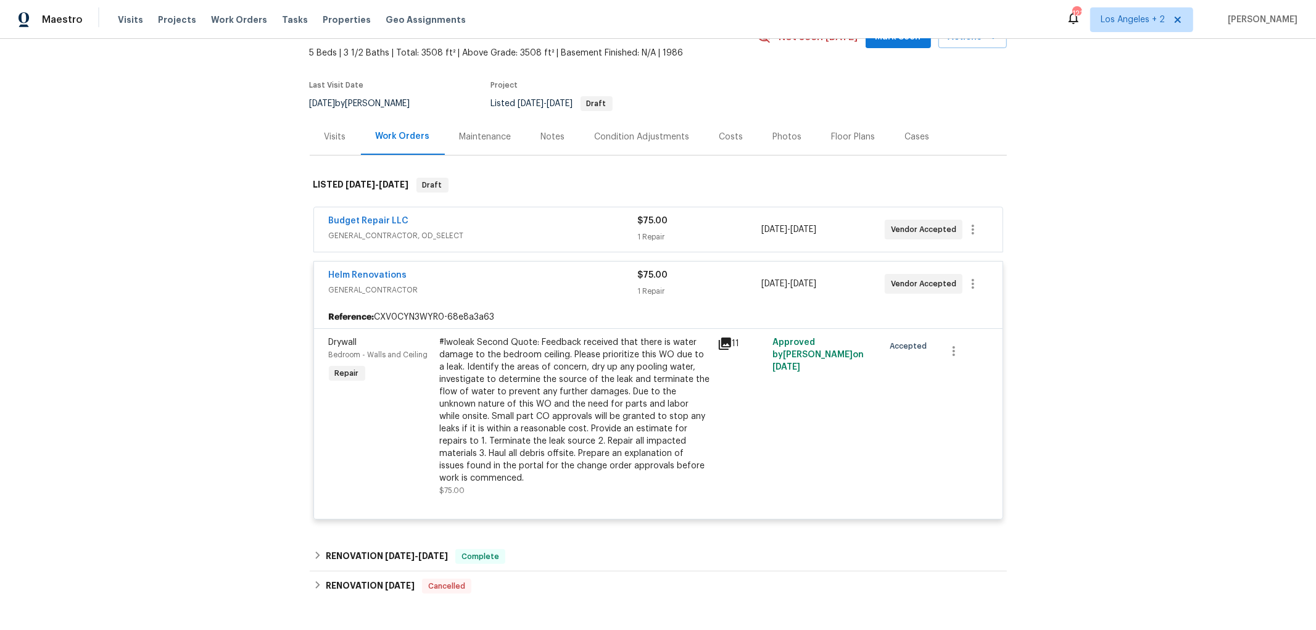
click at [471, 279] on div "Helm Renovations" at bounding box center [483, 276] width 309 height 15
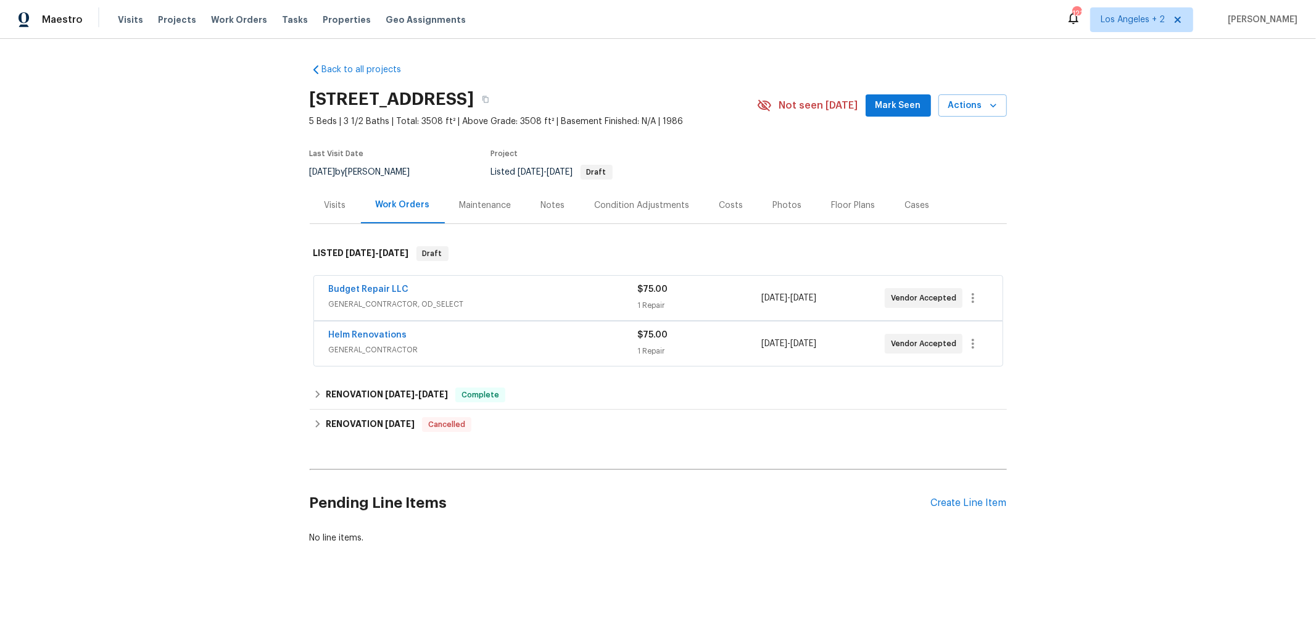
scroll to position [8, 0]
click at [315, 389] on icon at bounding box center [317, 392] width 4 height 7
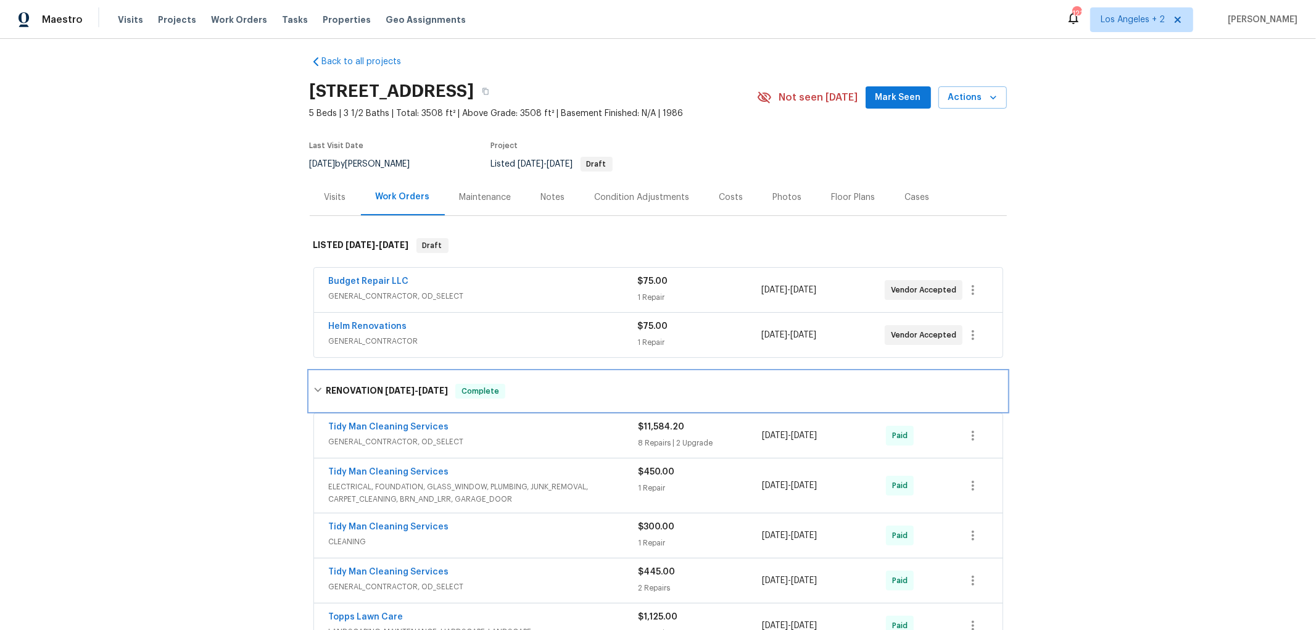
click at [310, 386] on div "RENOVATION 7/1/25 - 7/16/25 Complete" at bounding box center [658, 390] width 697 height 39
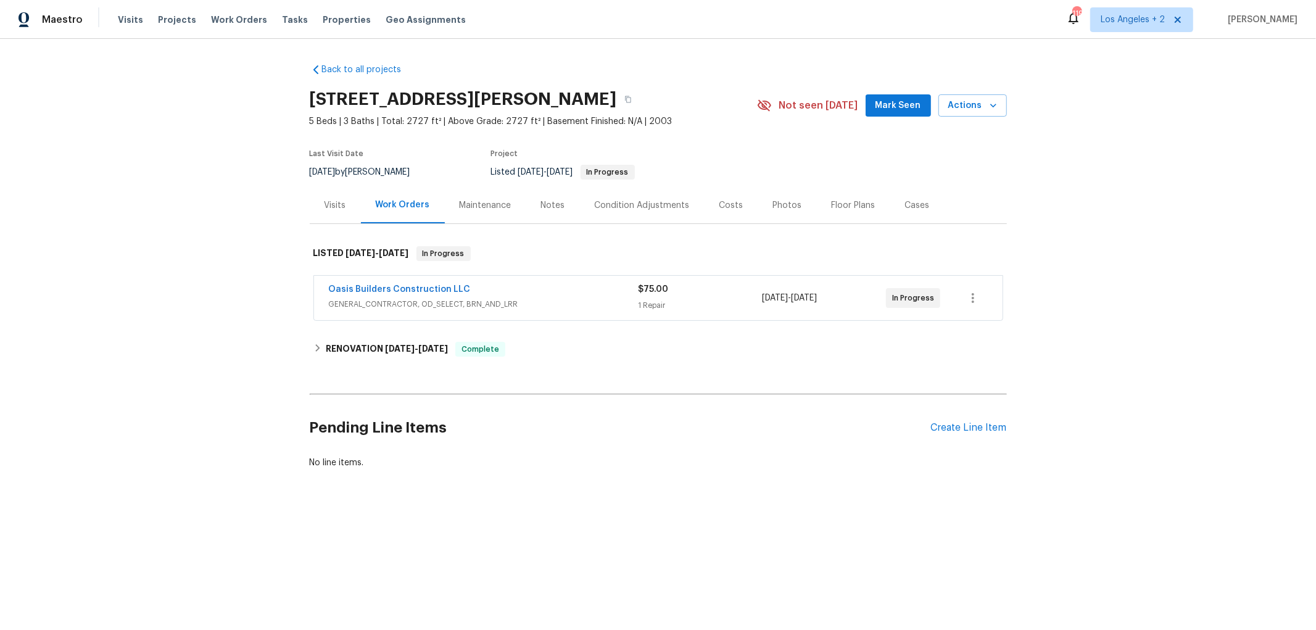
click at [571, 299] on span "GENERAL_CONTRACTOR, OD_SELECT, BRN_AND_LRR" at bounding box center [484, 304] width 310 height 12
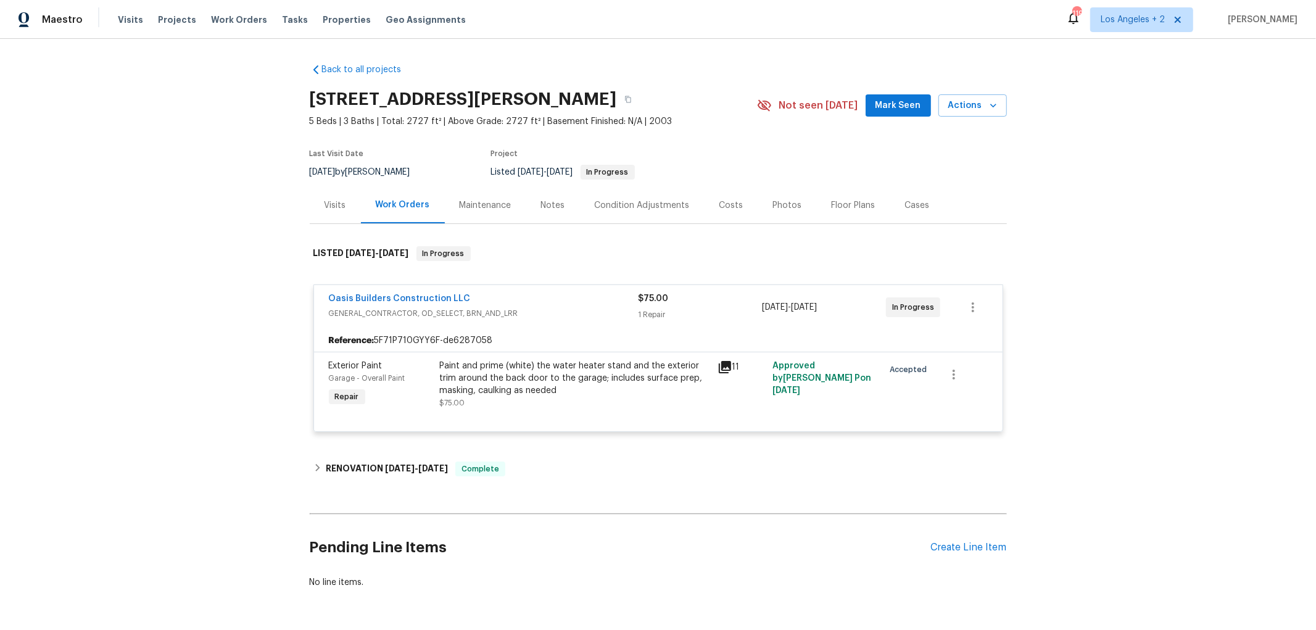
click at [720, 368] on icon at bounding box center [724, 367] width 15 height 15
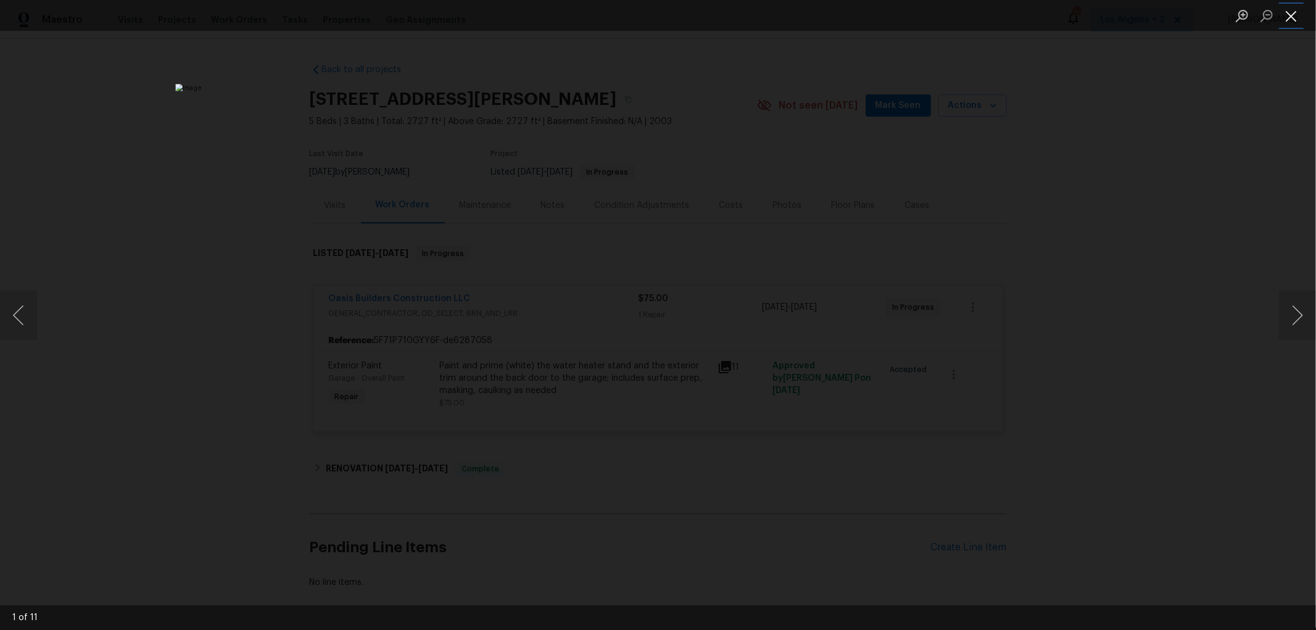
click at [1287, 15] on button "Close lightbox" at bounding box center [1291, 16] width 25 height 22
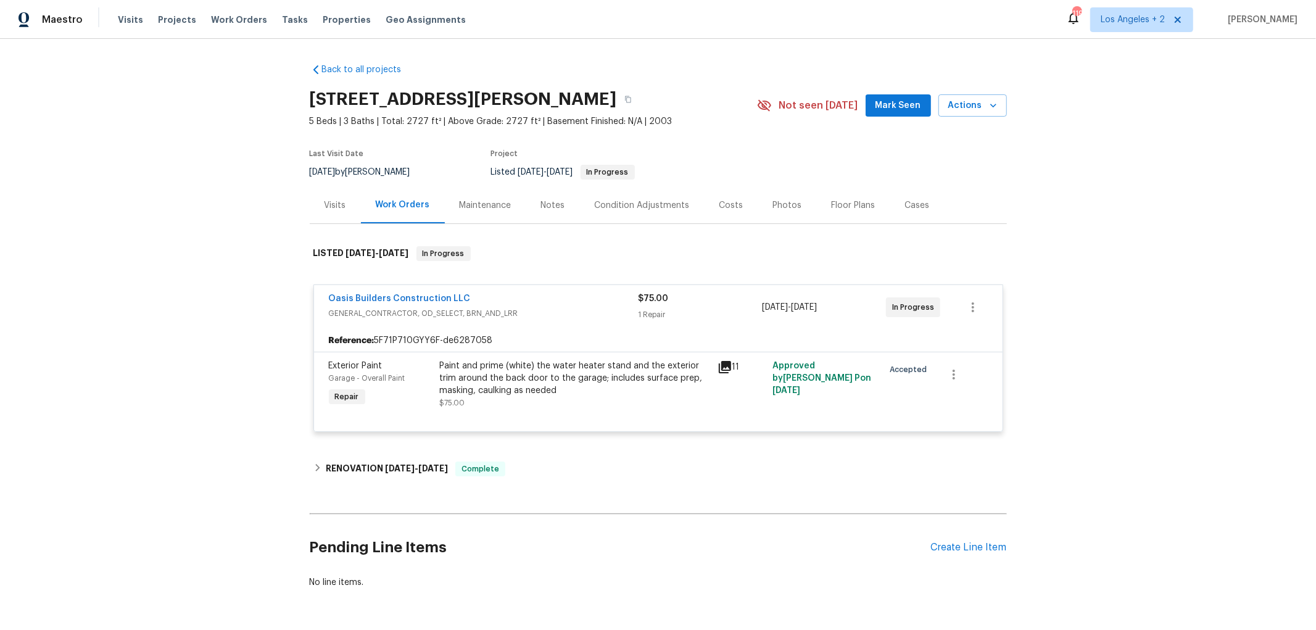
click at [717, 363] on icon at bounding box center [724, 367] width 15 height 15
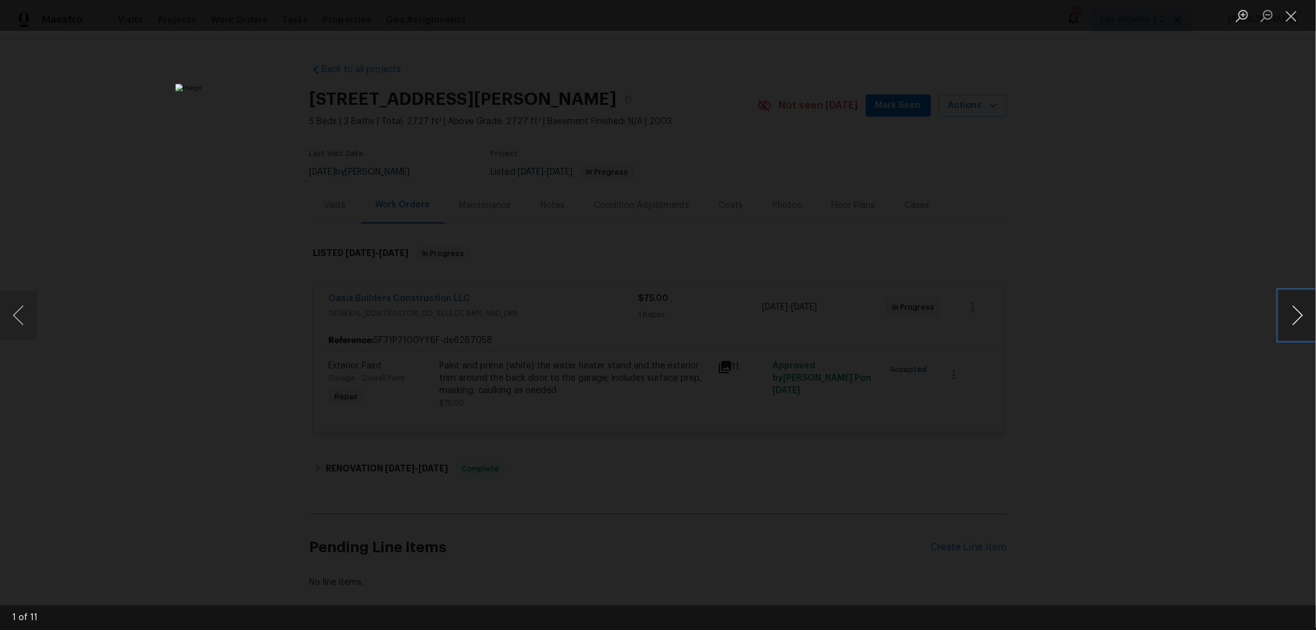
click at [1298, 312] on button "Next image" at bounding box center [1297, 315] width 37 height 49
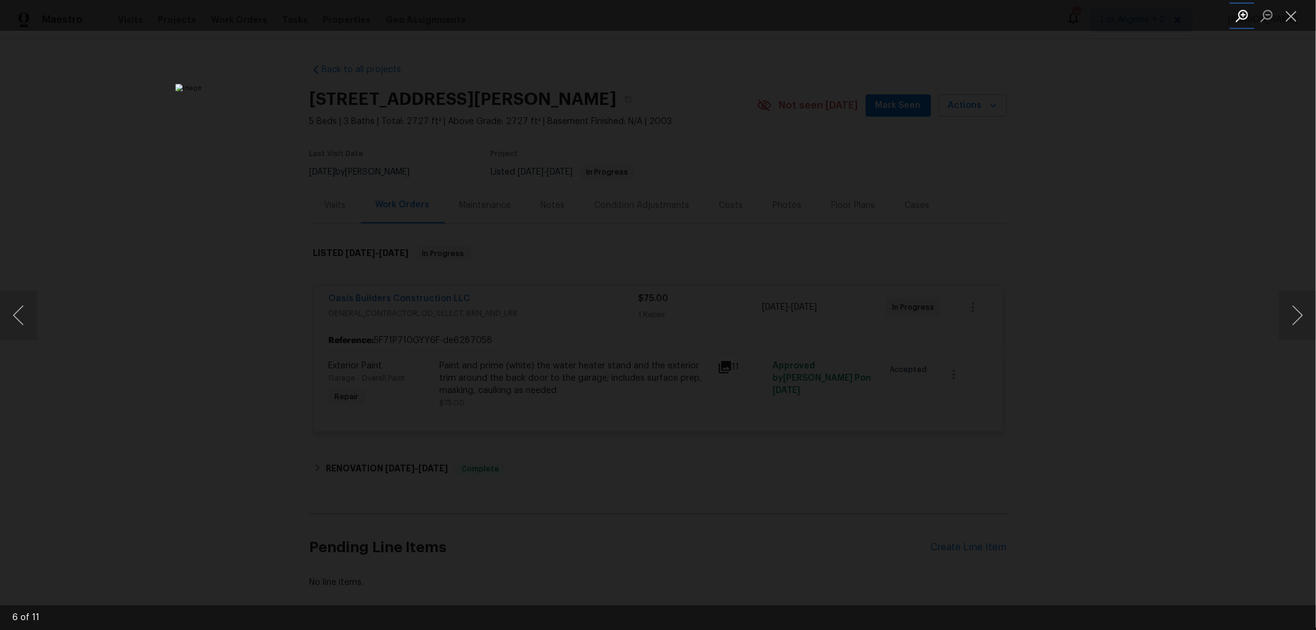
click at [1243, 13] on button "Zoom in" at bounding box center [1241, 16] width 25 height 22
click at [1297, 311] on button "Next image" at bounding box center [1297, 315] width 37 height 49
click at [1295, 311] on button "Next image" at bounding box center [1297, 315] width 37 height 49
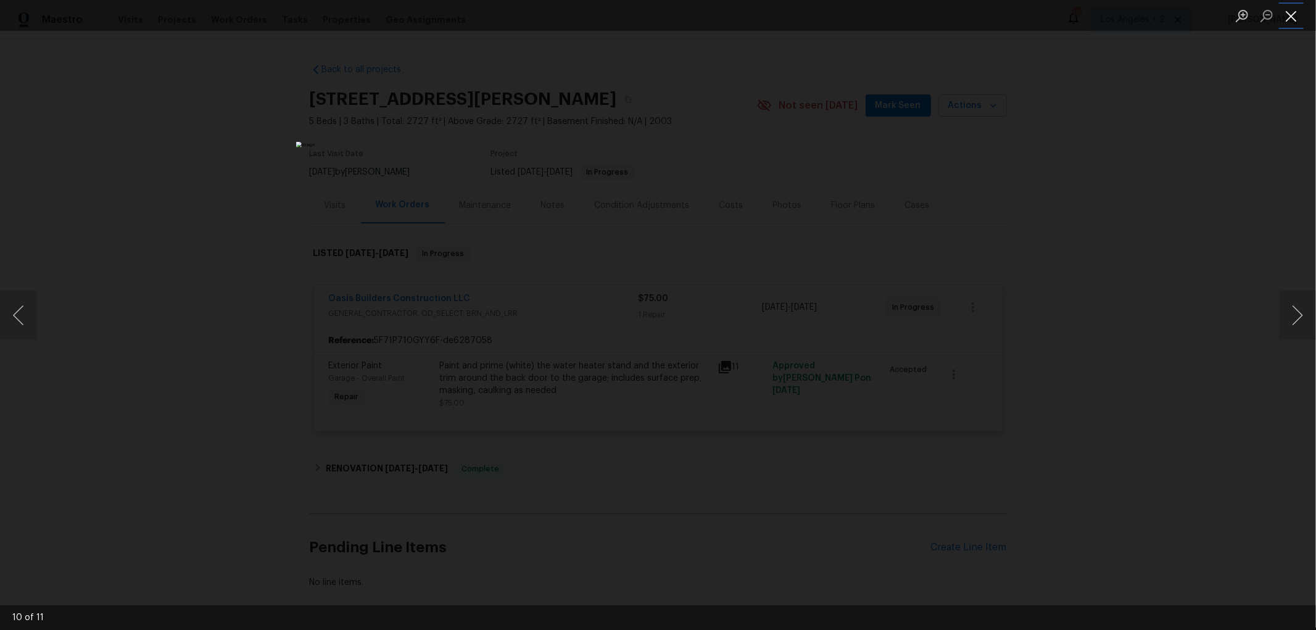
click at [1287, 17] on button "Close lightbox" at bounding box center [1291, 16] width 25 height 22
